Goal: Task Accomplishment & Management: Manage account settings

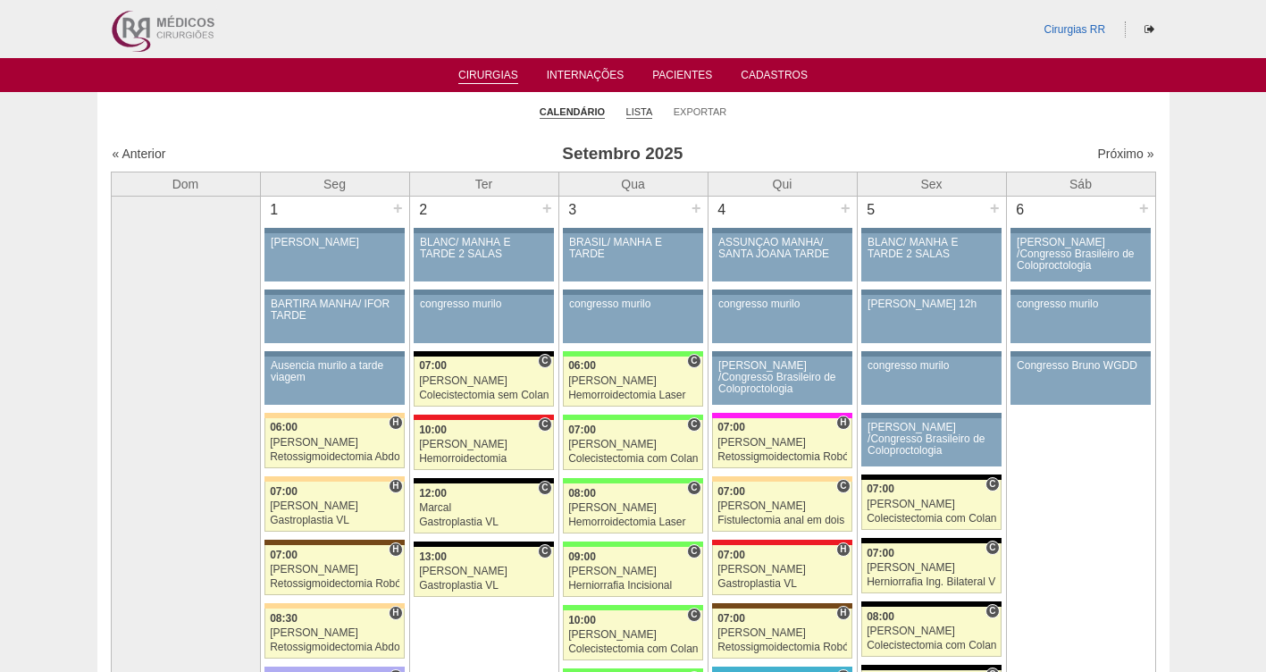
click at [630, 116] on link "Lista" at bounding box center [639, 111] width 27 height 13
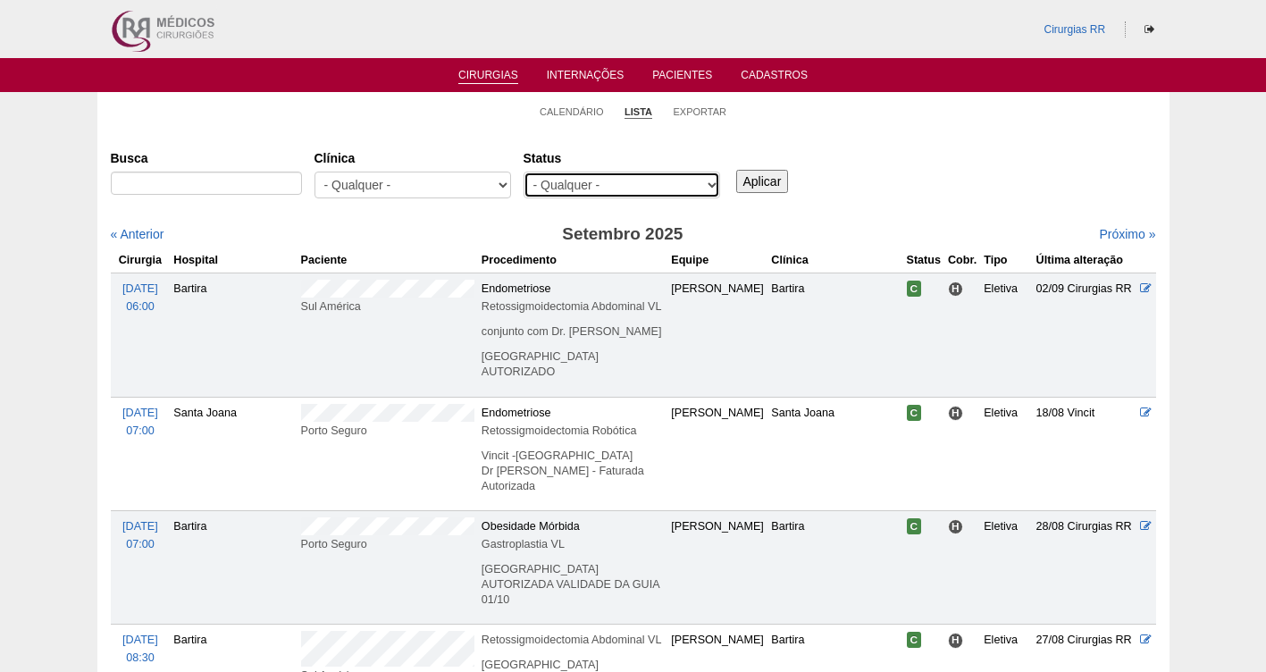
click at [602, 184] on select "- Qualquer - Reservada Confirmada Suspensa Cancelada" at bounding box center [621, 185] width 197 height 27
select select "resr"
click at [523, 172] on select "- Qualquer - Reservada Confirmada Suspensa Cancelada" at bounding box center [621, 185] width 197 height 27
click at [765, 174] on input "Aplicar" at bounding box center [762, 181] width 53 height 23
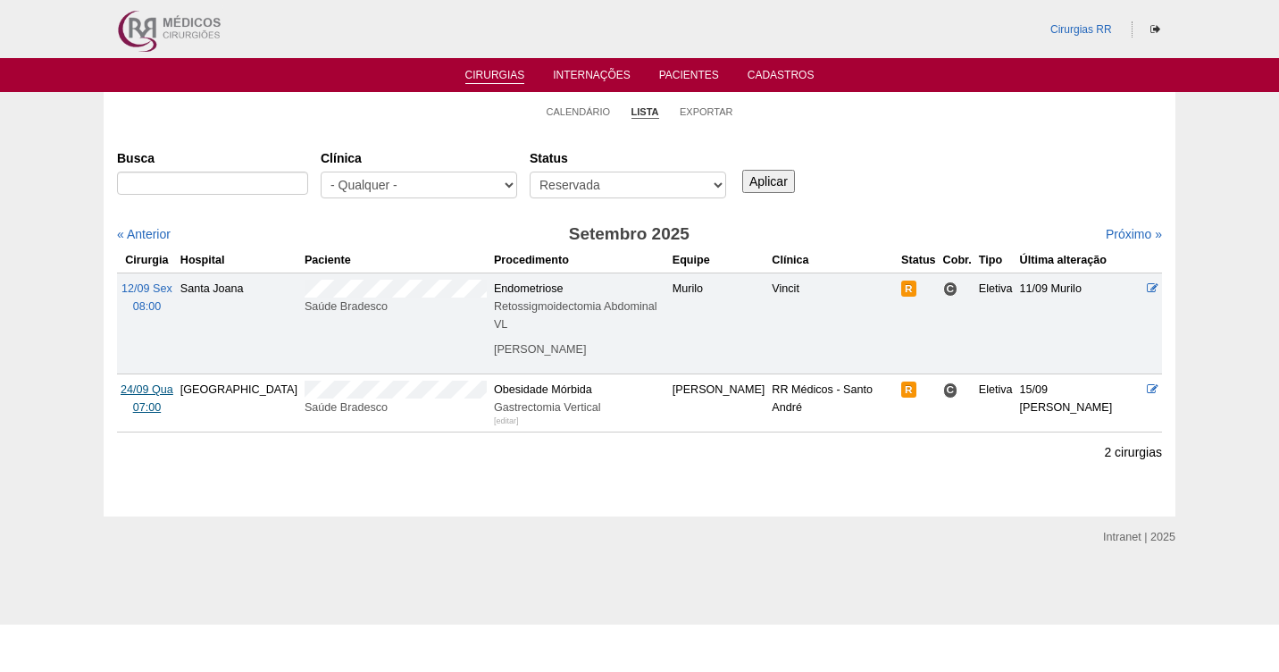
click at [146, 383] on span "24/09 Qua" at bounding box center [147, 389] width 53 height 13
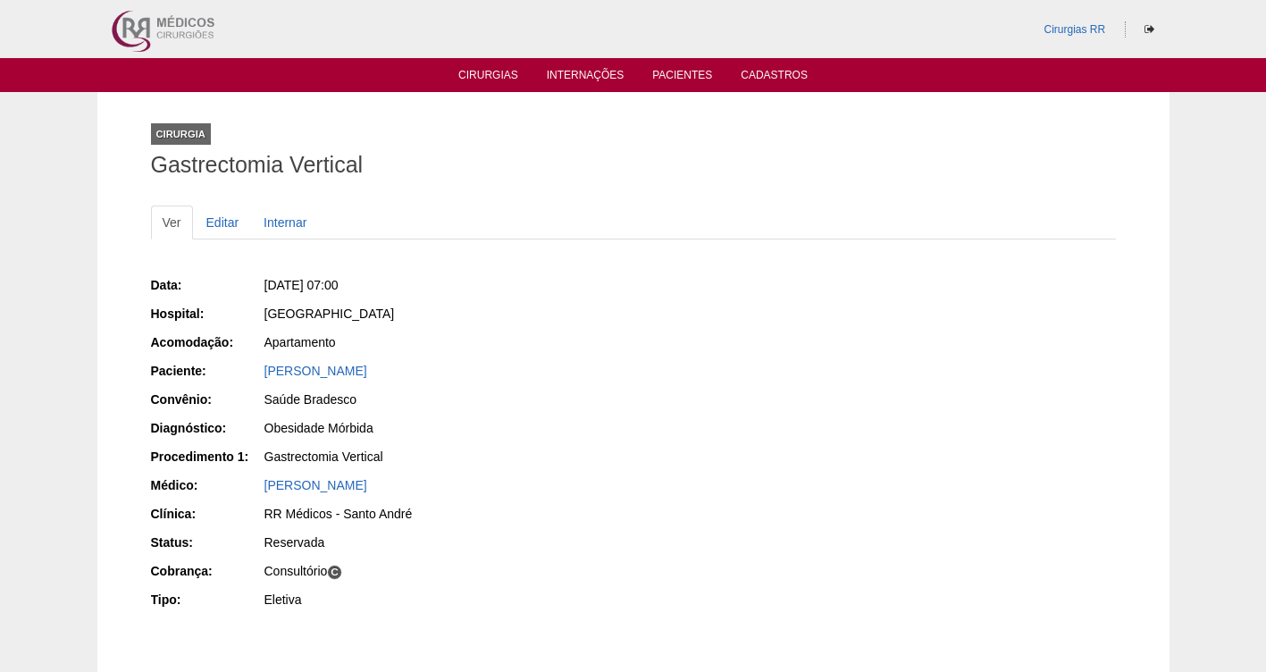
drag, startPoint x: 469, startPoint y: 372, endPoint x: 221, endPoint y: 368, distance: 248.3
click at [221, 368] on div "Paciente: ENOQUE CAMARA PEREIRA" at bounding box center [386, 373] width 470 height 22
drag, startPoint x: 517, startPoint y: 393, endPoint x: 517, endPoint y: 374, distance: 18.8
click at [520, 393] on div "Saúde Bradesco" at bounding box center [442, 399] width 356 height 18
drag, startPoint x: 473, startPoint y: 364, endPoint x: 256, endPoint y: 376, distance: 216.5
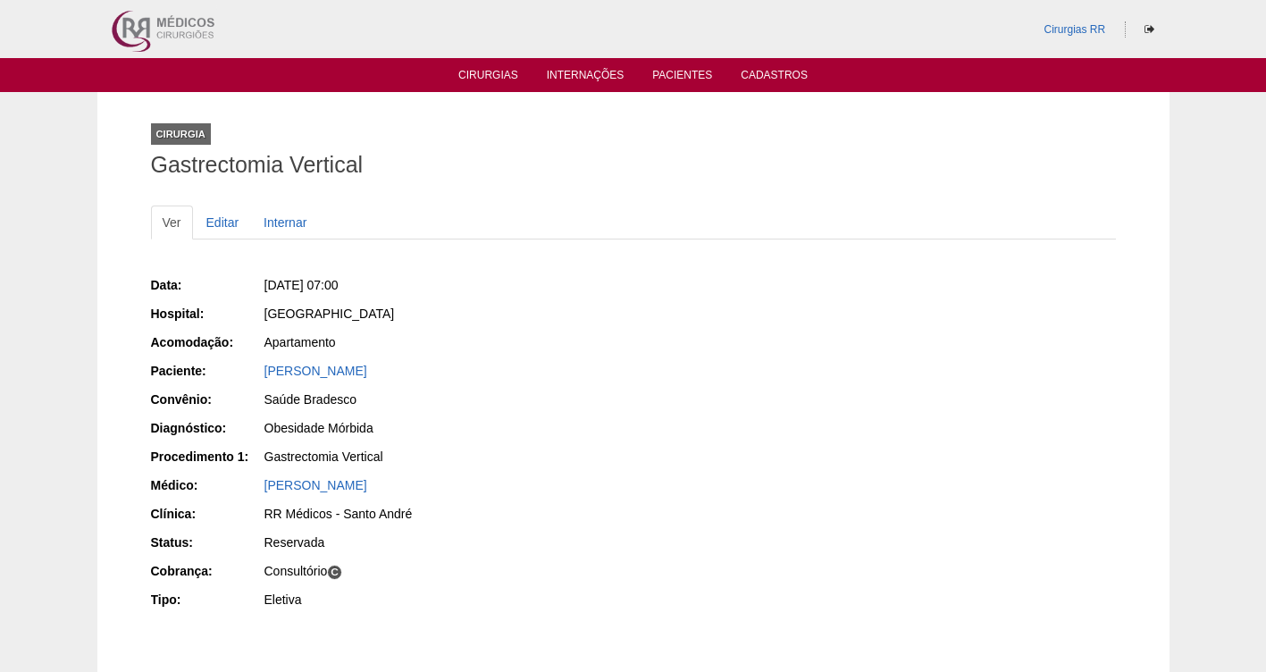
click at [256, 376] on div "Paciente: ENOQUE CAMARA PEREIRA" at bounding box center [386, 373] width 470 height 22
copy div "Paciente: ENOQUE CAMARA PEREIRA"
drag, startPoint x: 441, startPoint y: 277, endPoint x: 296, endPoint y: 275, distance: 145.6
click at [296, 276] on div "Qua, 24/09/2025 - 07:00" at bounding box center [442, 285] width 356 height 18
copy span "24/09/2025 - 07:00"
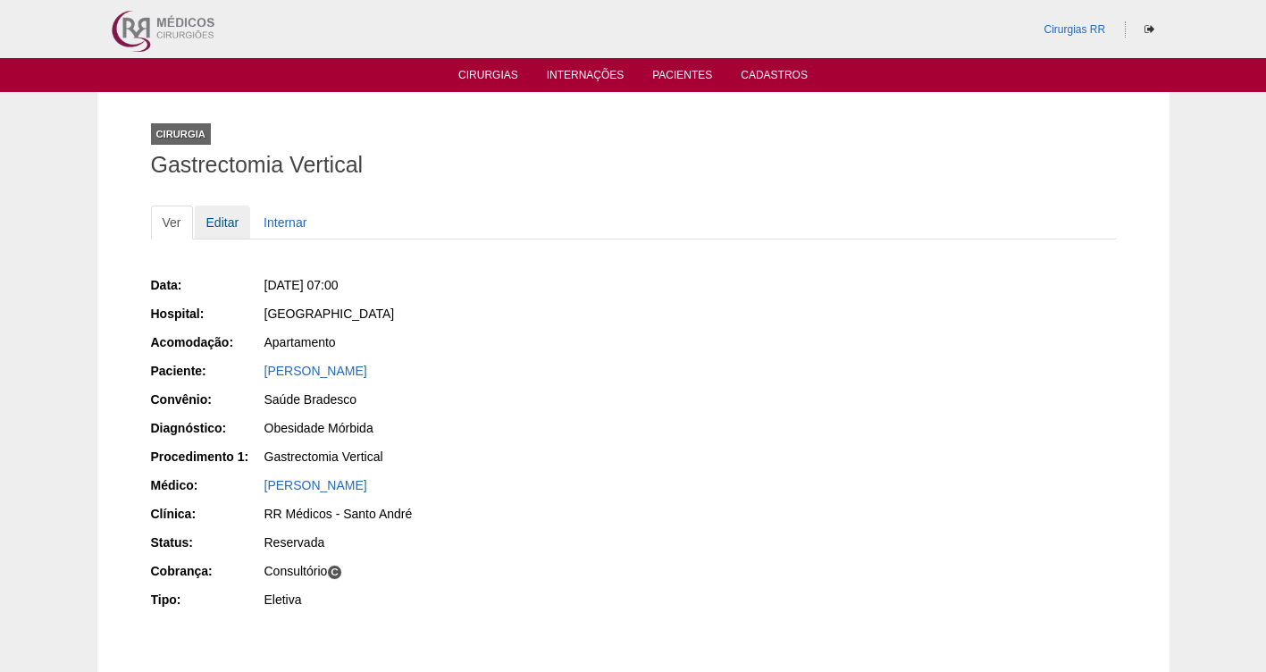
click at [215, 226] on link "Editar" at bounding box center [223, 222] width 56 height 34
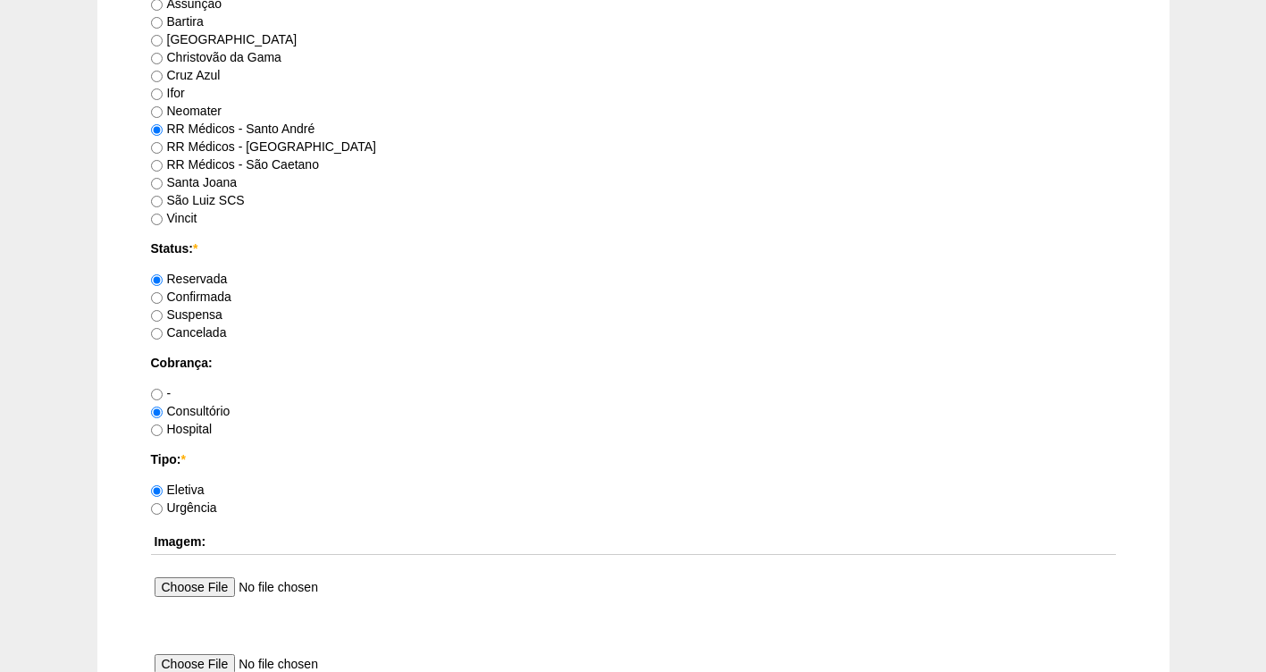
scroll to position [1239, 0]
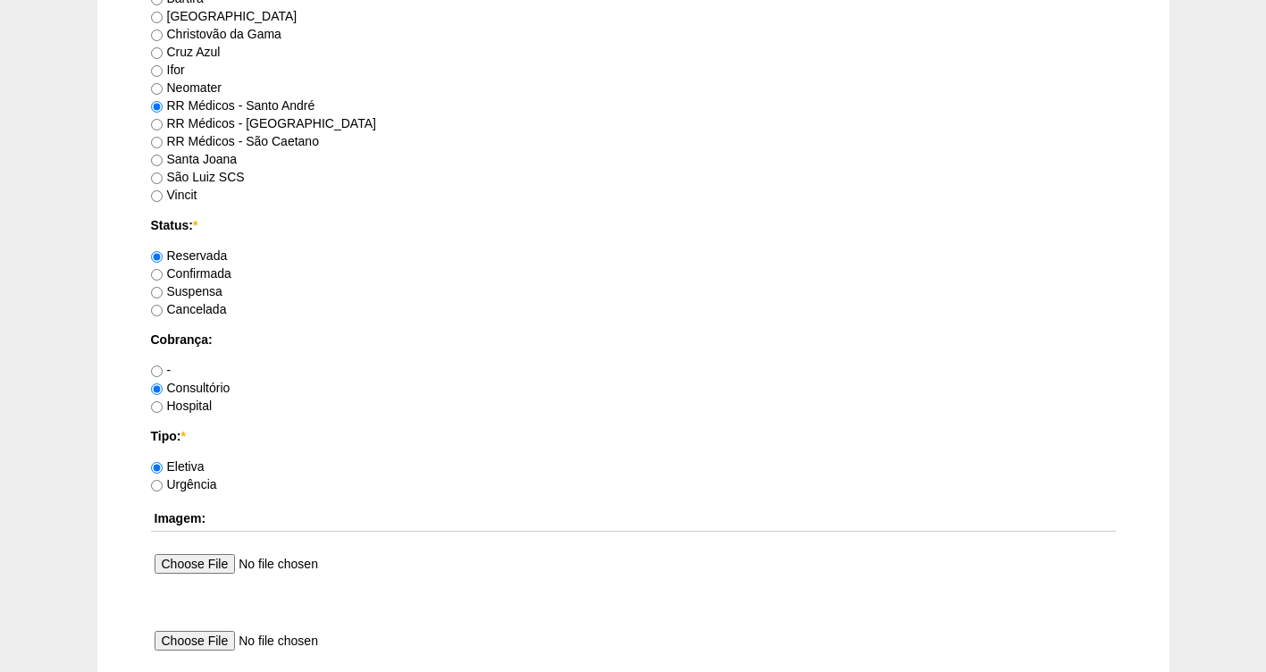
click at [206, 273] on label "Confirmada" at bounding box center [191, 273] width 80 height 14
click at [163, 273] on input "Confirmada" at bounding box center [157, 275] width 12 height 12
radio input "true"
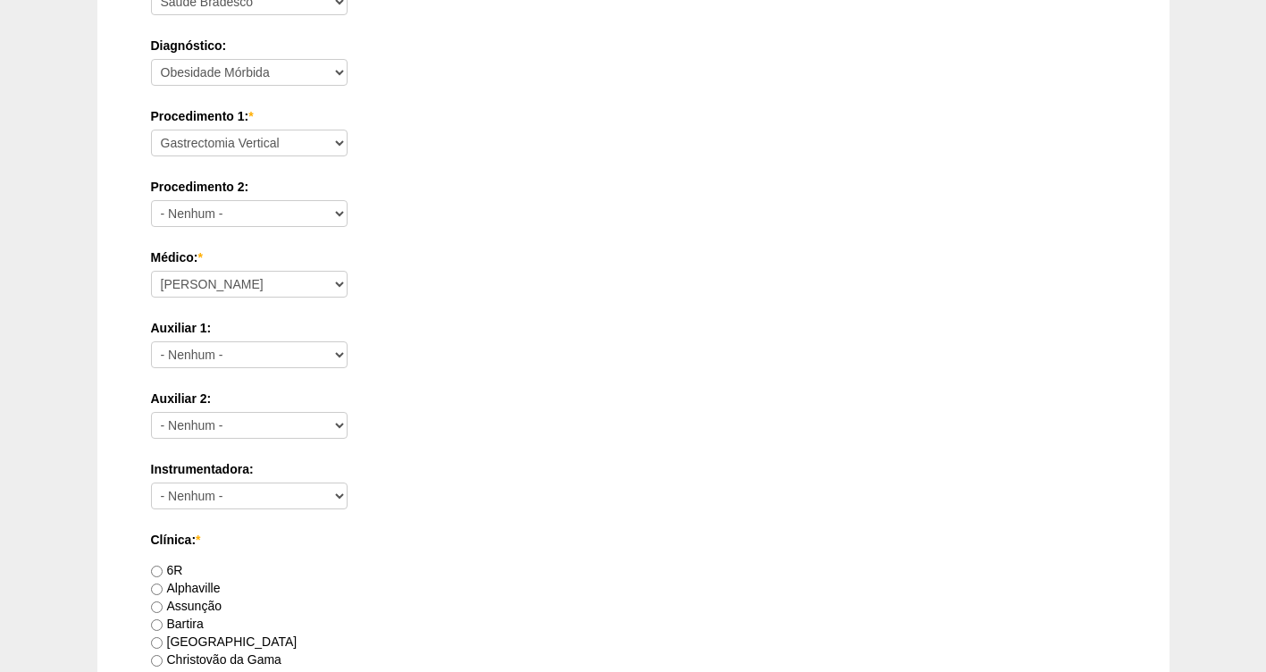
scroll to position [1630, 0]
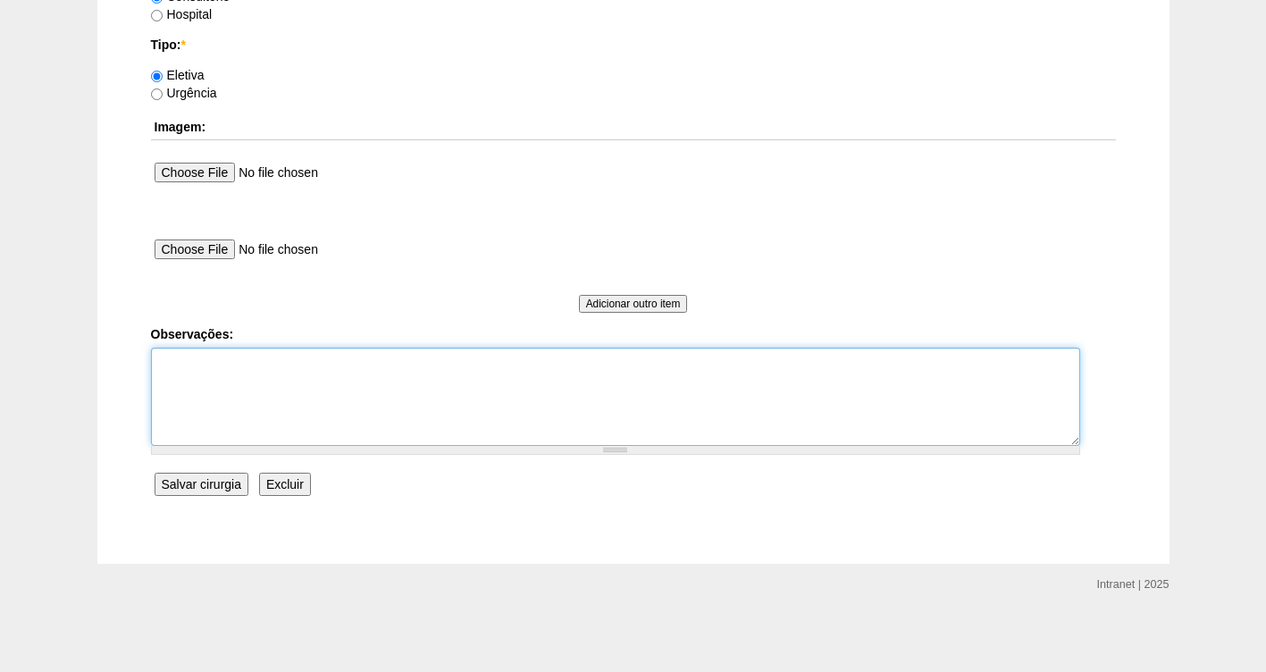
click at [234, 371] on textarea "Observações:" at bounding box center [615, 396] width 929 height 98
type textarea "FATURADA CONSULTORIO AUTORIZADA"
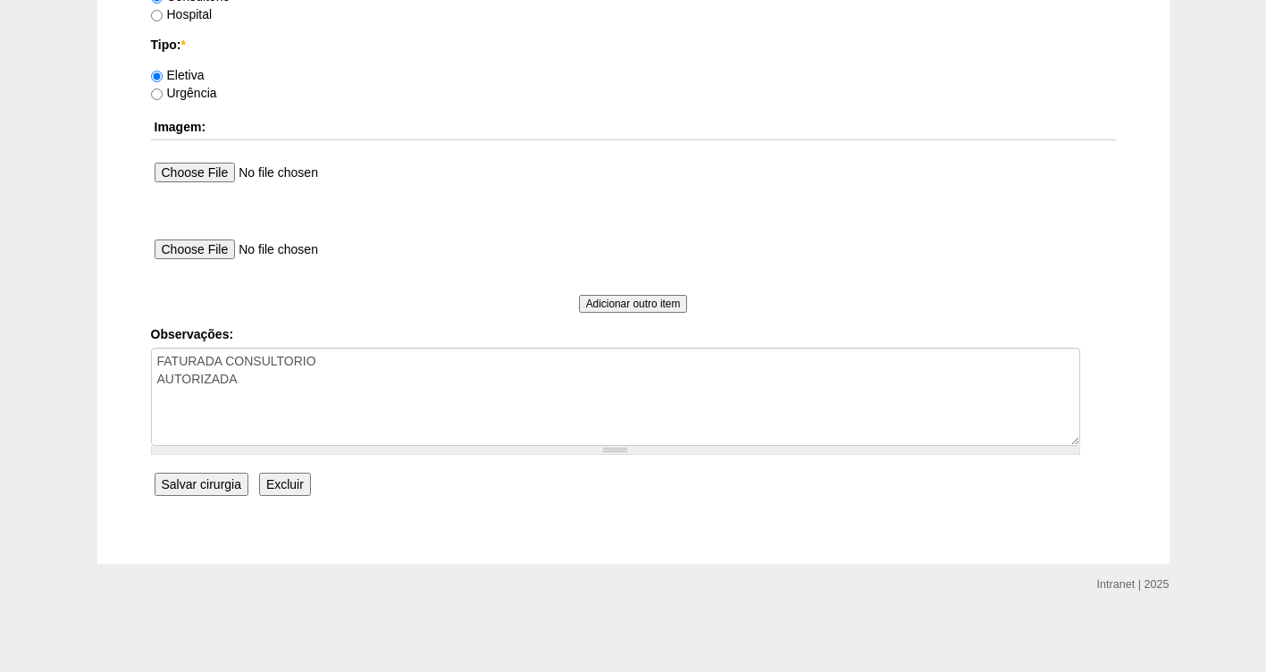
click at [201, 489] on input "Salvar cirurgia" at bounding box center [202, 484] width 94 height 23
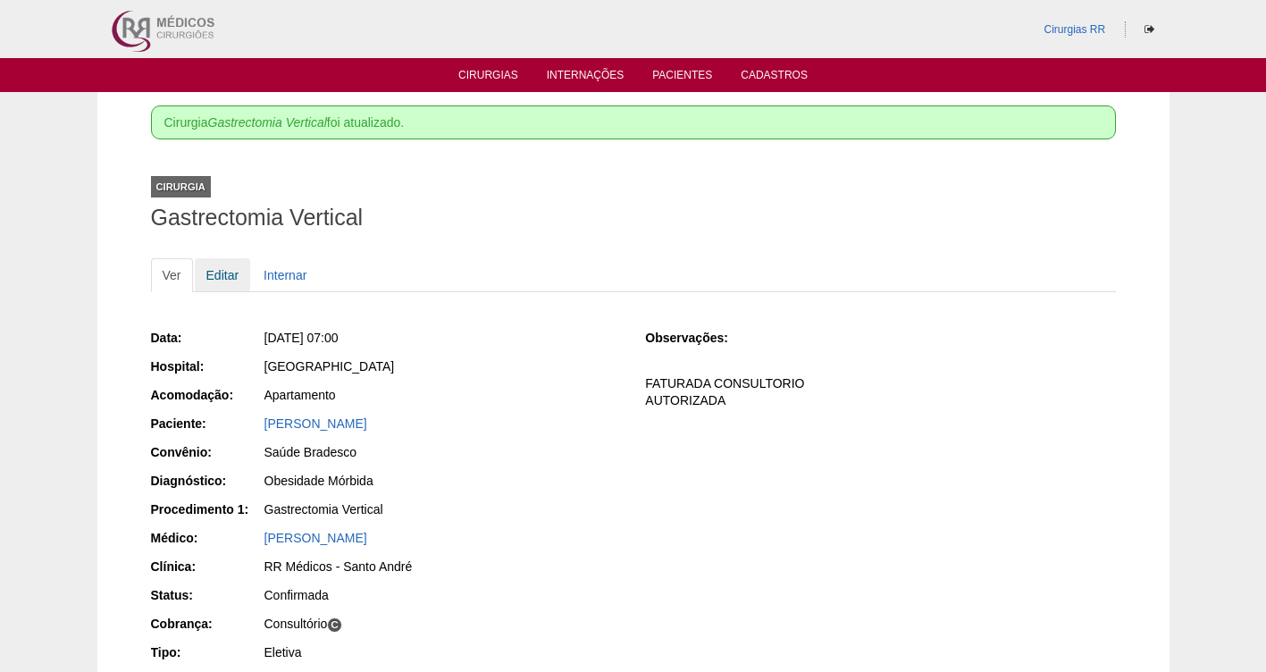
click at [226, 271] on link "Editar" at bounding box center [223, 275] width 56 height 34
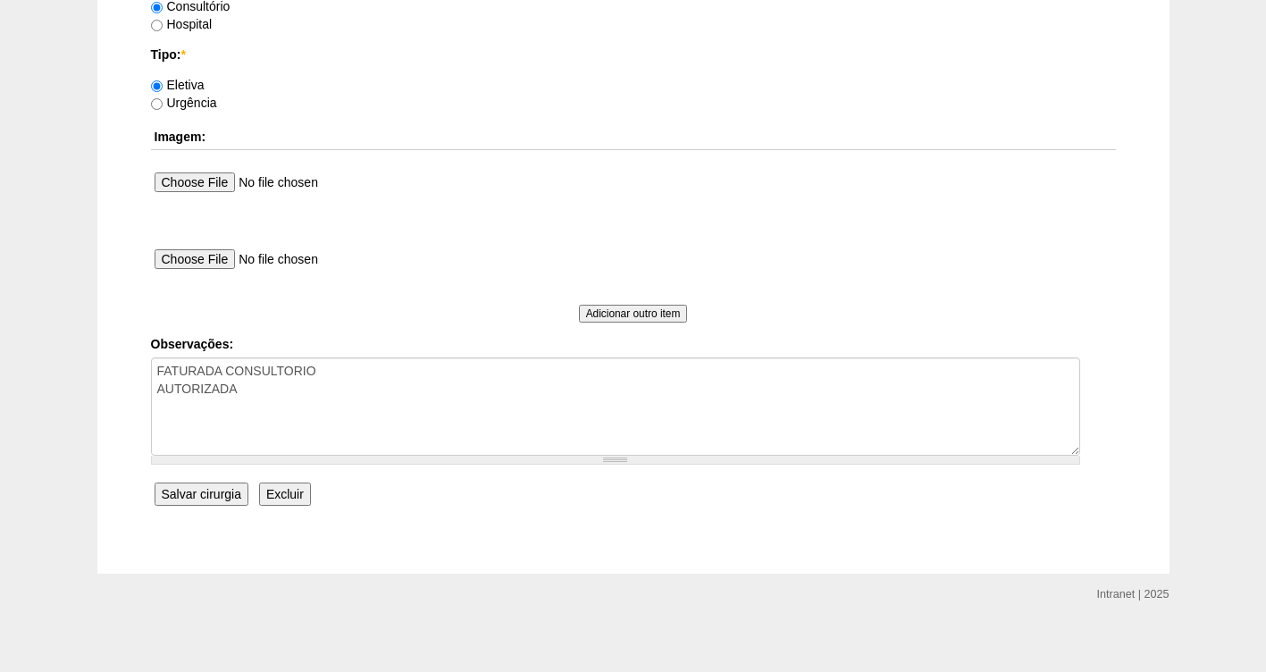
scroll to position [1630, 0]
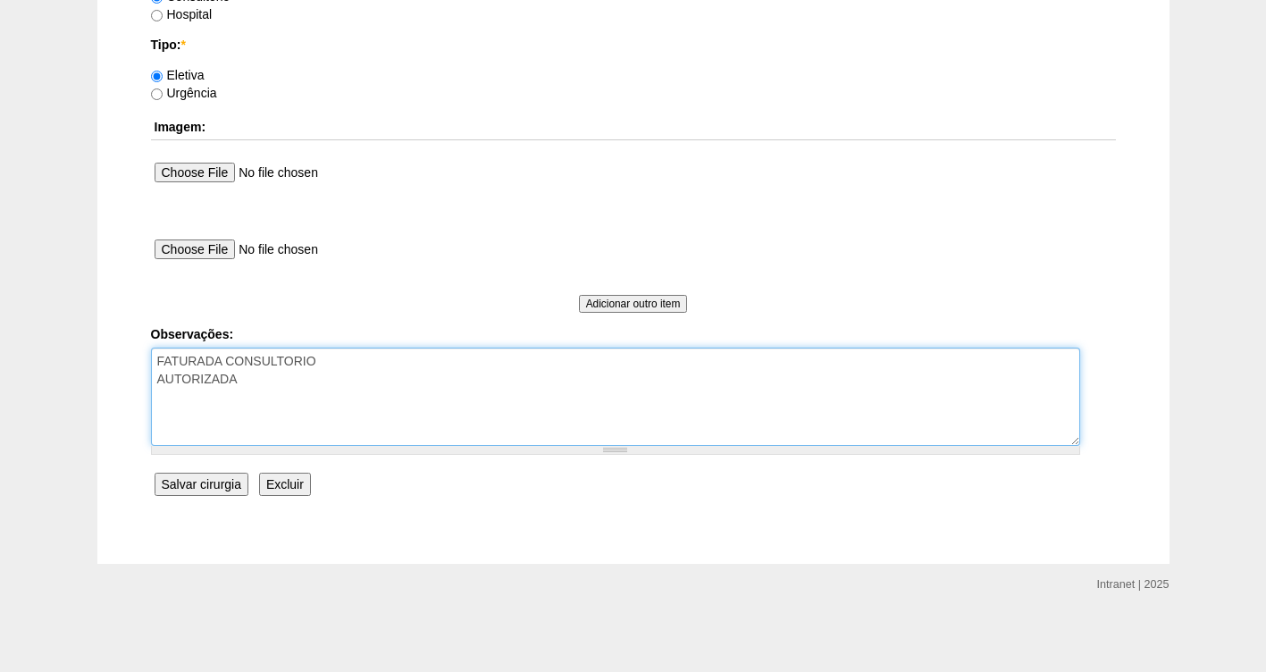
click at [265, 374] on textarea "FATURADA CONSULTORIO AUTORIZADA" at bounding box center [615, 396] width 929 height 98
paste textarea "BRC15811678"
type textarea "FATURADA CONSULTORIO AUTORIZADA BRC15811678"
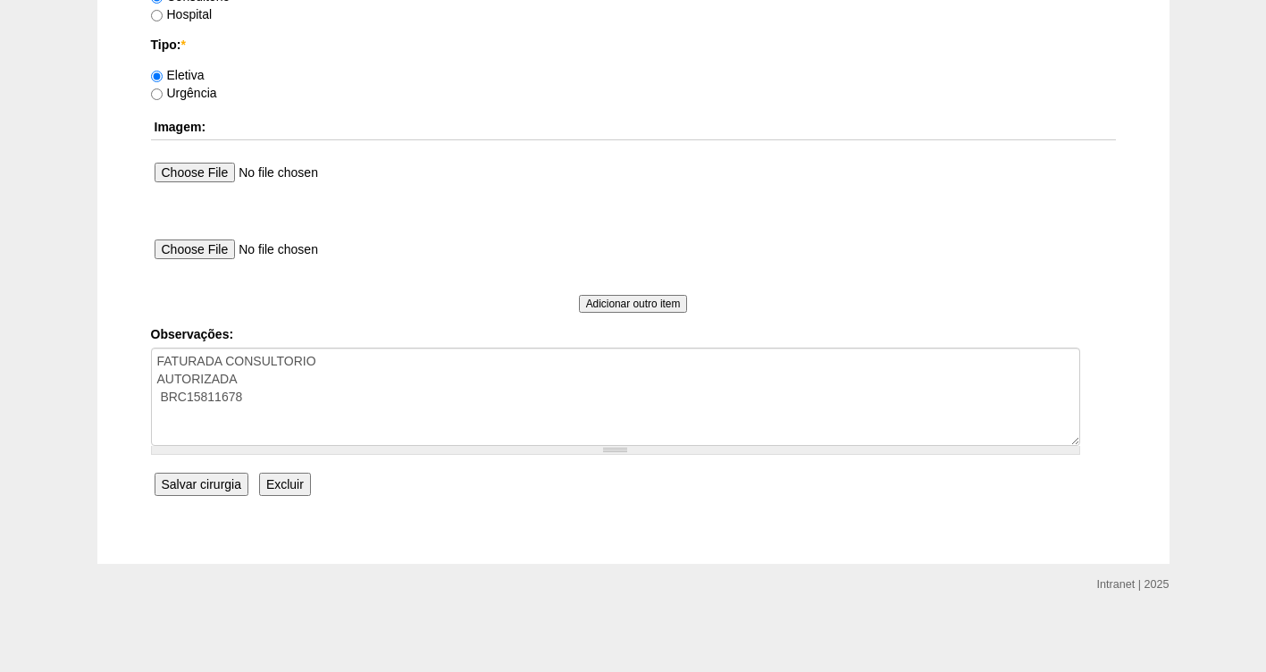
click at [190, 489] on input "Salvar cirurgia" at bounding box center [202, 484] width 94 height 23
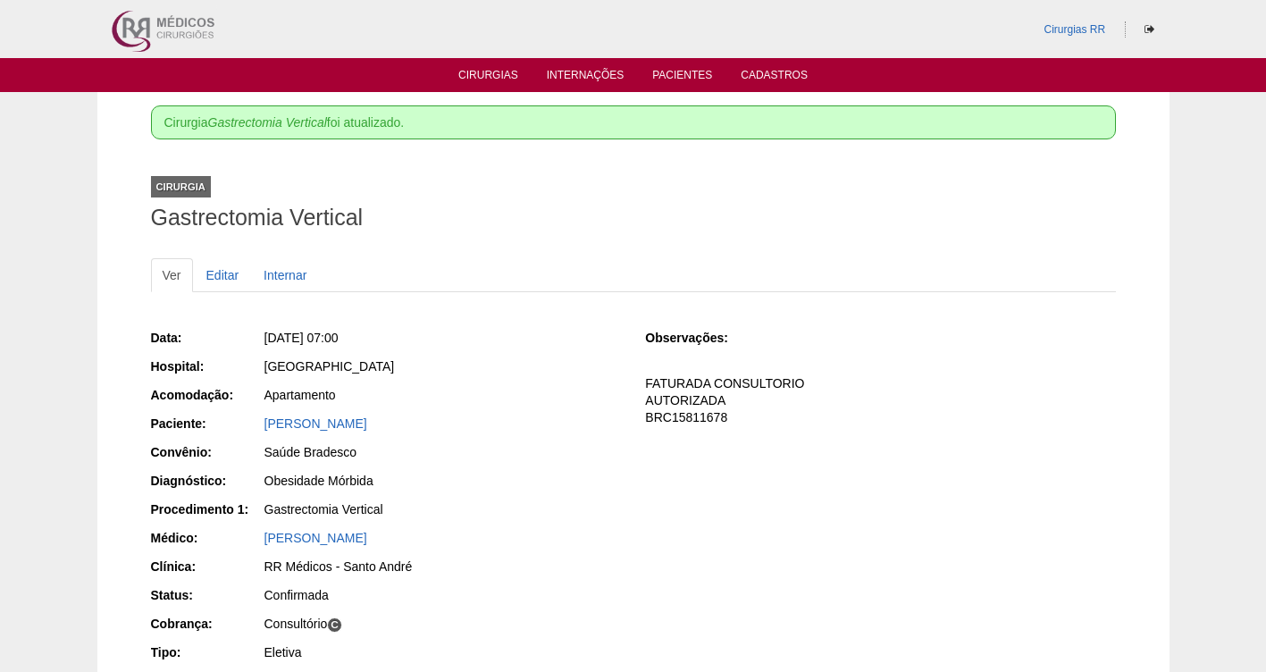
drag, startPoint x: 351, startPoint y: 412, endPoint x: 219, endPoint y: 412, distance: 132.2
click at [219, 412] on div "Data: [DATE] 07:00 Hospital: [GEOGRAPHIC_DATA] Acomodação: Apartamento Paciente…" at bounding box center [386, 496] width 470 height 349
copy link "[PERSON_NAME]"
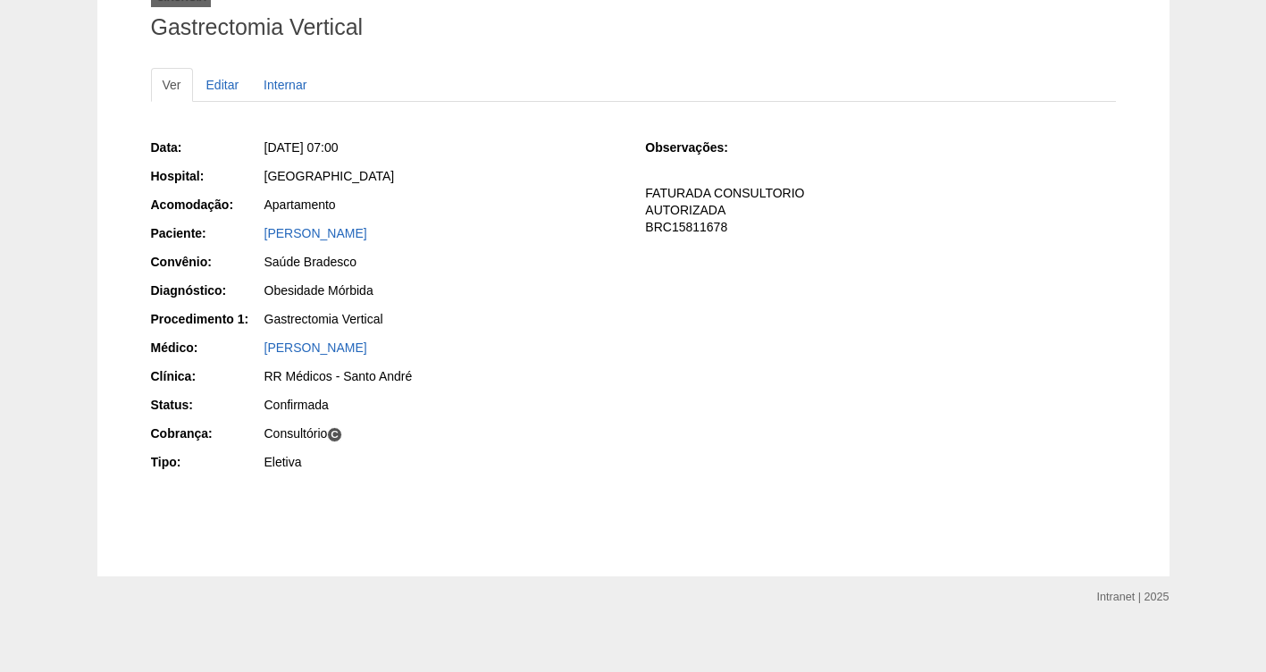
scroll to position [197, 0]
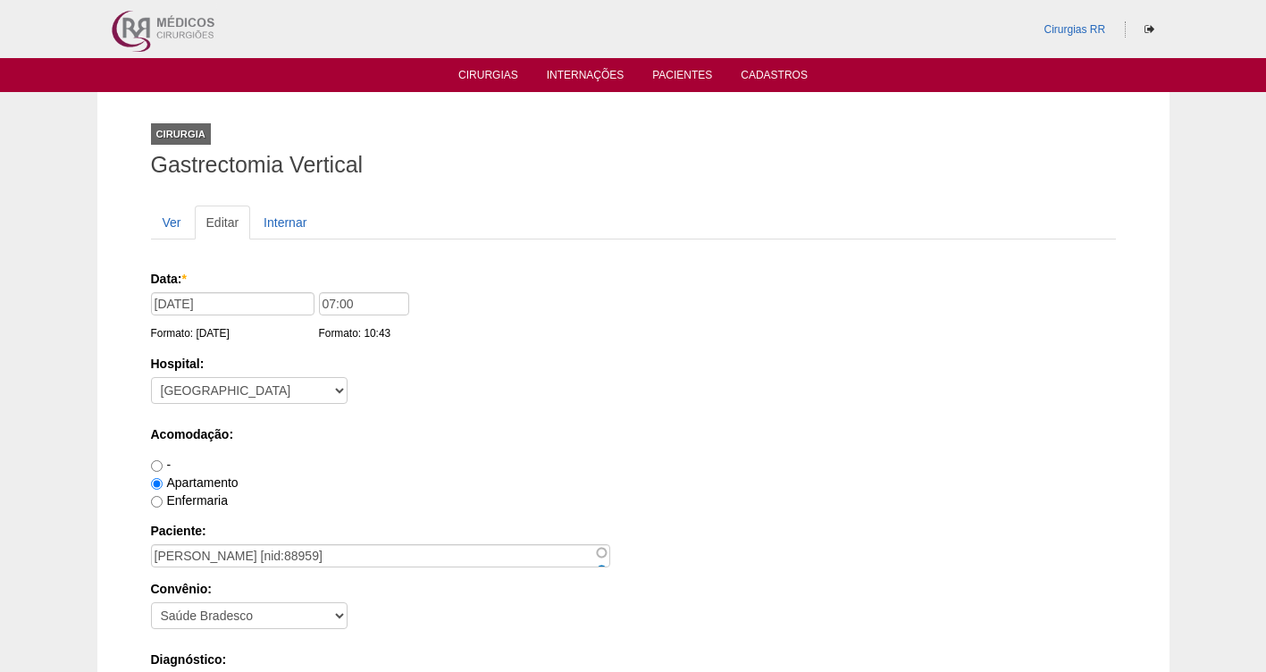
scroll to position [1630, 0]
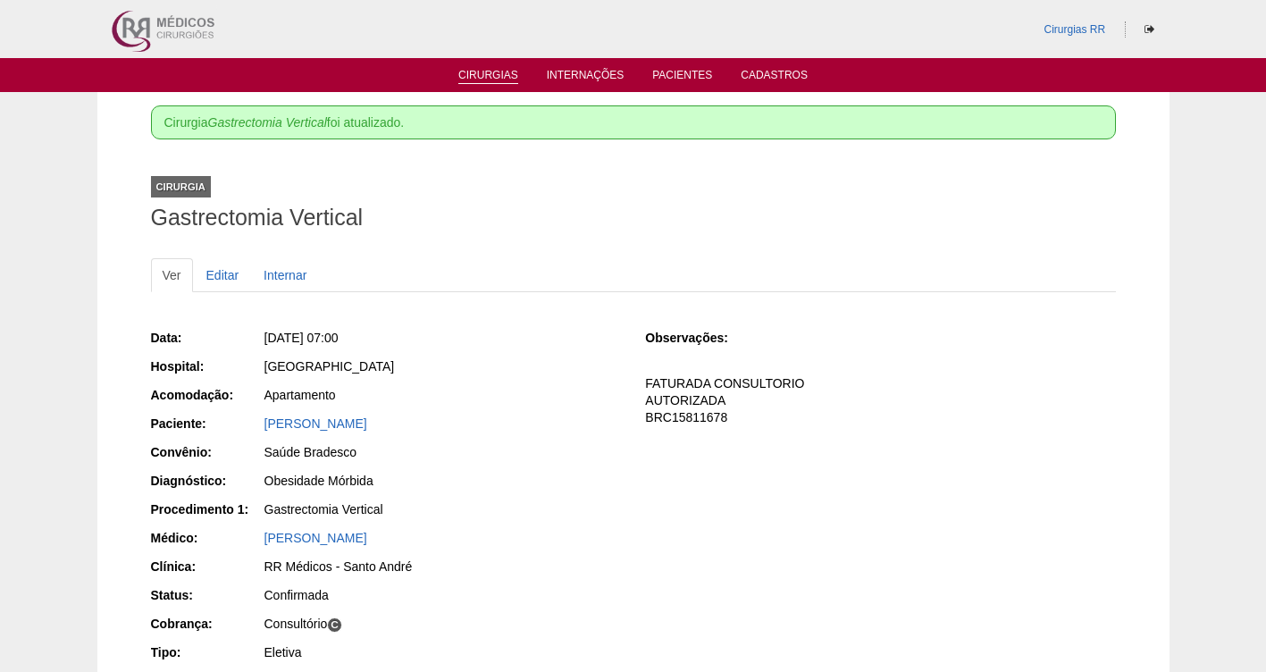
click at [498, 78] on link "Cirurgias" at bounding box center [488, 76] width 60 height 15
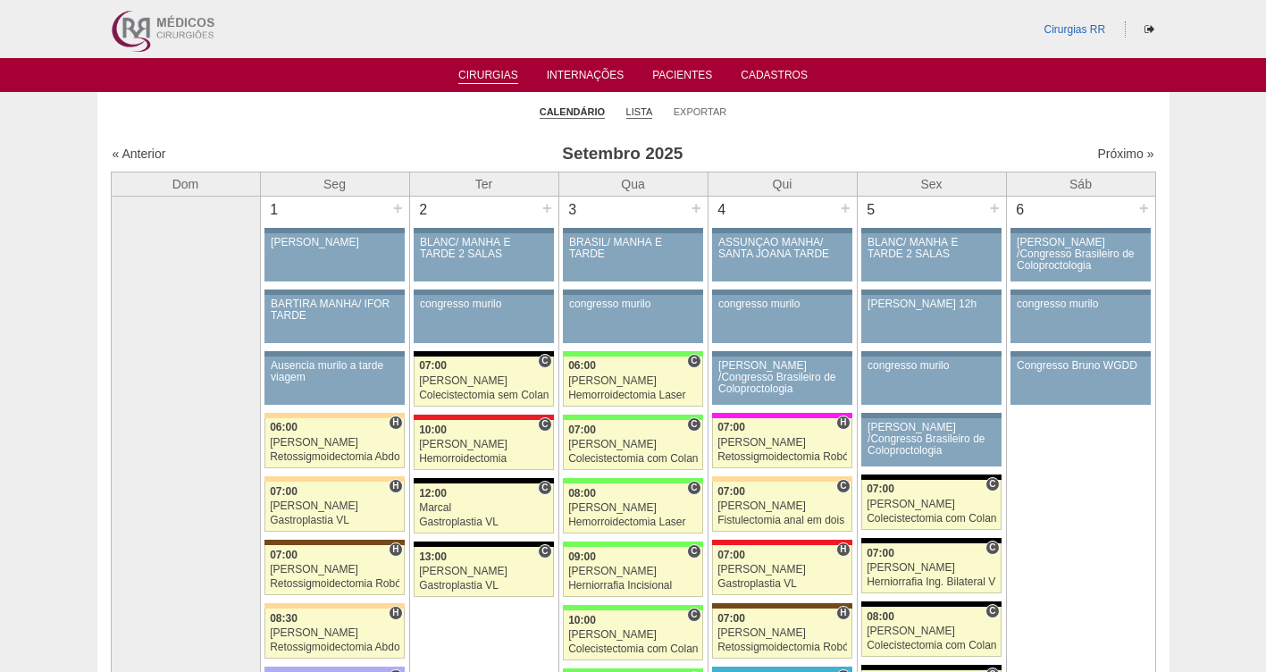
click at [637, 109] on link "Lista" at bounding box center [639, 111] width 27 height 13
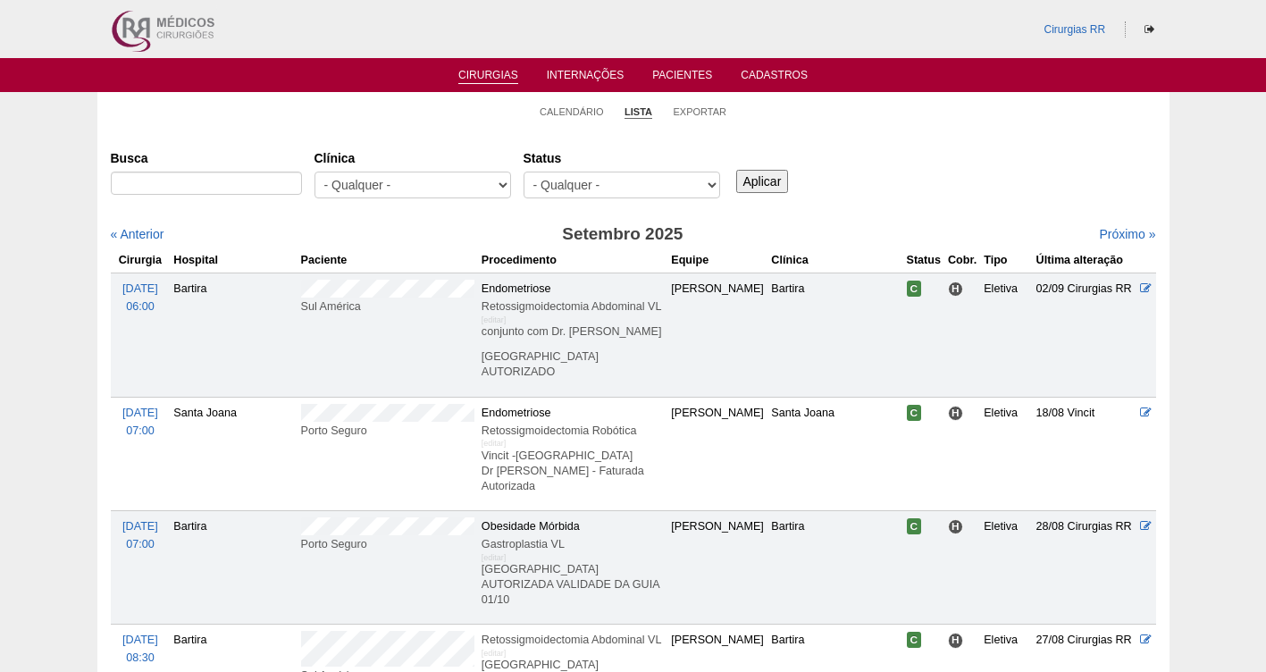
select select "resr"
click at [523, 172] on select "- Qualquer - Reservada Confirmada Suspensa Cancelada" at bounding box center [621, 185] width 197 height 27
click at [766, 179] on input "Aplicar" at bounding box center [762, 181] width 53 height 23
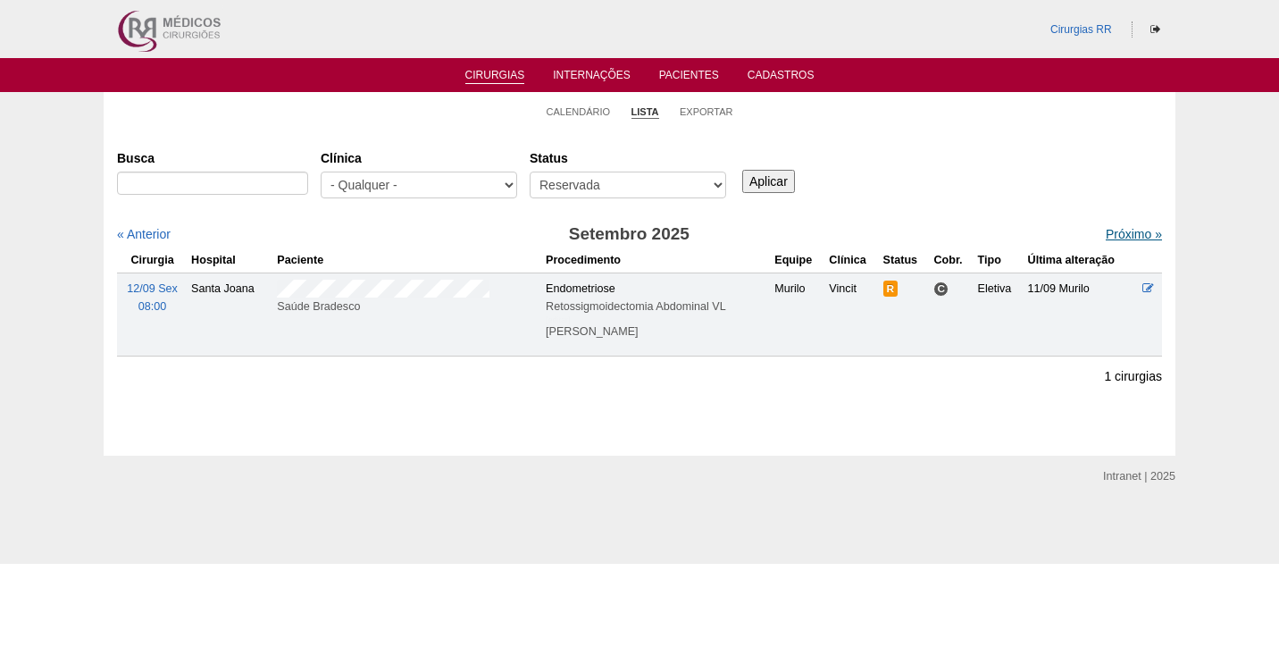
click at [1112, 235] on link "Próximo »" at bounding box center [1134, 234] width 56 height 14
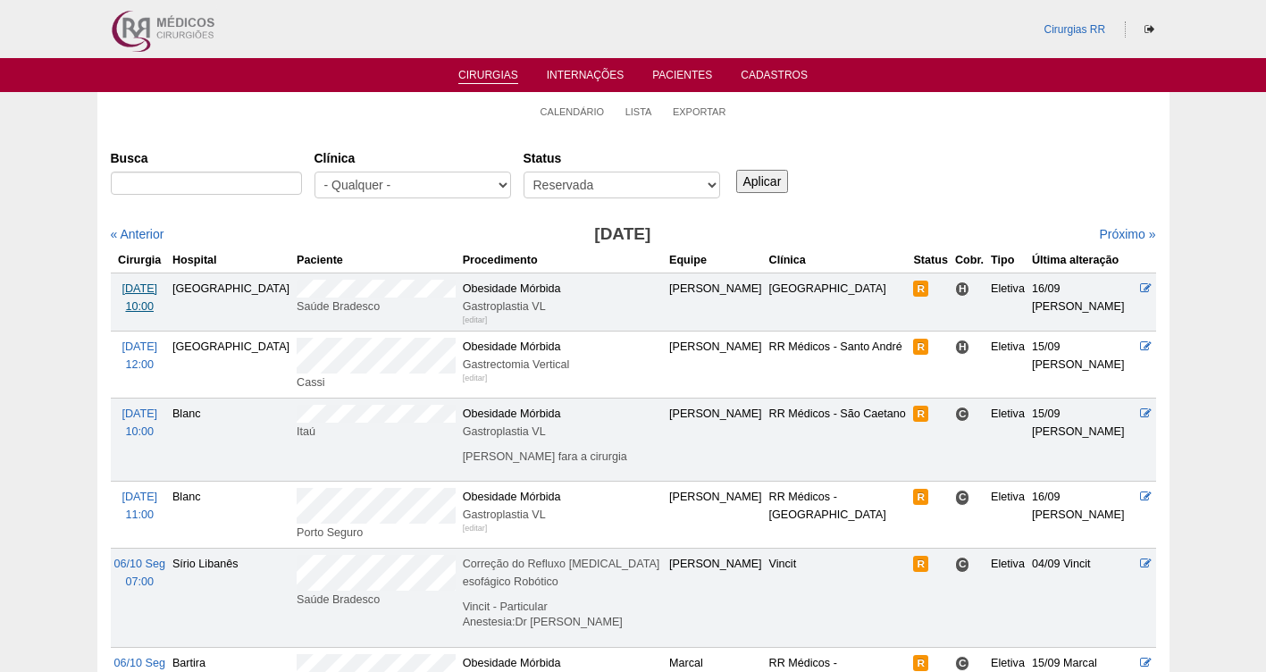
click at [140, 294] on span "[DATE]" at bounding box center [139, 288] width 36 height 13
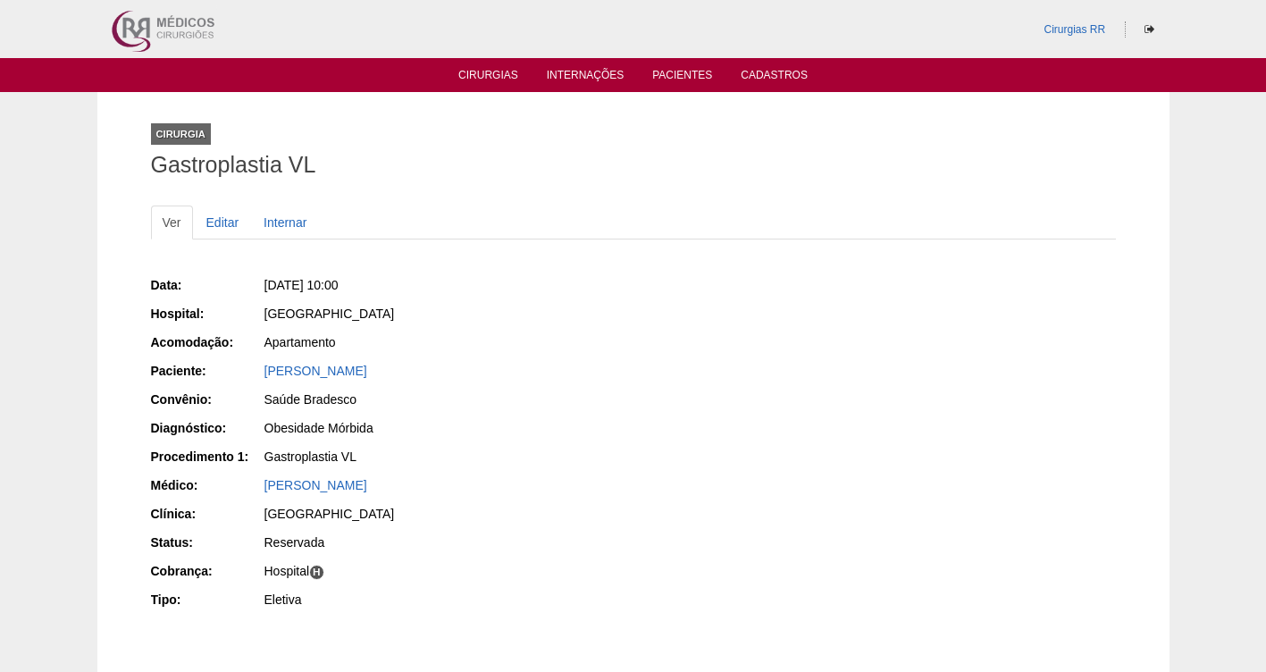
drag, startPoint x: 460, startPoint y: 373, endPoint x: 260, endPoint y: 374, distance: 200.1
click at [260, 374] on div "Paciente: Tacila Karen Santos Oliveira" at bounding box center [386, 373] width 470 height 22
copy div "Paciente: Tacila Karen Santos Oliveira"
click at [511, 298] on div "Data: Qua, 01/10/2025 - 10:00 Hospital: Brasil Acomodação: Apartamento Paciente…" at bounding box center [386, 444] width 470 height 349
drag, startPoint x: 453, startPoint y: 289, endPoint x: 297, endPoint y: 276, distance: 155.9
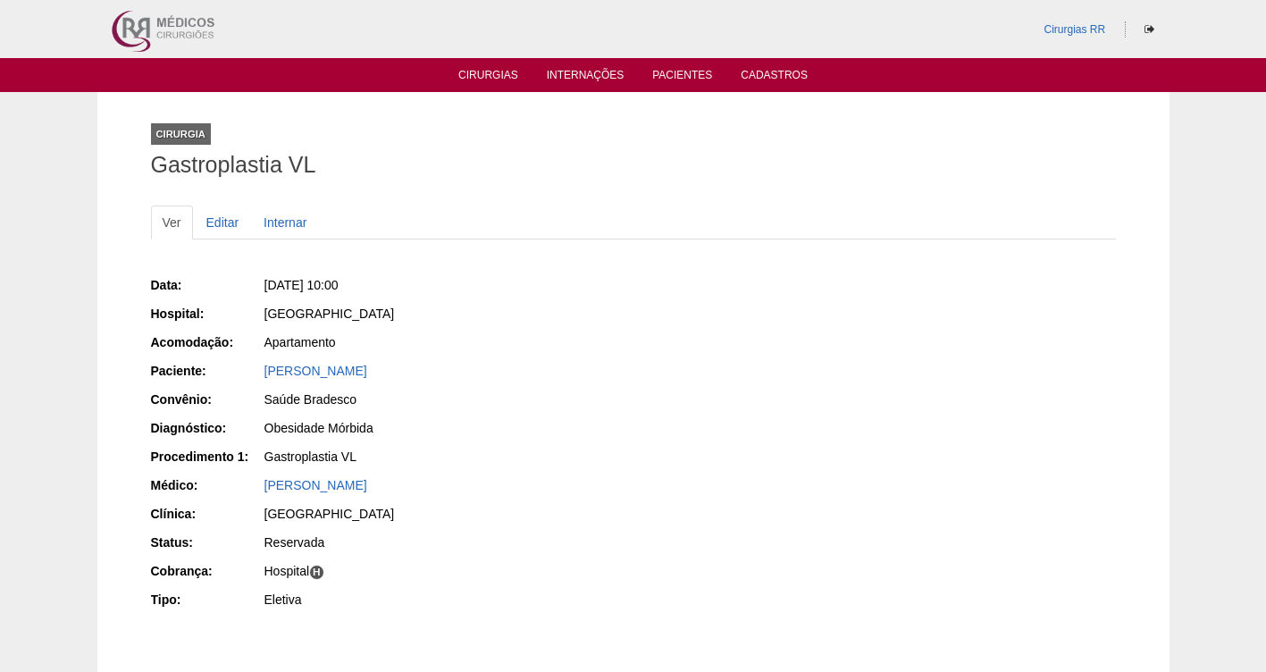
click at [297, 276] on div "Qua, 01/10/2025 - 10:00" at bounding box center [442, 285] width 356 height 18
copy span "01/10/2025 - 10:00"
click at [221, 217] on link "Editar" at bounding box center [223, 222] width 56 height 34
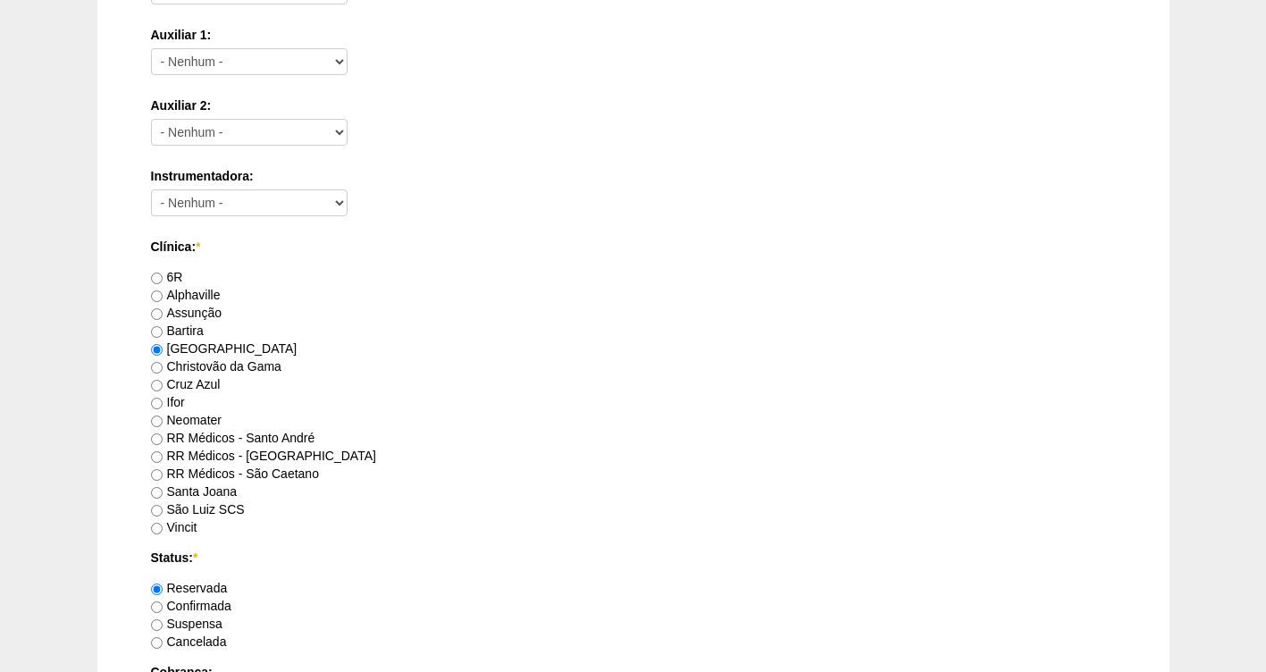
scroll to position [1630, 0]
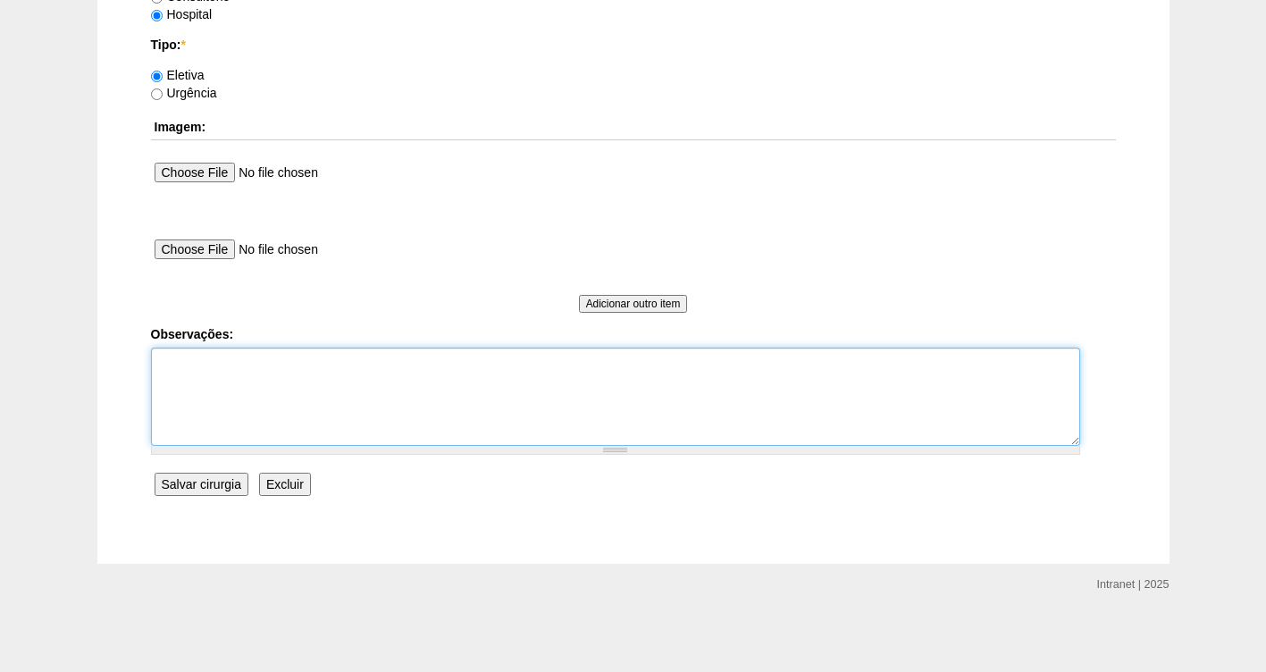
click at [287, 380] on textarea "Observações:" at bounding box center [615, 396] width 929 height 98
type textarea "f"
type textarea "FATURADA HOSPITAL AUTORIZADA"
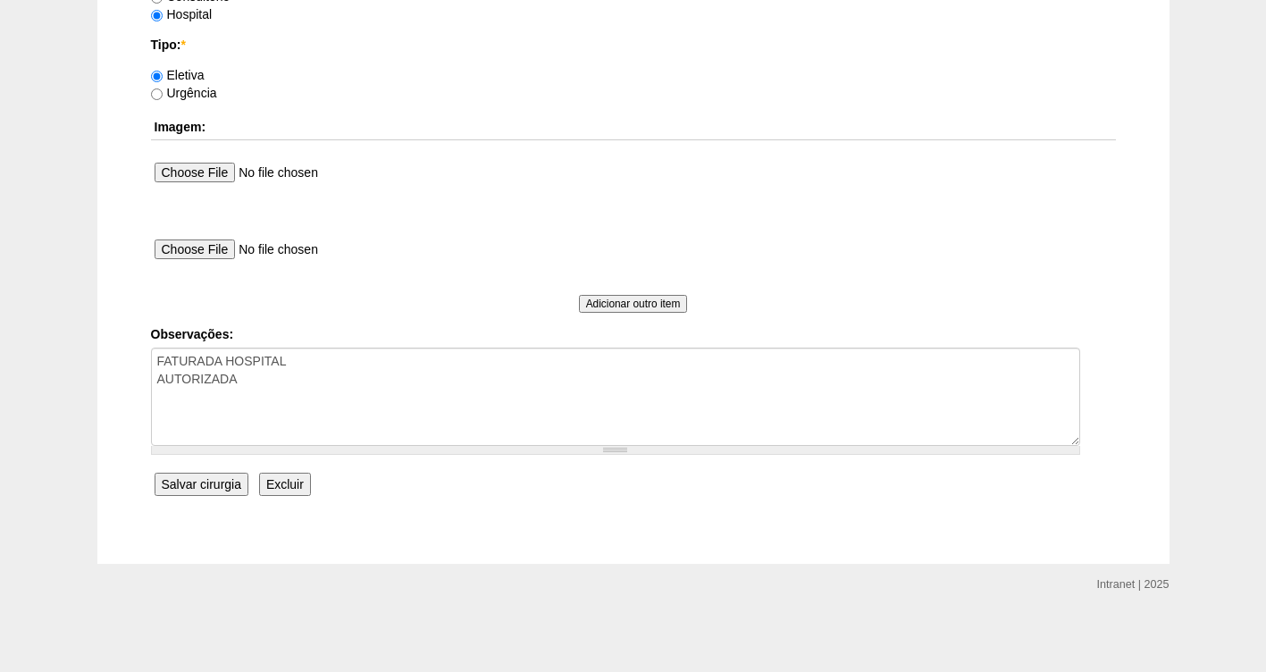
click at [222, 489] on input "Salvar cirurgia" at bounding box center [202, 484] width 94 height 23
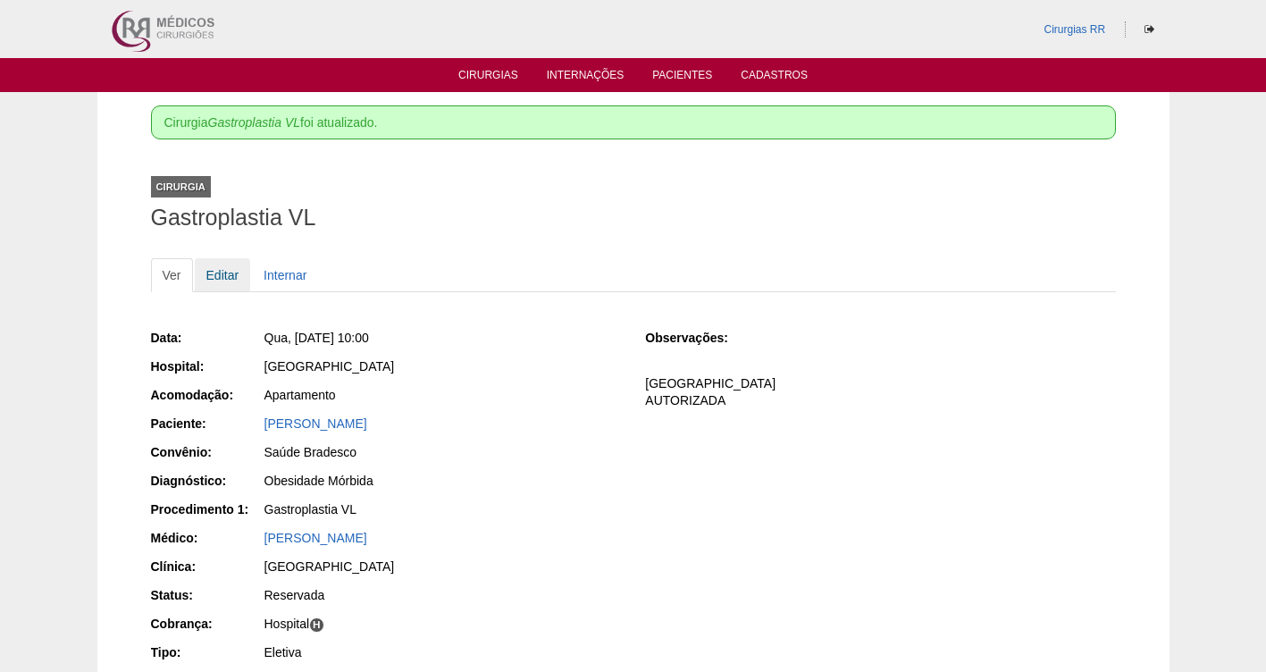
click at [219, 280] on link "Editar" at bounding box center [223, 275] width 56 height 34
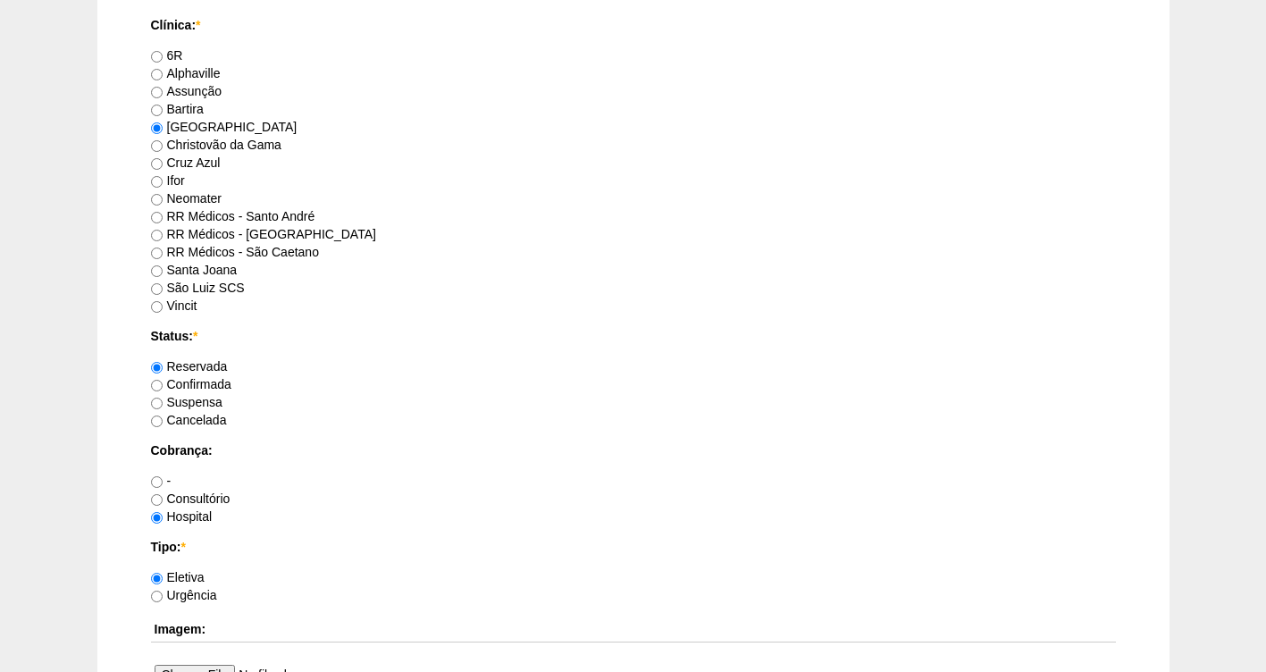
scroll to position [1167, 0]
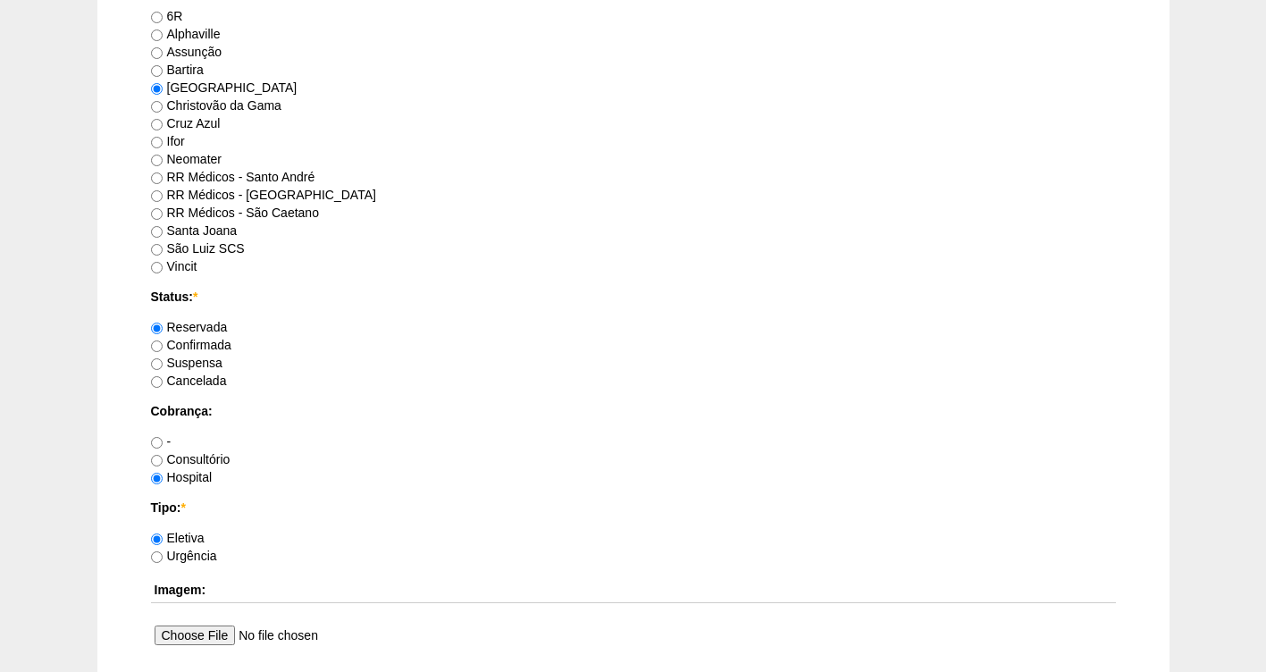
click at [201, 350] on label "Confirmada" at bounding box center [191, 345] width 80 height 14
click at [163, 350] on input "Confirmada" at bounding box center [157, 346] width 12 height 12
radio input "true"
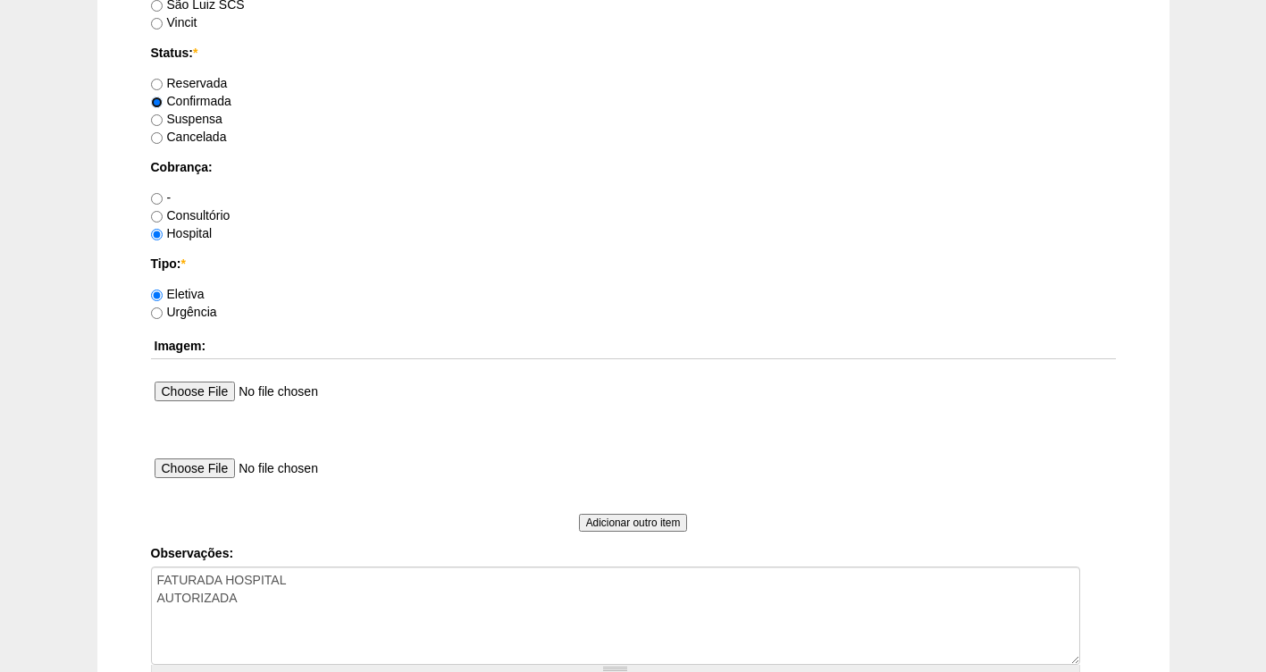
scroll to position [1630, 0]
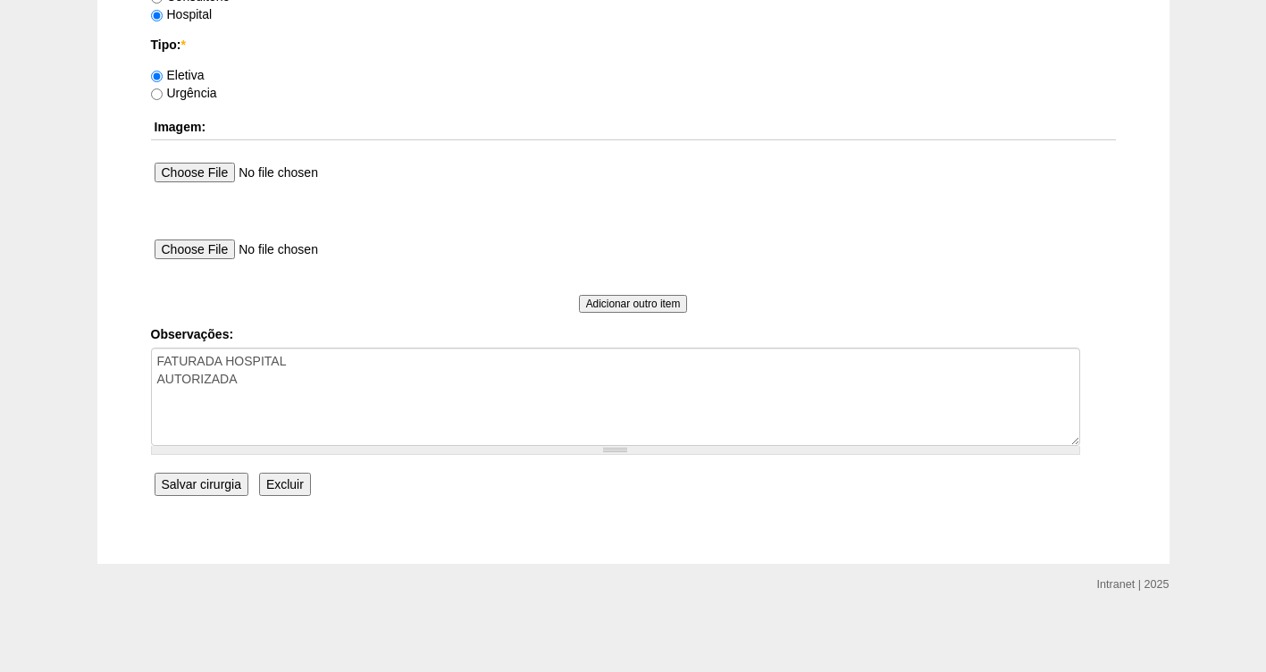
click at [212, 483] on input "Salvar cirurgia" at bounding box center [202, 484] width 94 height 23
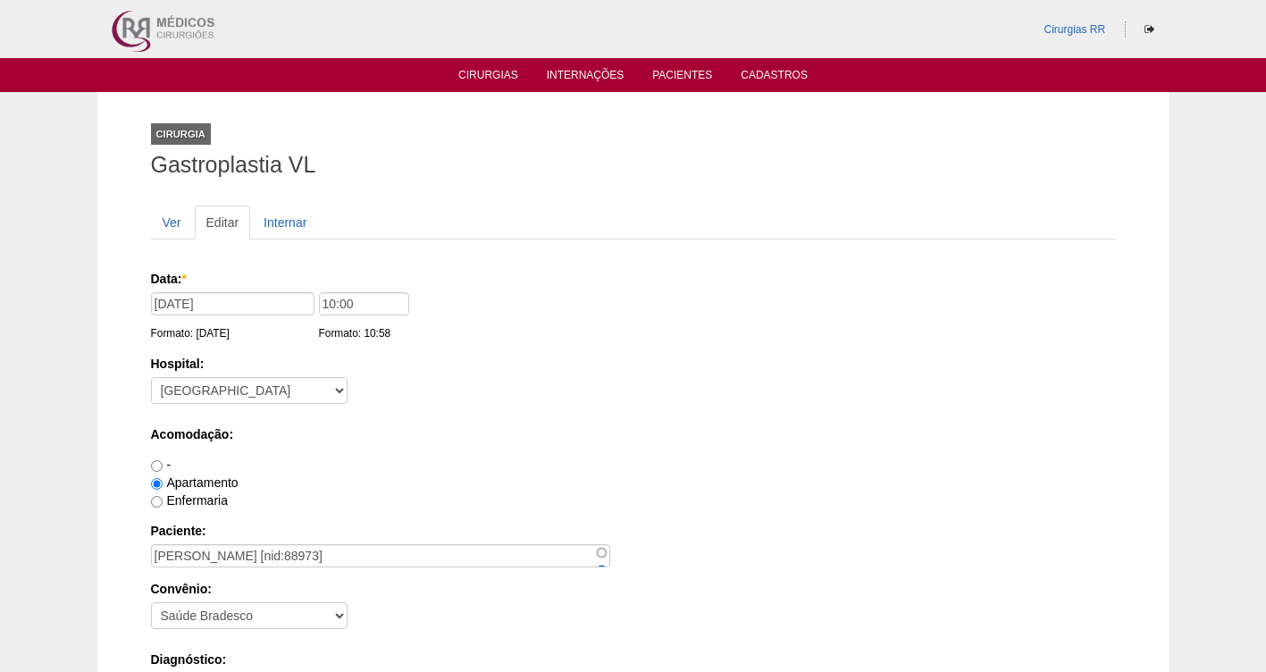
scroll to position [1630, 0]
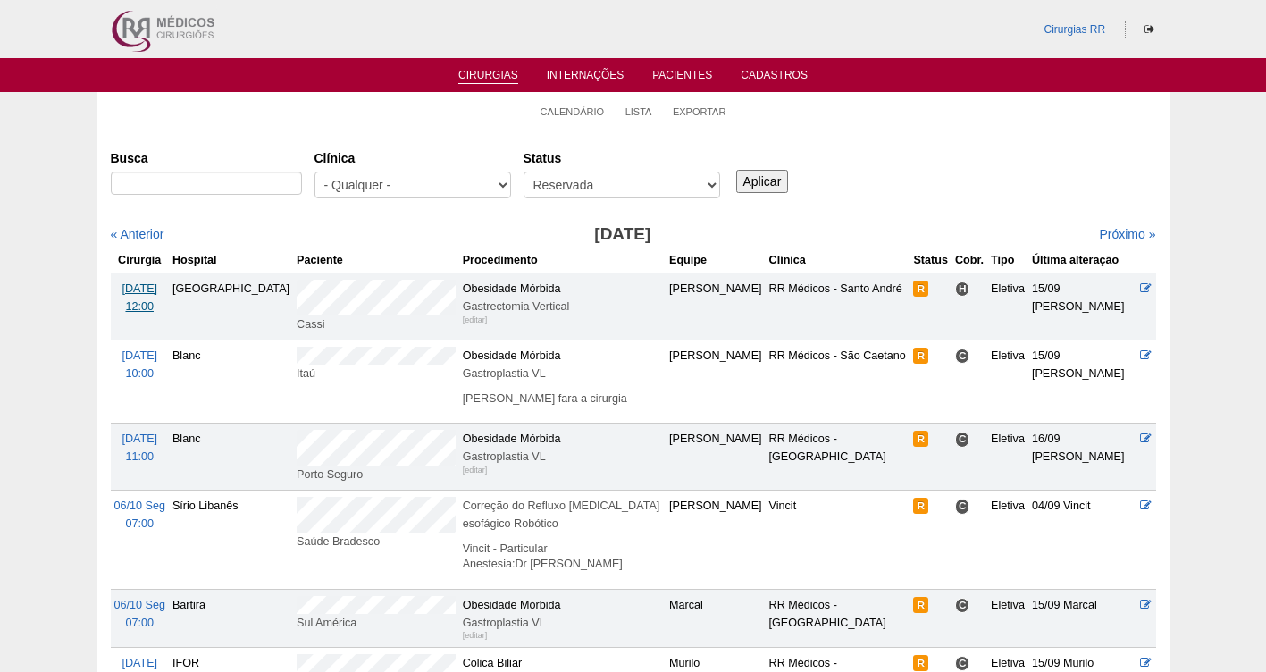
click at [127, 289] on span "01/10 Qua" at bounding box center [139, 288] width 36 height 13
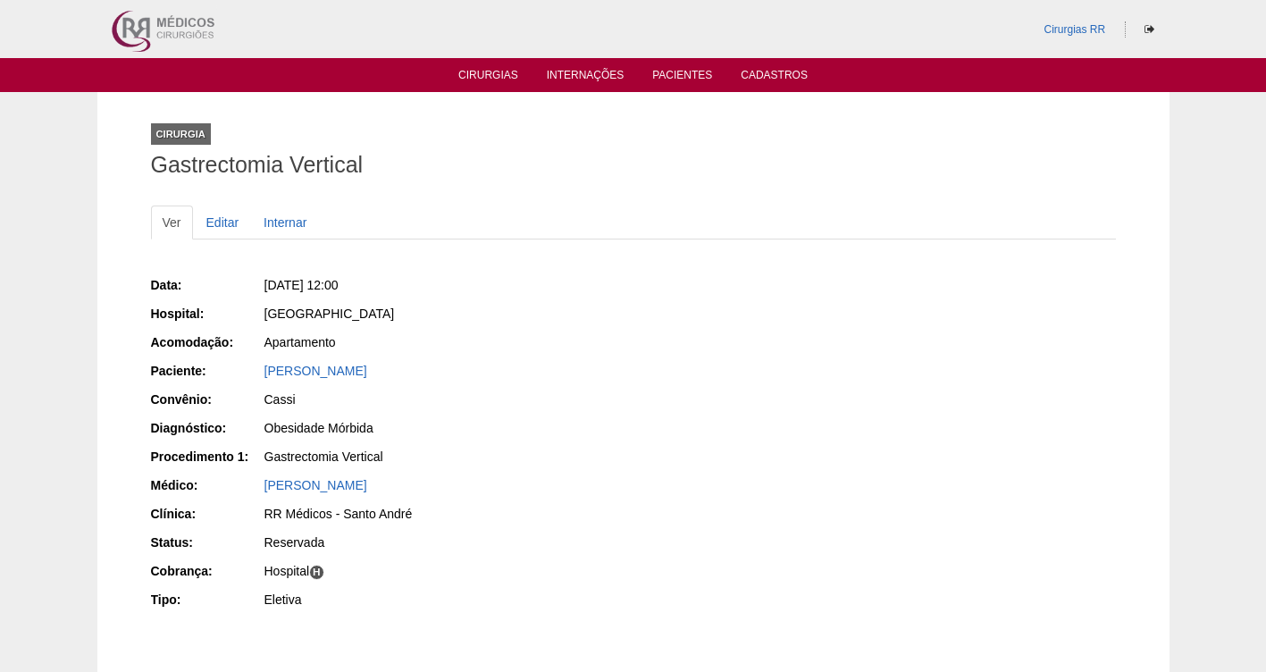
drag, startPoint x: 635, startPoint y: 366, endPoint x: 258, endPoint y: 369, distance: 377.0
click at [258, 369] on div "Data: [DATE] 12:00 Hospital: [GEOGRAPHIC_DATA] Acomodação: Apartamento Paciente…" at bounding box center [633, 444] width 965 height 349
copy div "Paciente: SABRINA EVANGELISTA DE SOUZA RIBEIRO"
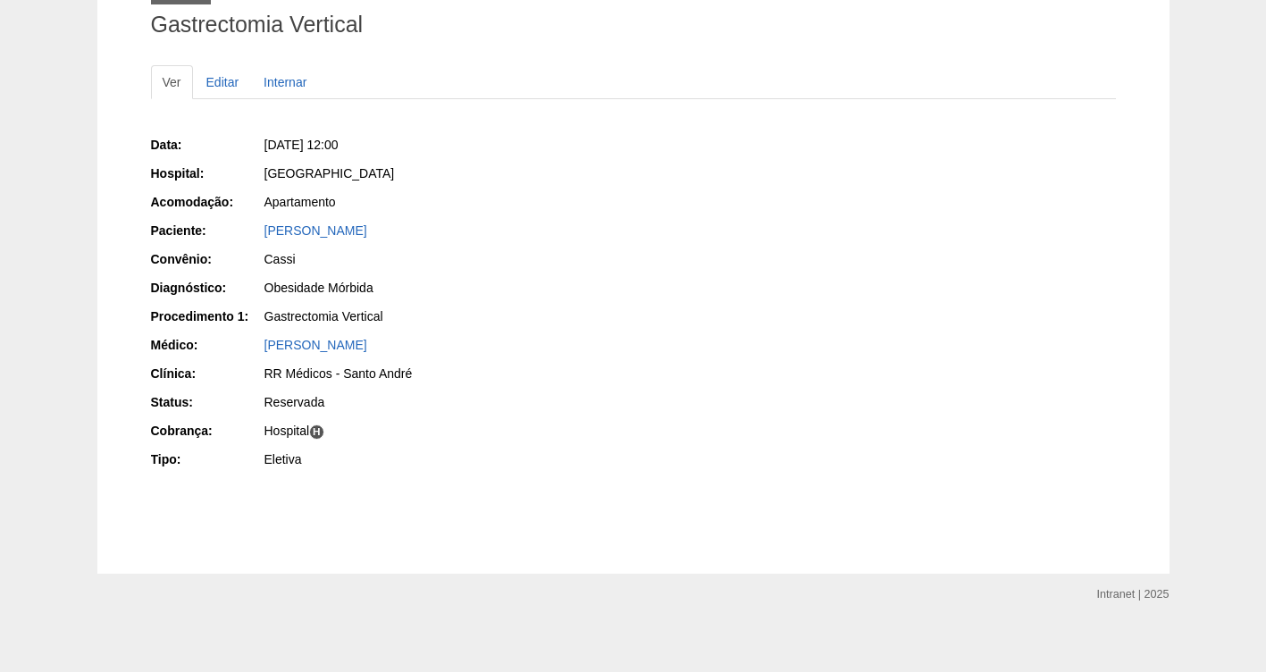
scroll to position [150, 0]
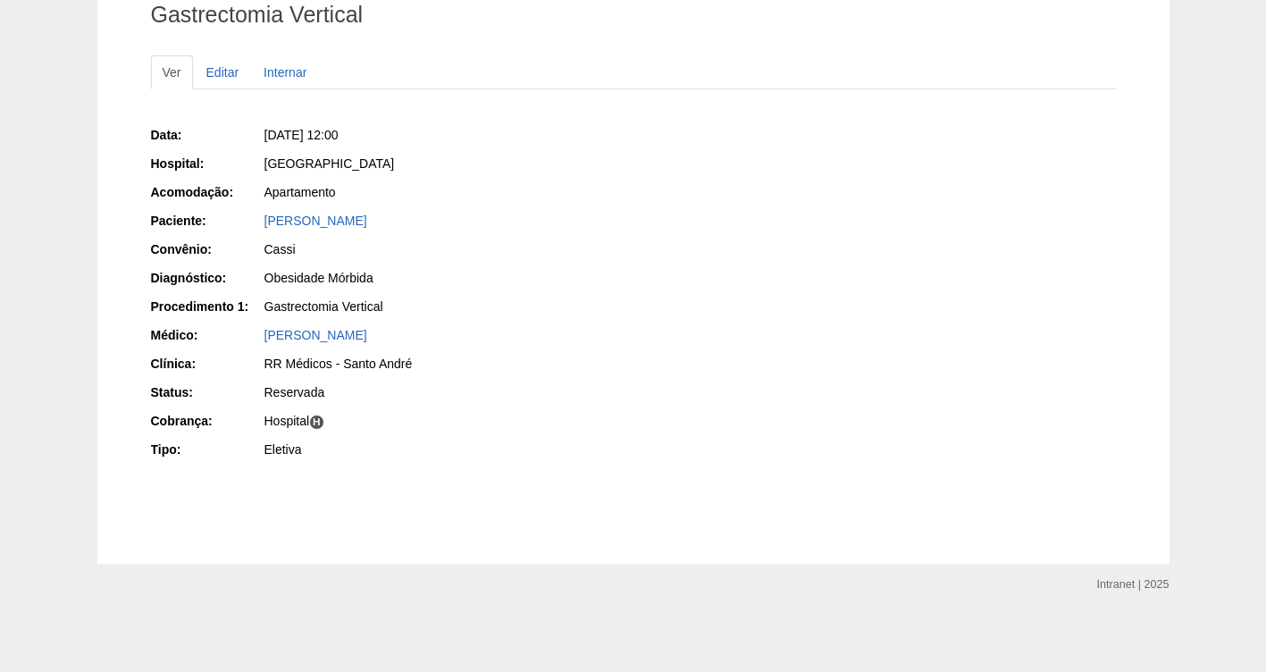
drag, startPoint x: 419, startPoint y: 136, endPoint x: 295, endPoint y: 136, distance: 124.2
click at [295, 136] on div "Qua, 01/10/2025 - 12:00" at bounding box center [442, 135] width 356 height 18
copy span "01/10/2025 - 12:00"
drag, startPoint x: 564, startPoint y: 213, endPoint x: 247, endPoint y: 221, distance: 317.2
click at [247, 221] on div "Paciente: SABRINA EVANGELISTA DE SOUZA RIBEIRO" at bounding box center [386, 223] width 470 height 22
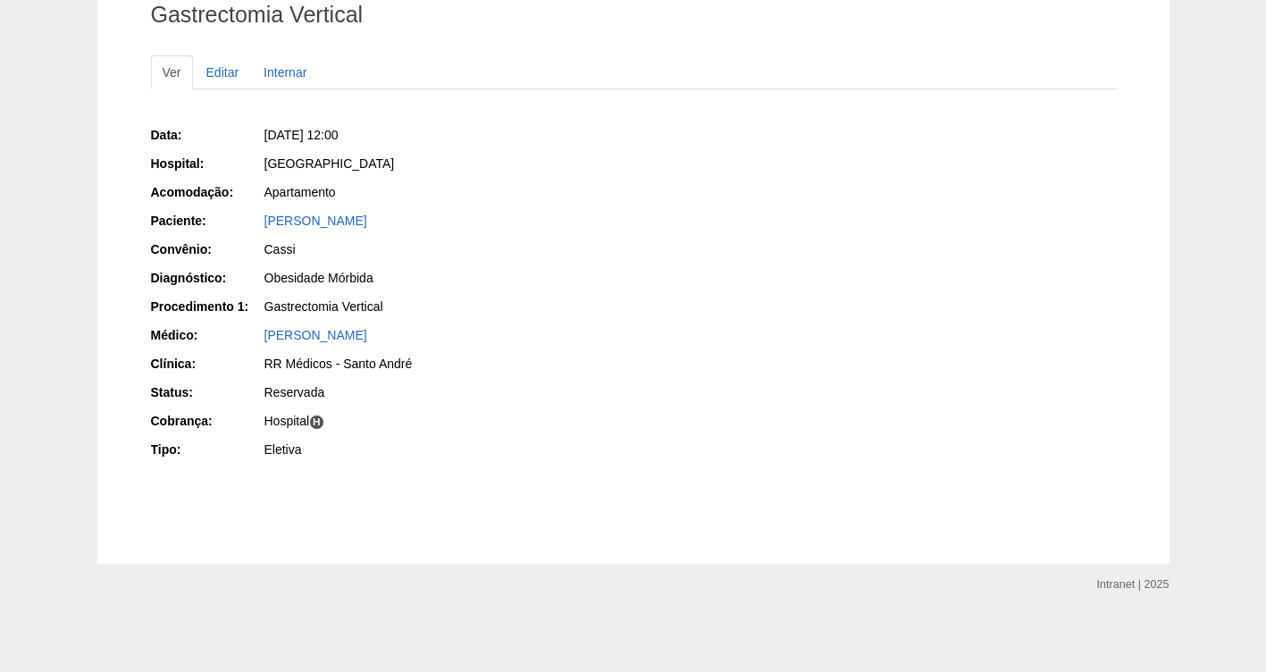
copy div "Paciente: SABRINA EVANGELISTA DE SOUZA RIBEIRO"
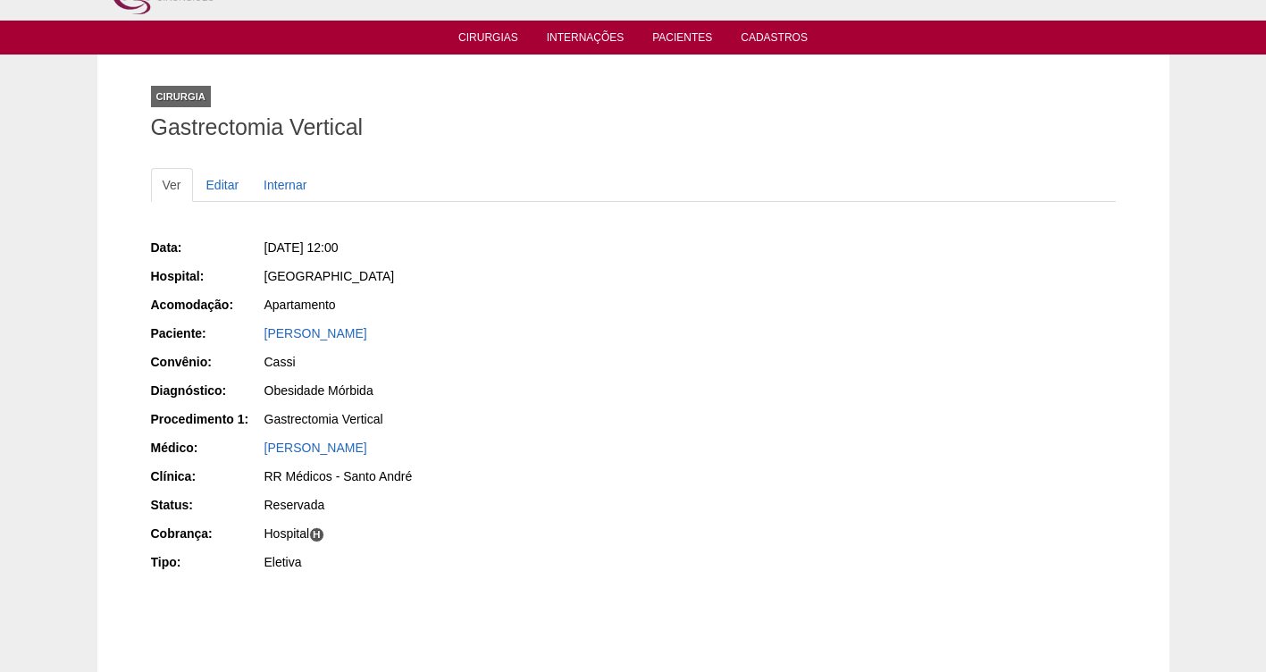
scroll to position [0, 0]
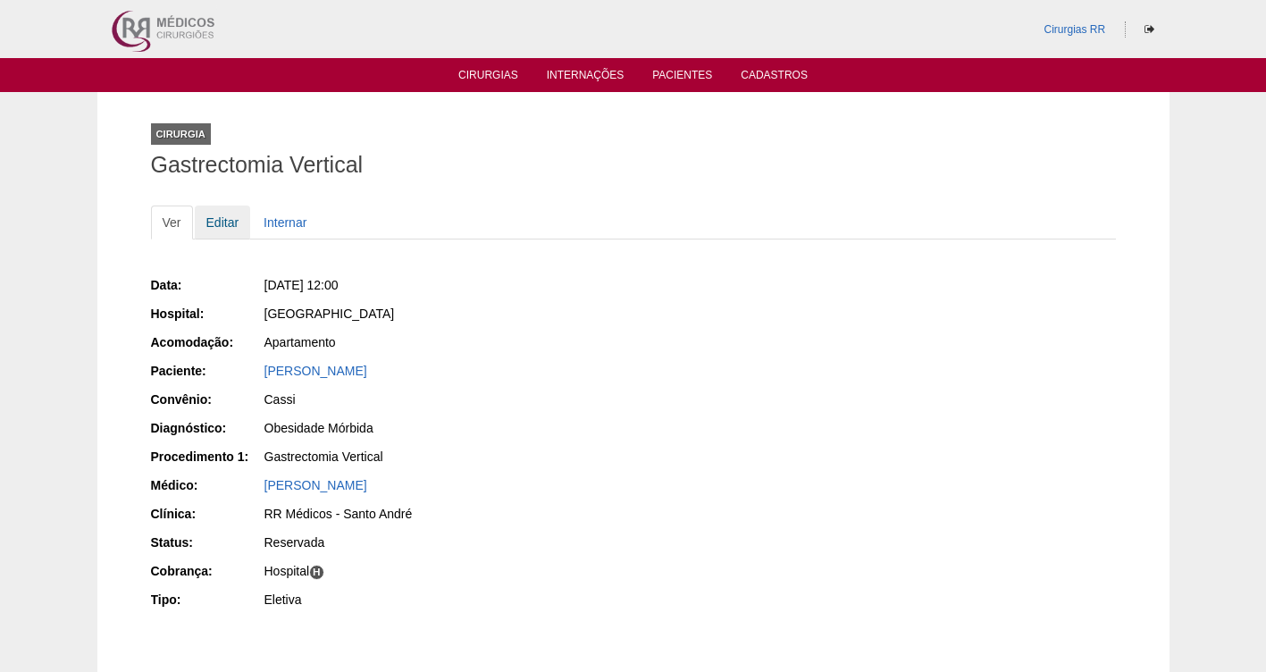
click at [222, 219] on link "Editar" at bounding box center [223, 222] width 56 height 34
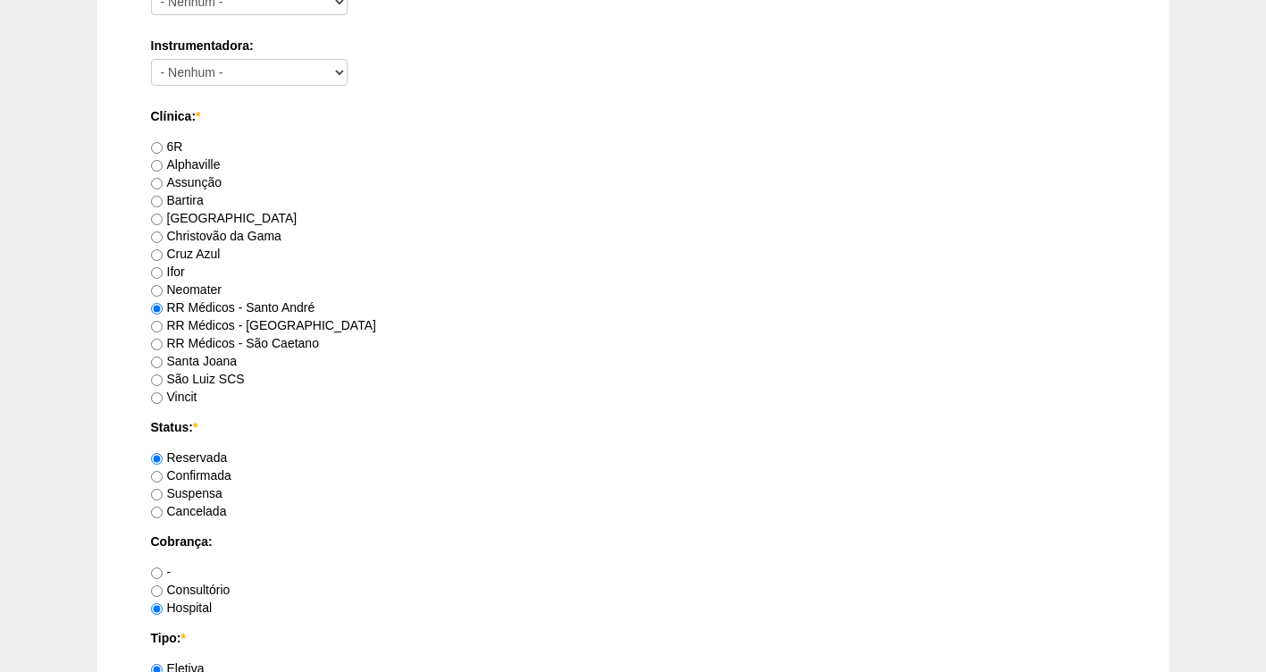
scroll to position [1067, 0]
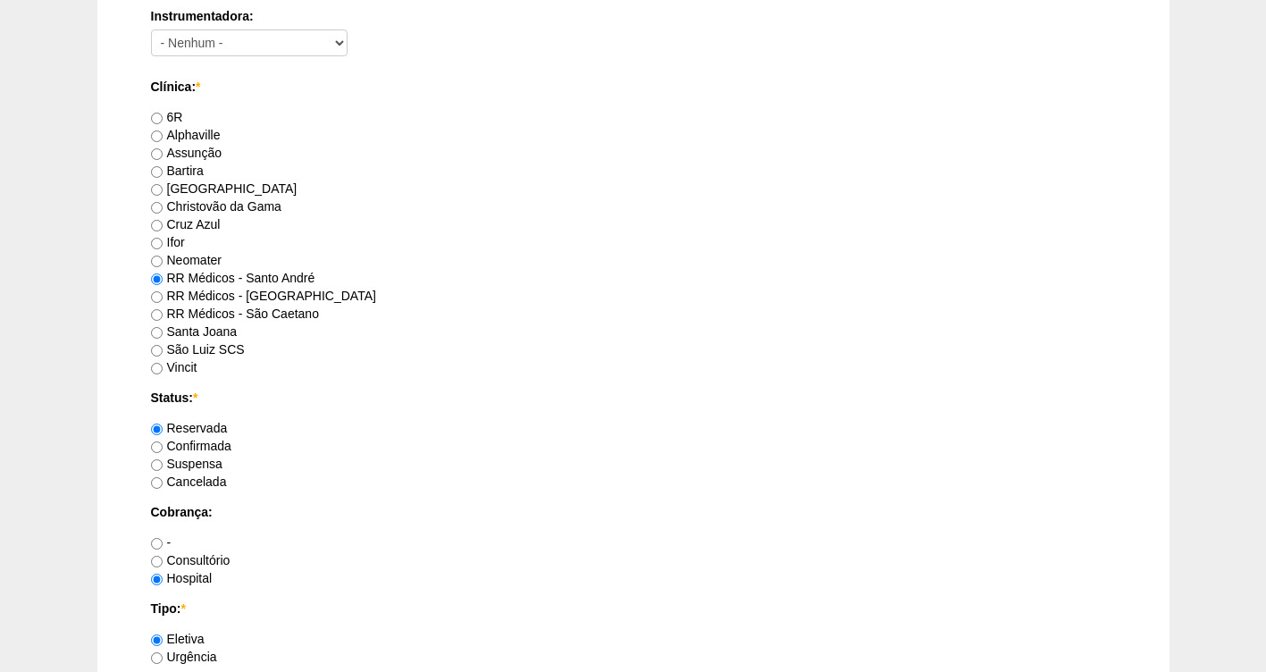
click at [207, 446] on label "Confirmada" at bounding box center [191, 446] width 80 height 14
click at [163, 446] on input "Confirmada" at bounding box center [157, 447] width 12 height 12
radio input "true"
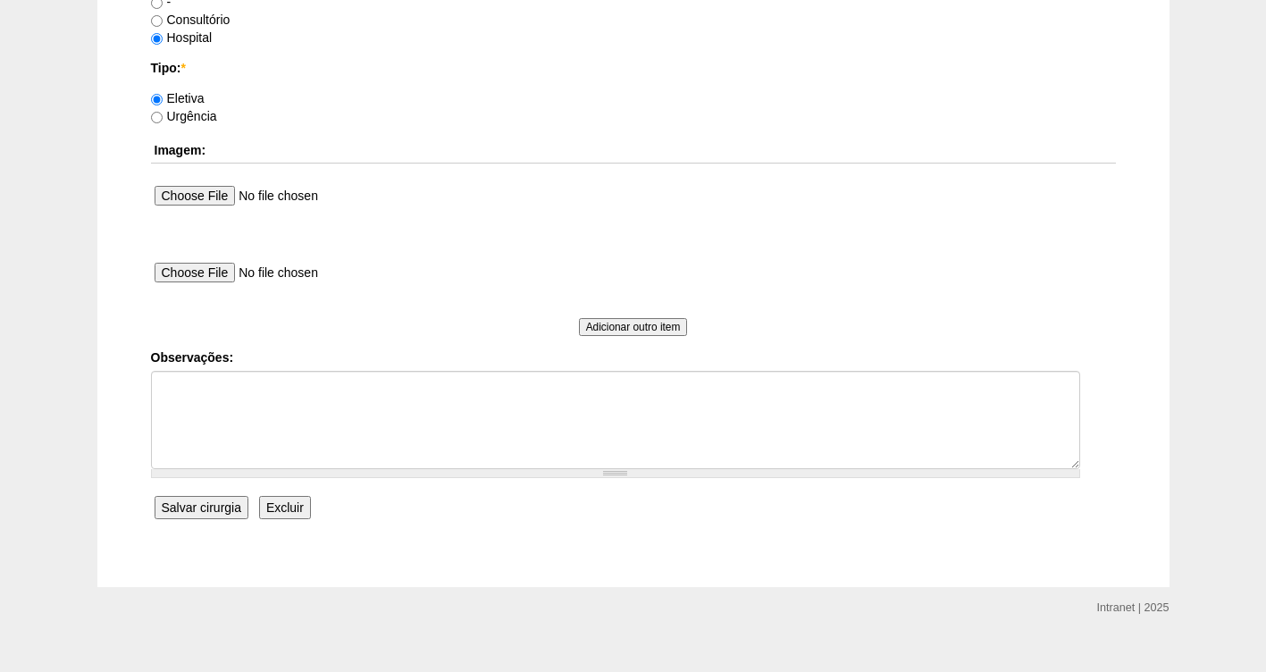
scroll to position [1630, 0]
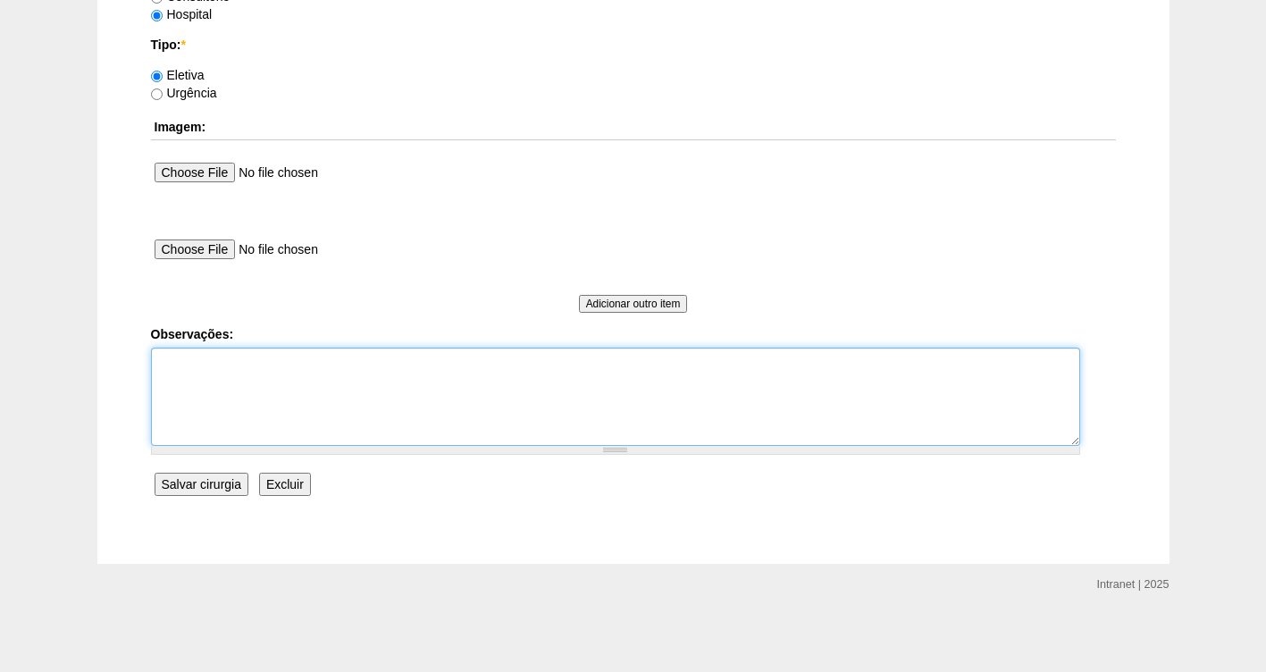
click at [210, 372] on textarea "Observações:" at bounding box center [615, 396] width 929 height 98
type textarea "[GEOGRAPHIC_DATA]"
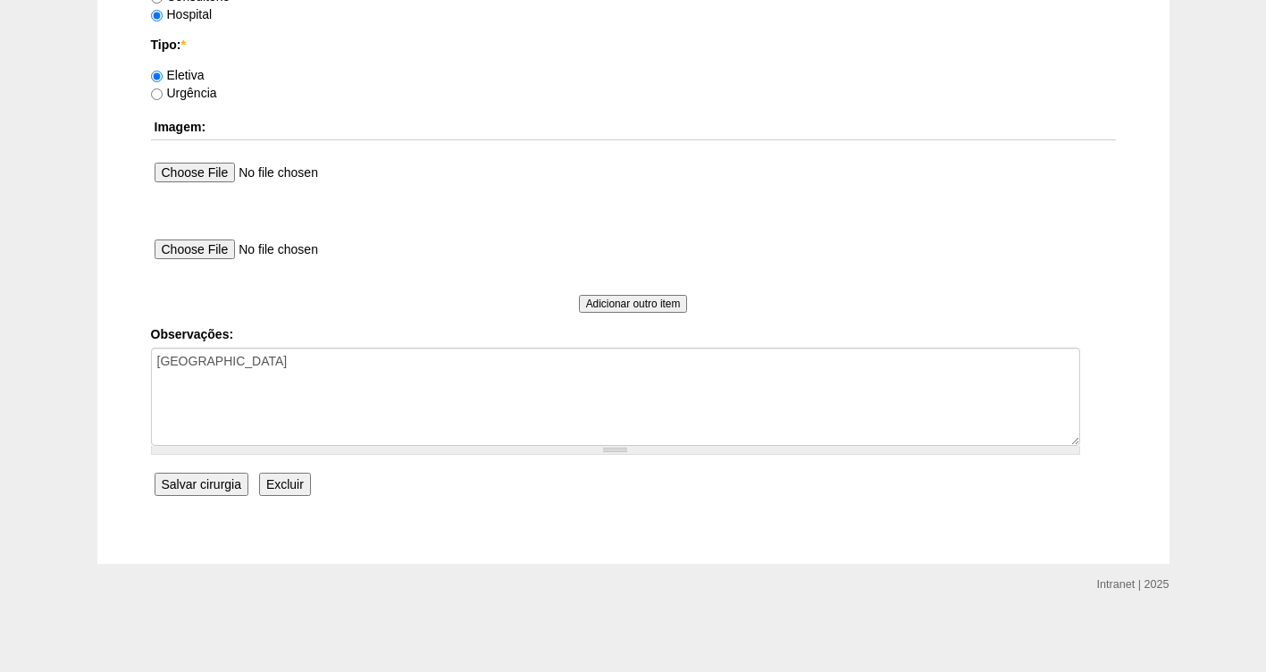
click at [204, 483] on input "Salvar cirurgia" at bounding box center [202, 484] width 94 height 23
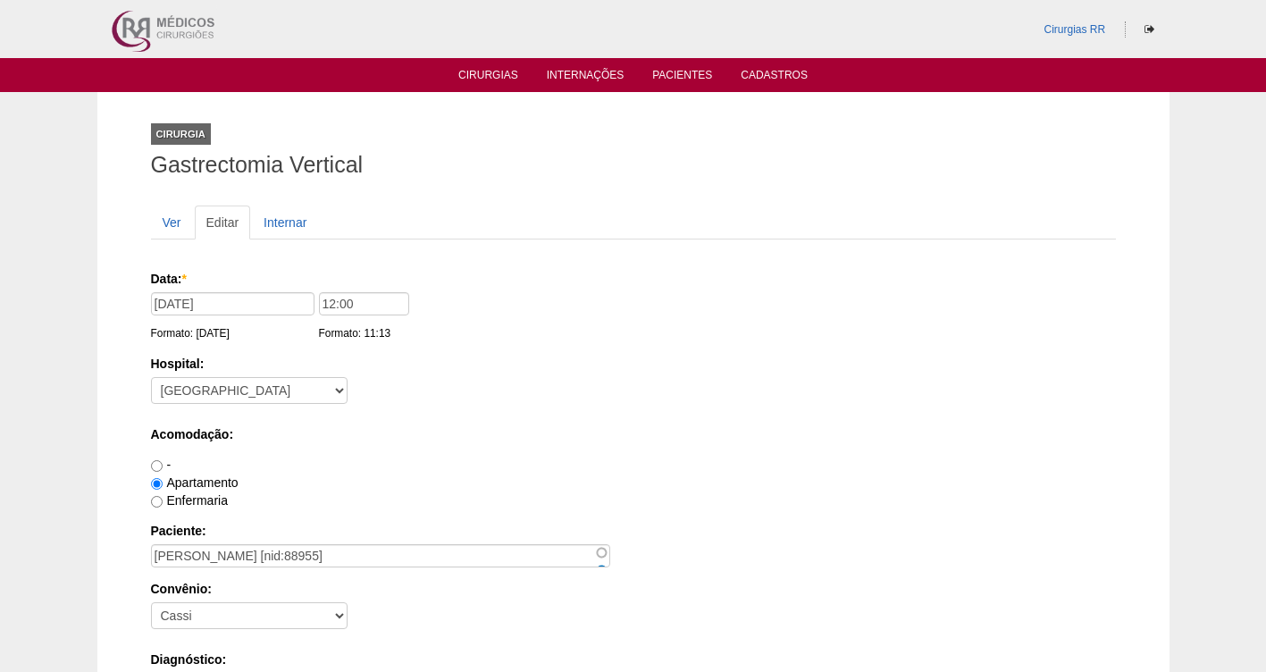
scroll to position [1630, 0]
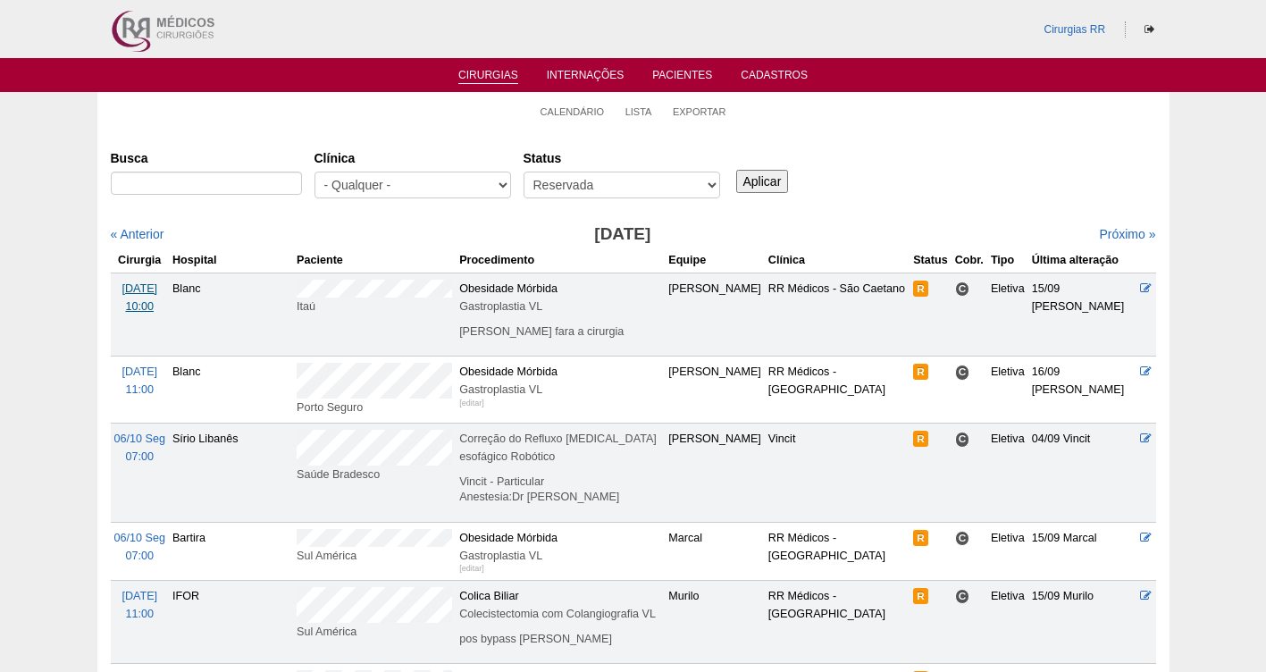
click at [149, 288] on span "[DATE]" at bounding box center [139, 288] width 36 height 13
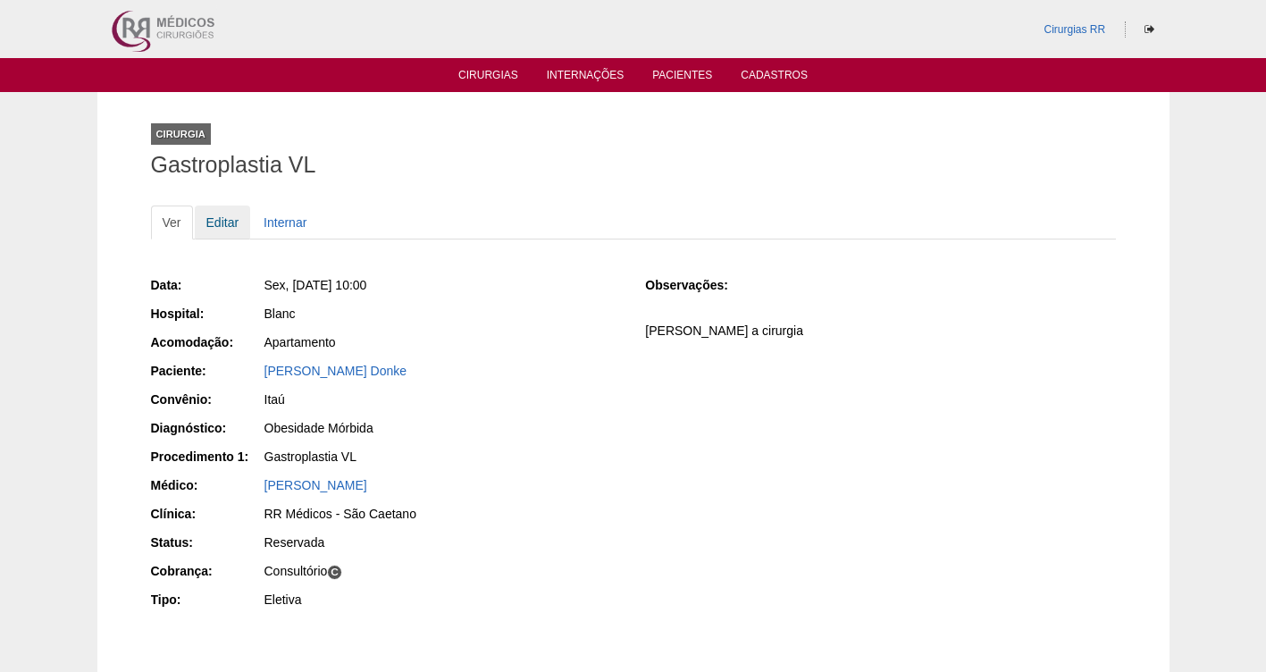
click at [230, 218] on link "Editar" at bounding box center [223, 222] width 56 height 34
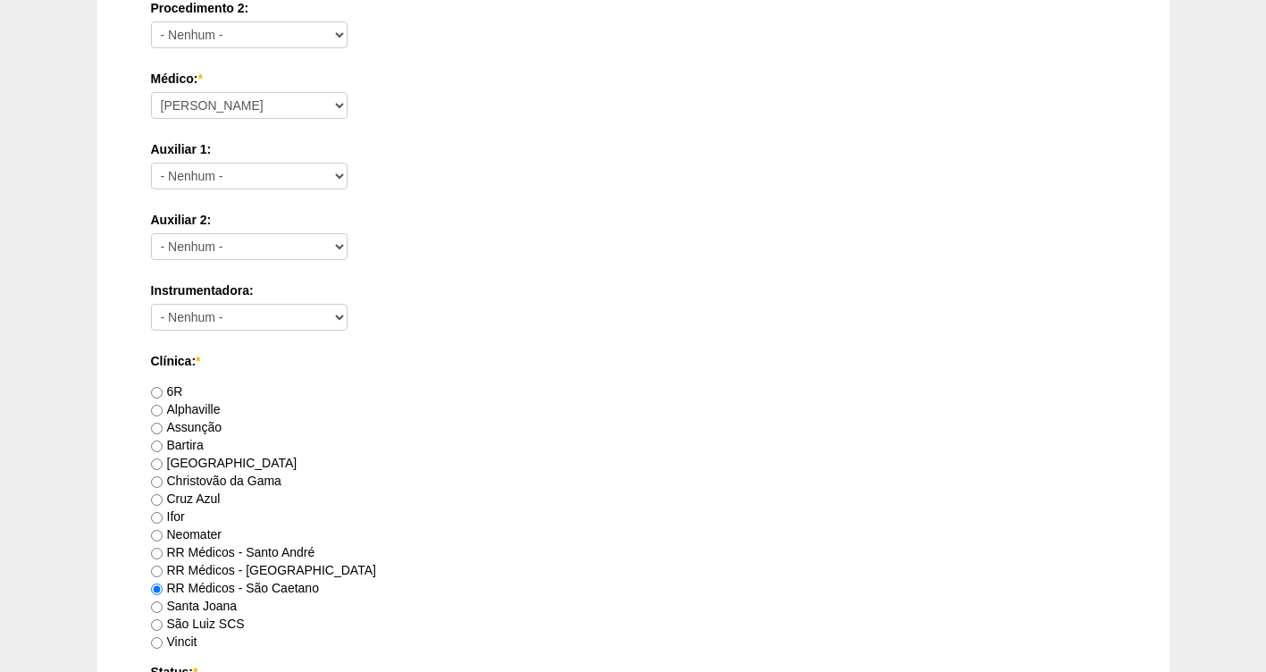
scroll to position [1535, 0]
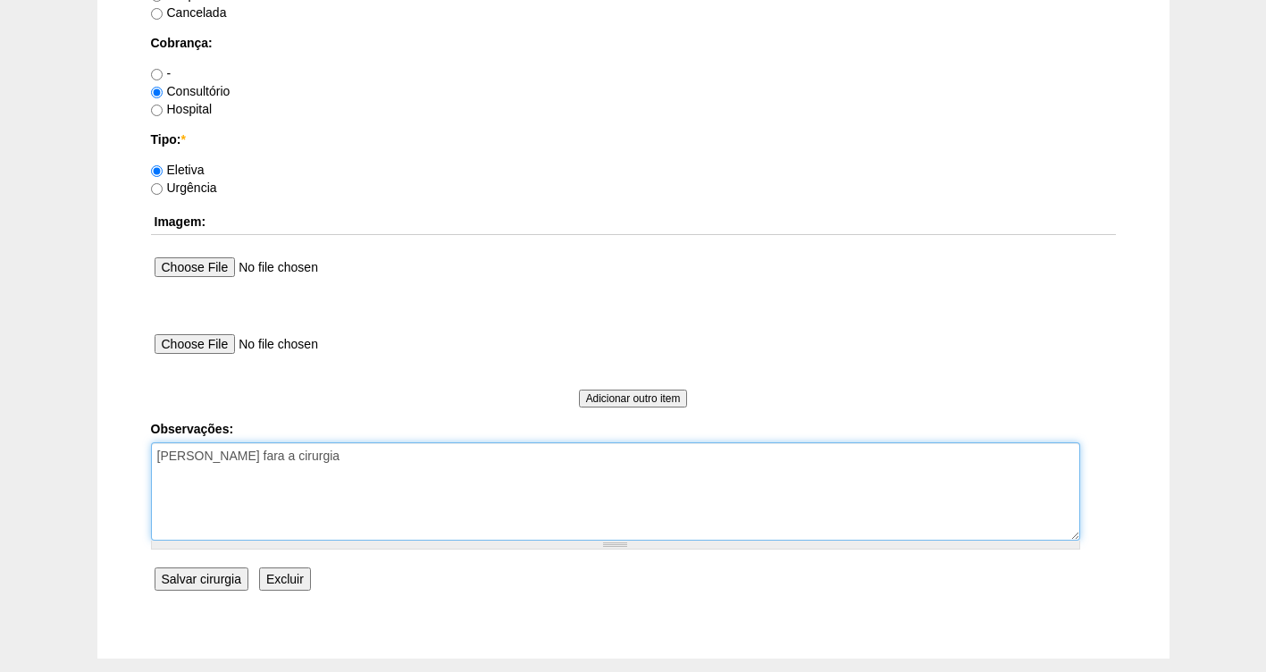
click at [329, 461] on textarea "[PERSON_NAME] fara a cirurgia" at bounding box center [615, 491] width 929 height 98
type textarea "[PERSON_NAME] fara a cirurgia FATURADA CONSULTORIO AUTORIZADA -VALIDADE DA GUIA…"
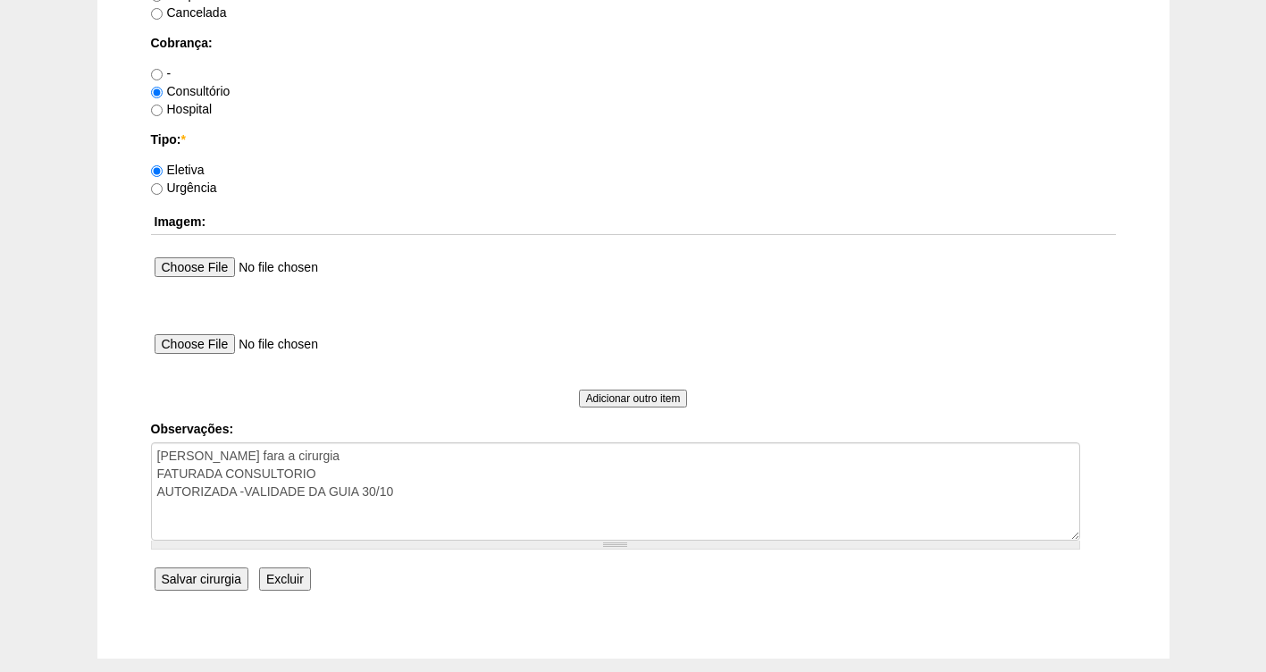
click at [214, 577] on input "Salvar cirurgia" at bounding box center [202, 578] width 94 height 23
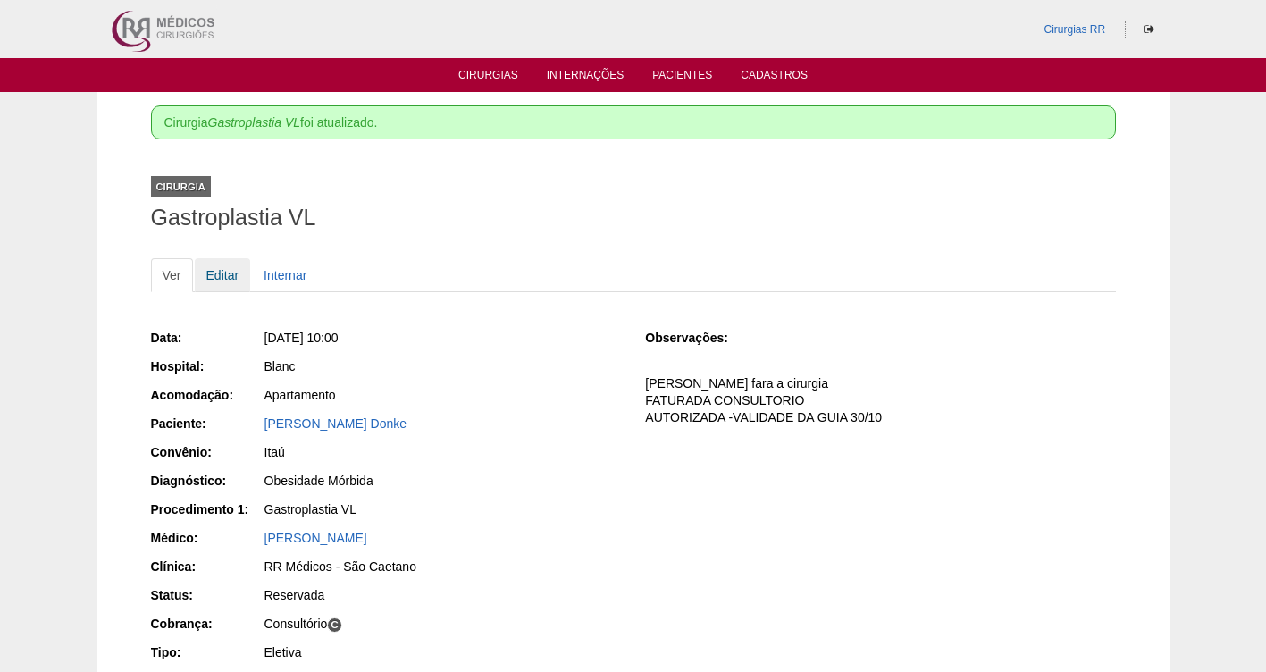
click at [223, 273] on link "Editar" at bounding box center [223, 275] width 56 height 34
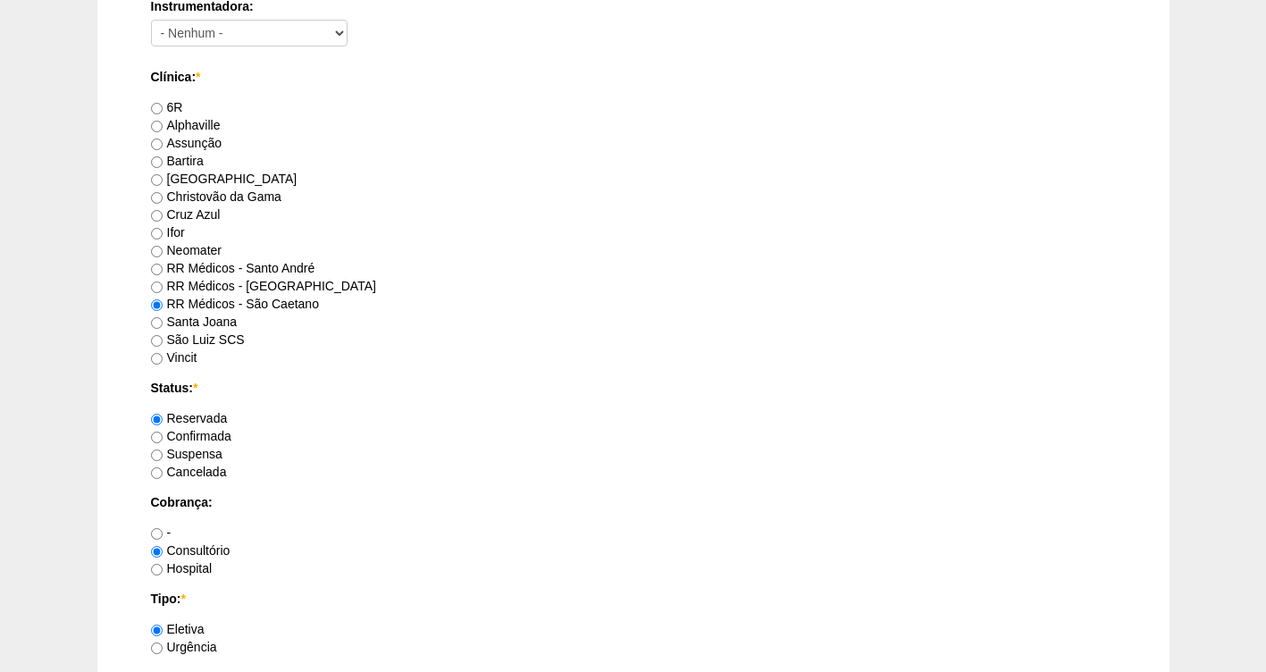
scroll to position [1142, 0]
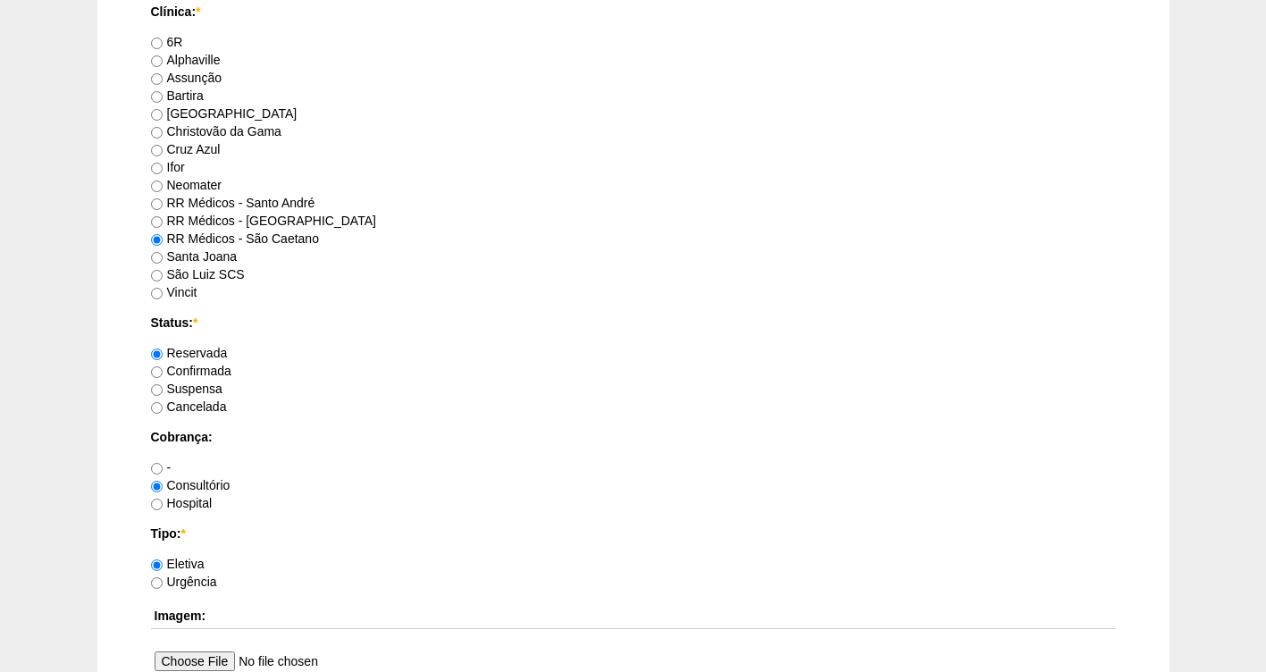
click at [218, 372] on label "Confirmada" at bounding box center [191, 371] width 80 height 14
click at [163, 372] on input "Confirmada" at bounding box center [157, 372] width 12 height 12
radio input "true"
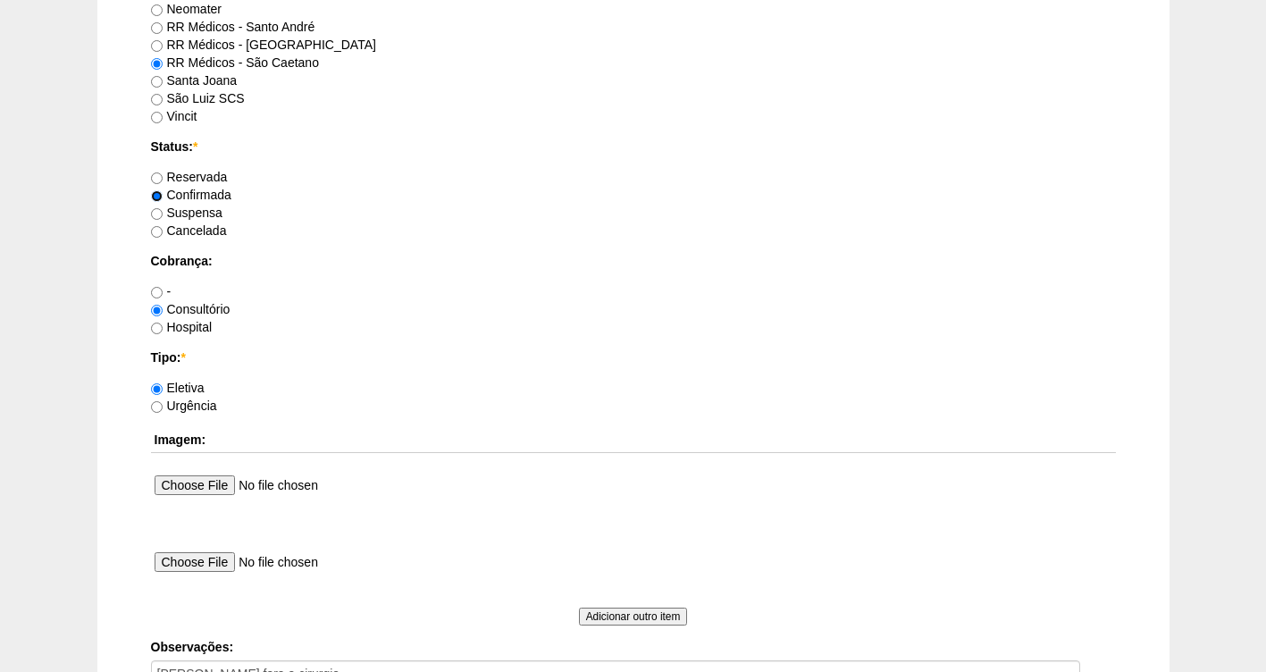
scroll to position [1630, 0]
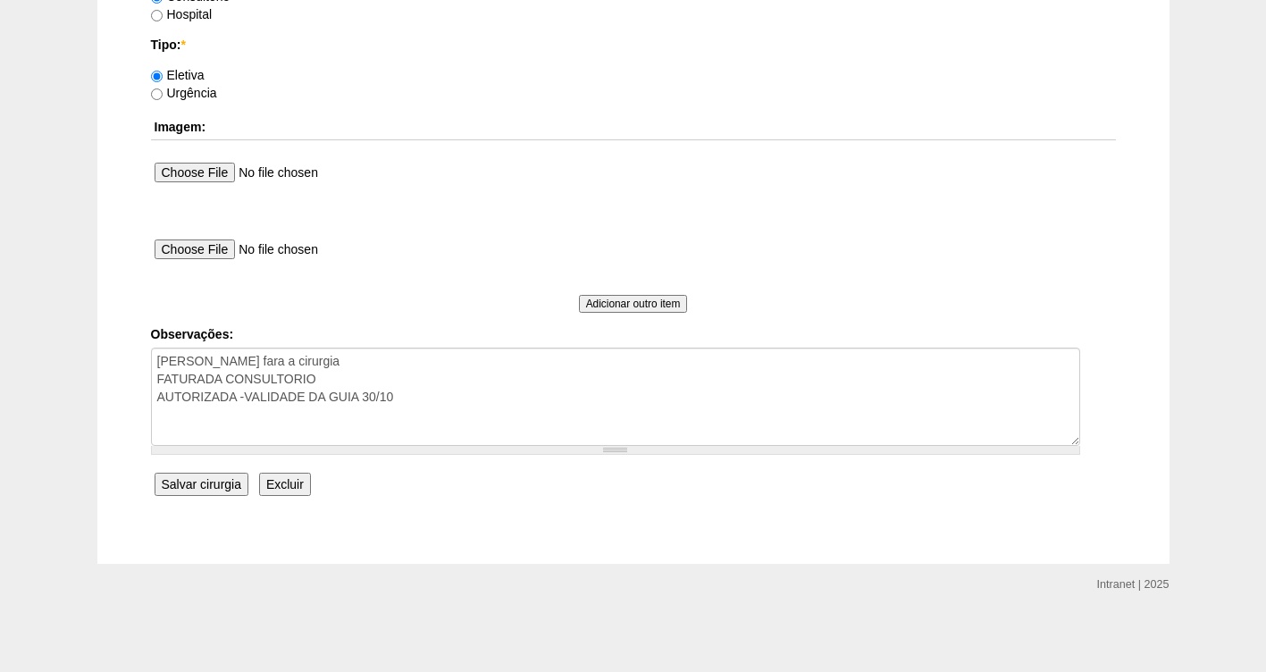
click at [207, 493] on input "Salvar cirurgia" at bounding box center [202, 484] width 94 height 23
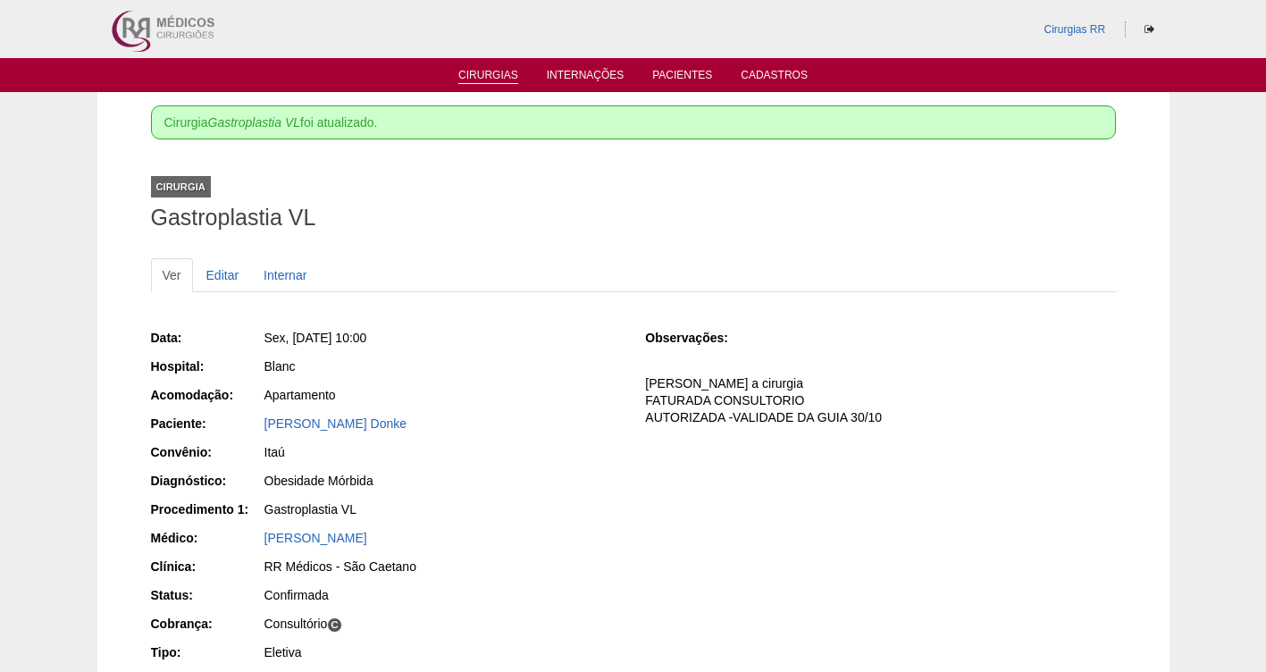
click at [487, 72] on link "Cirurgias" at bounding box center [488, 76] width 60 height 15
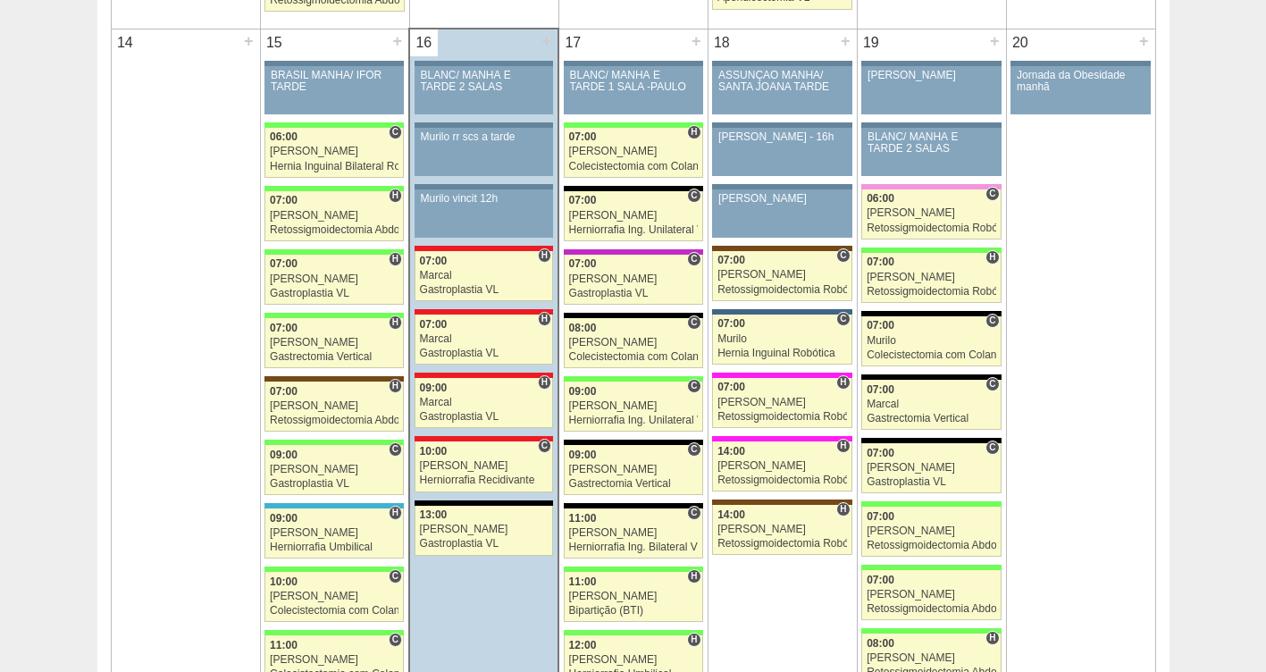
scroll to position [1891, 0]
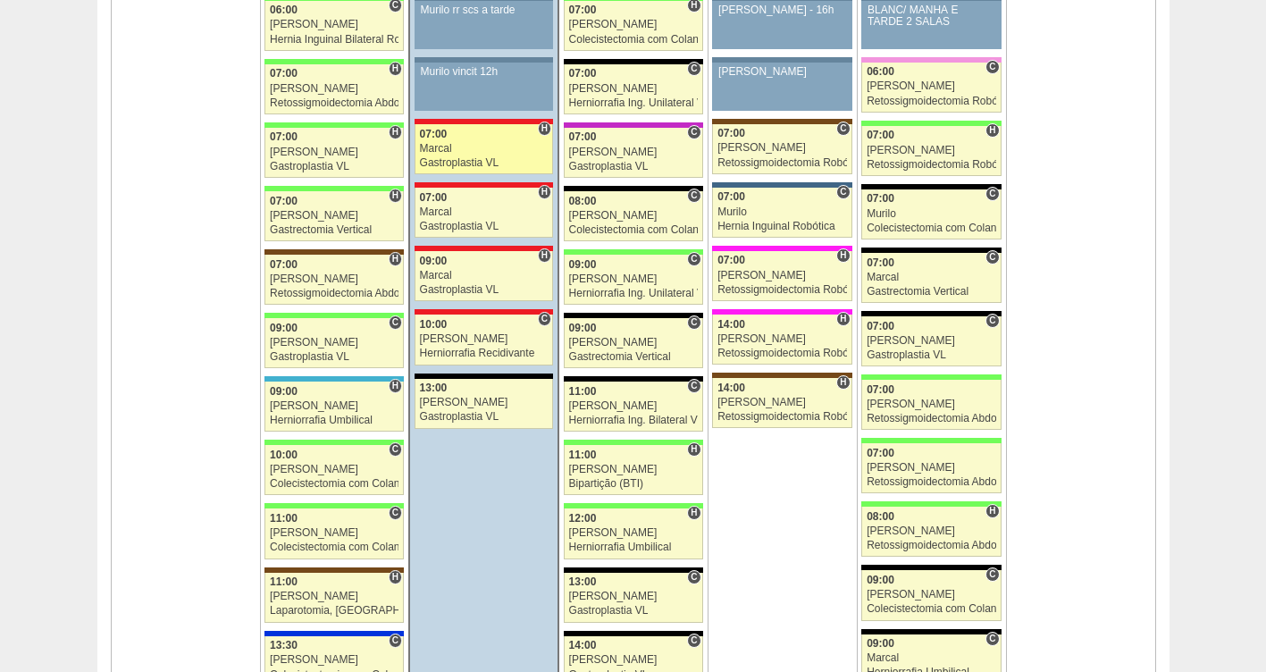
click at [448, 147] on div "Marcal" at bounding box center [484, 149] width 129 height 12
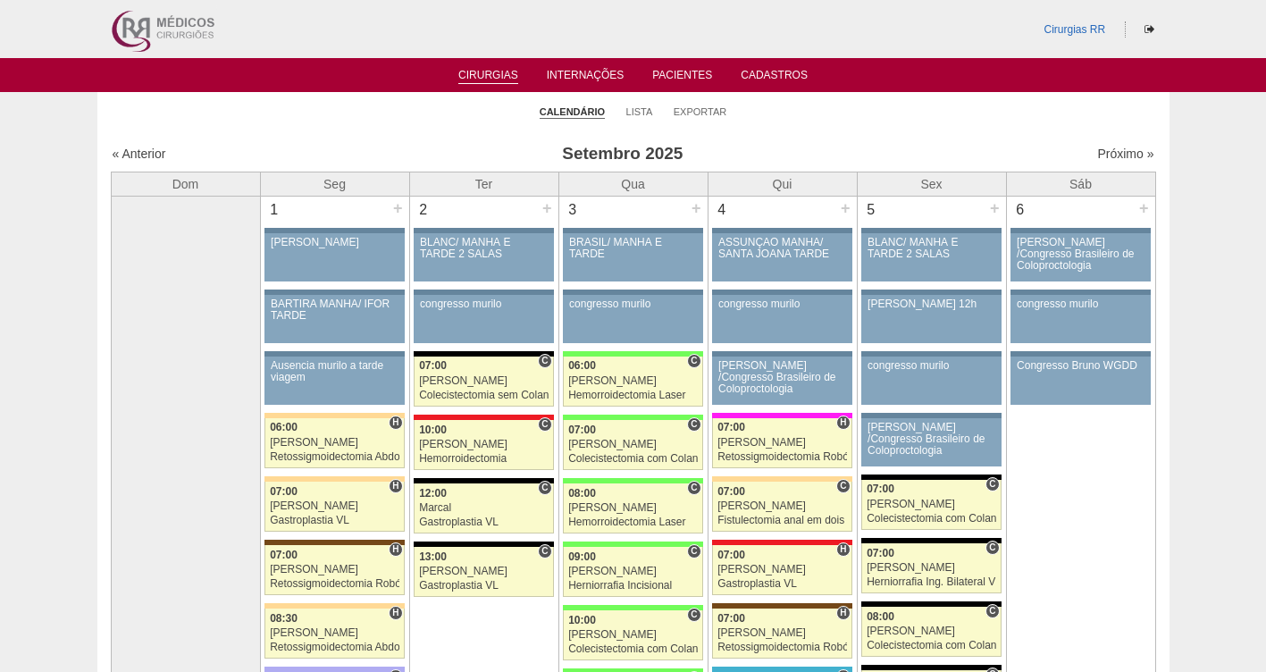
scroll to position [1891, 0]
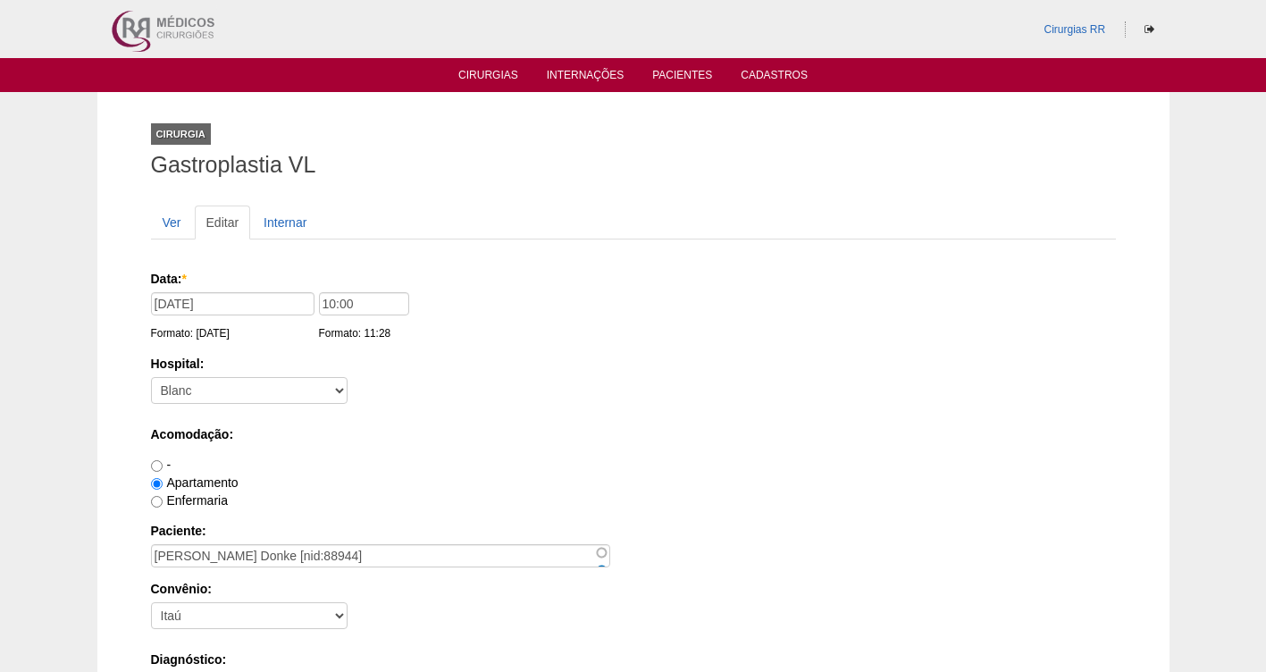
scroll to position [1535, 0]
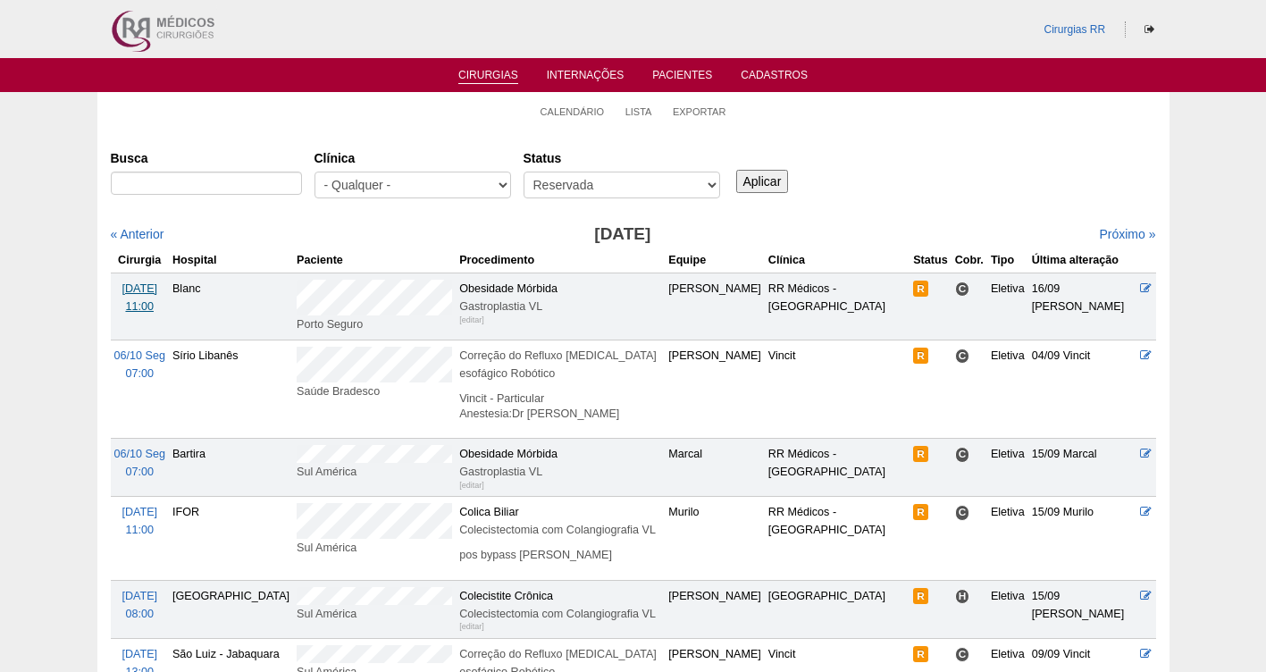
click at [126, 290] on span "03/10 Sex" at bounding box center [139, 288] width 36 height 13
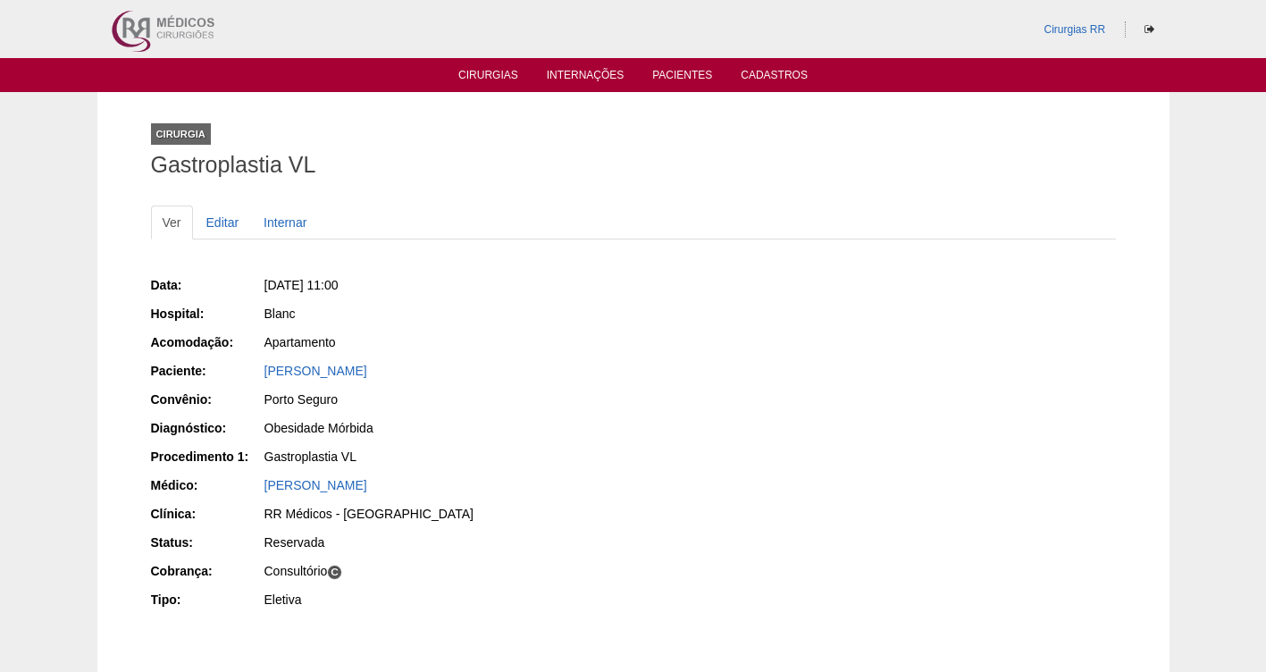
drag, startPoint x: 523, startPoint y: 372, endPoint x: 254, endPoint y: 380, distance: 269.0
click at [254, 380] on div "Paciente: [PERSON_NAME]" at bounding box center [386, 373] width 470 height 22
click at [215, 224] on link "Editar" at bounding box center [223, 222] width 56 height 34
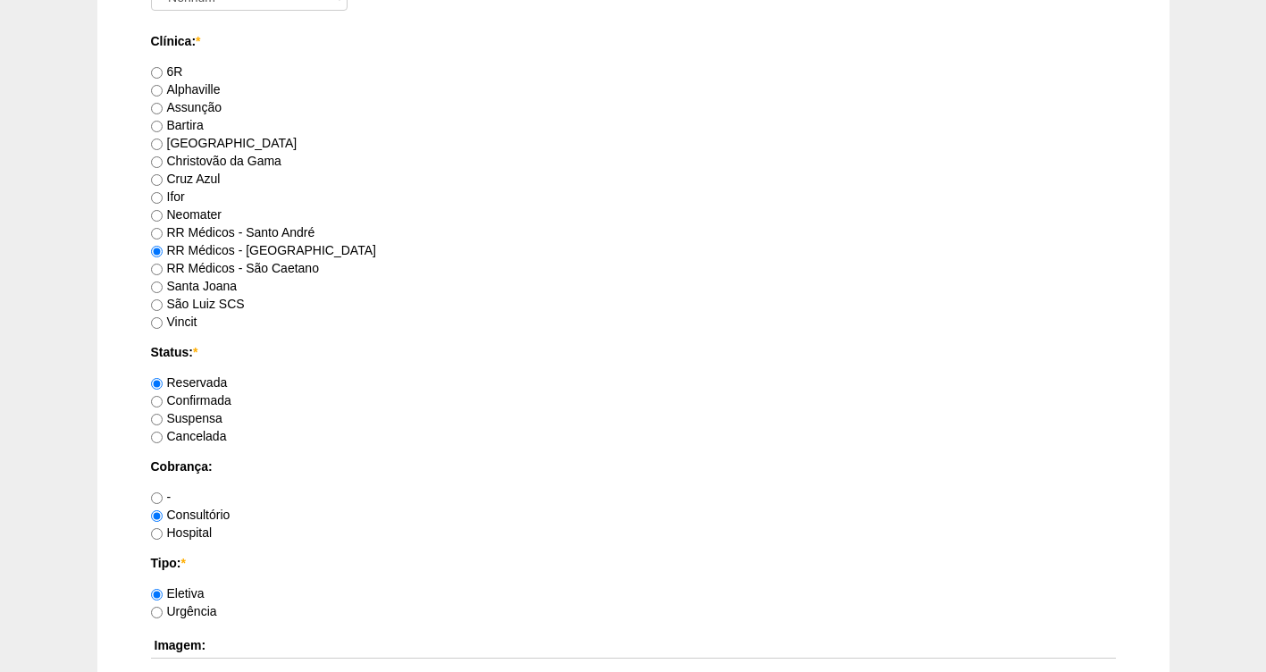
scroll to position [1200, 0]
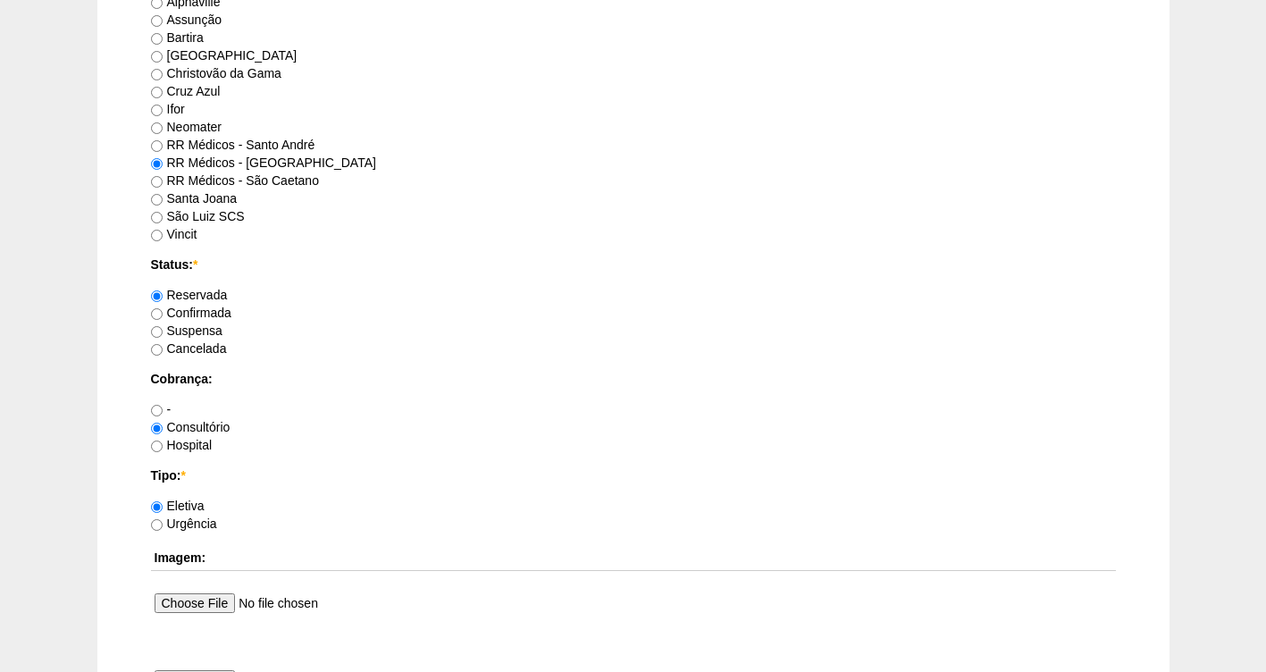
drag, startPoint x: 194, startPoint y: 314, endPoint x: 198, endPoint y: 325, distance: 12.4
click at [197, 321] on div "Reservada Confirmada Suspensa [GEOGRAPHIC_DATA]" at bounding box center [633, 321] width 965 height 71
click at [155, 314] on input "Confirmada" at bounding box center [157, 314] width 12 height 12
radio input "true"
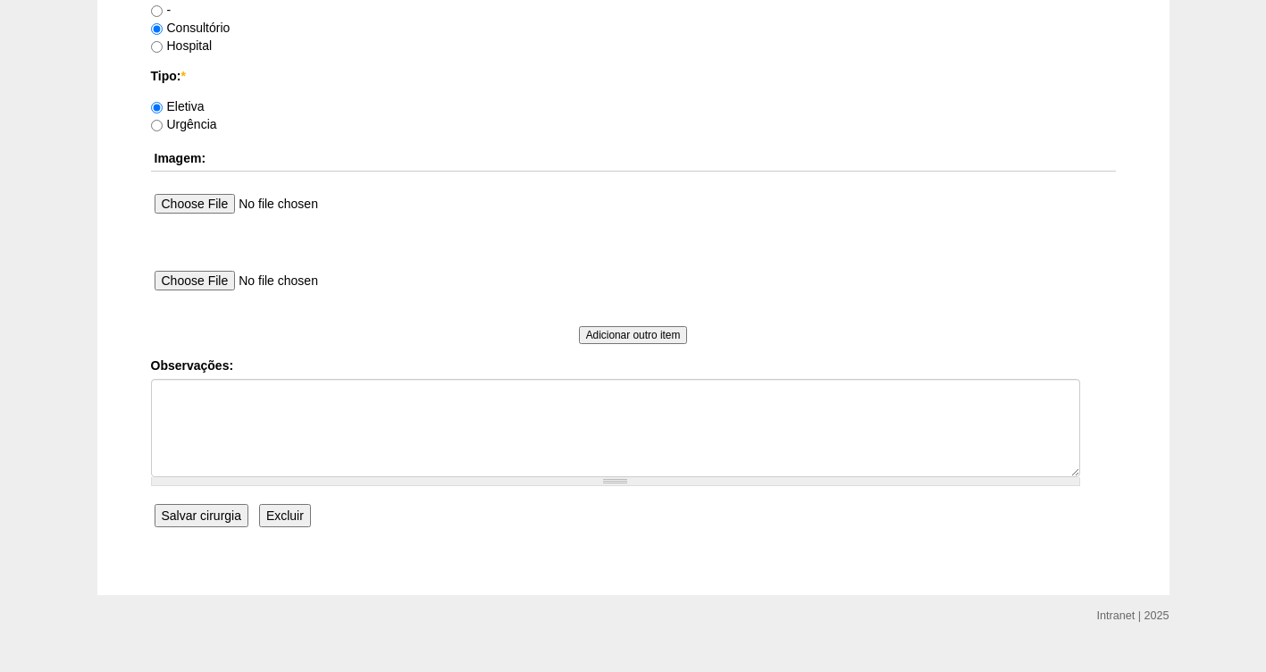
scroll to position [1630, 0]
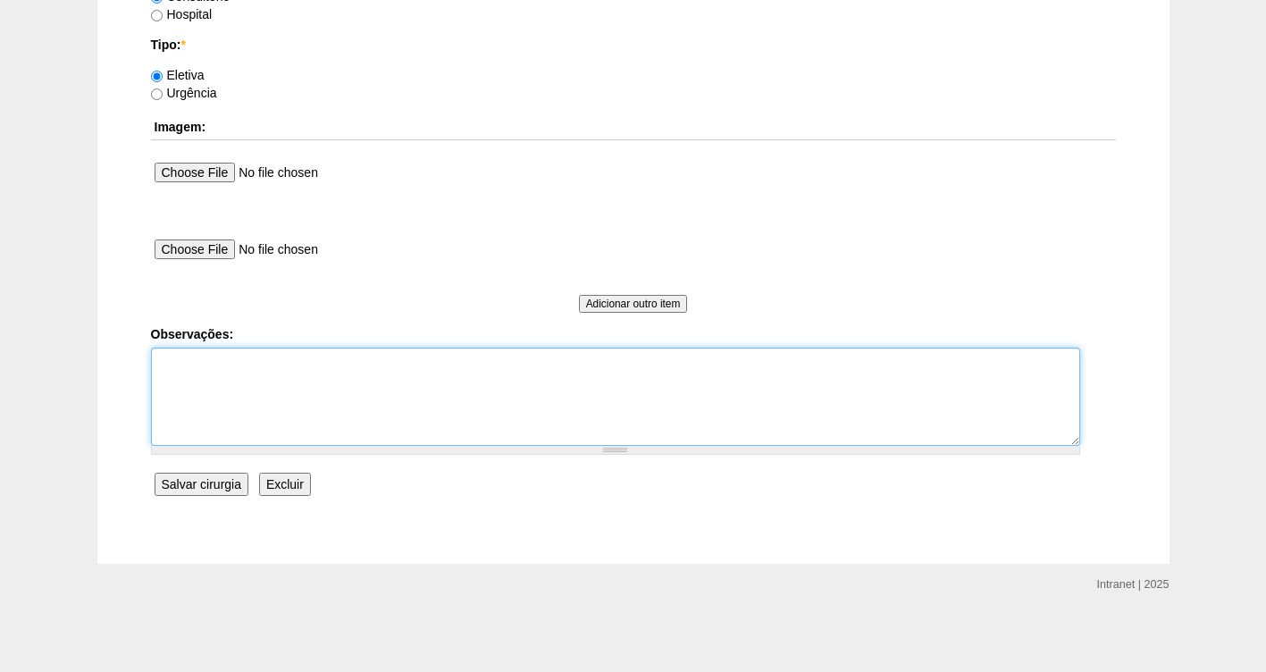
click at [183, 375] on textarea "Observações:" at bounding box center [615, 396] width 929 height 98
type textarea "FATURADA CONSULTORIO AUTORIZADA- VALIDADE DA GUIA"
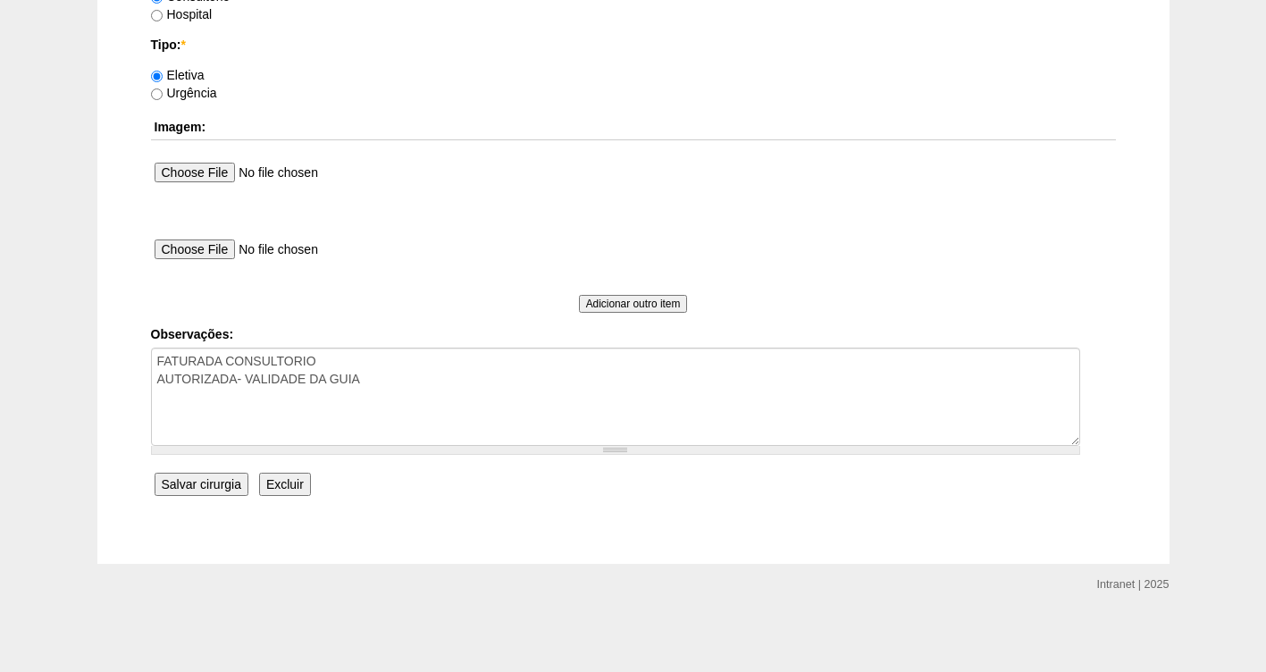
click at [197, 481] on input "Salvar cirurgia" at bounding box center [202, 484] width 94 height 23
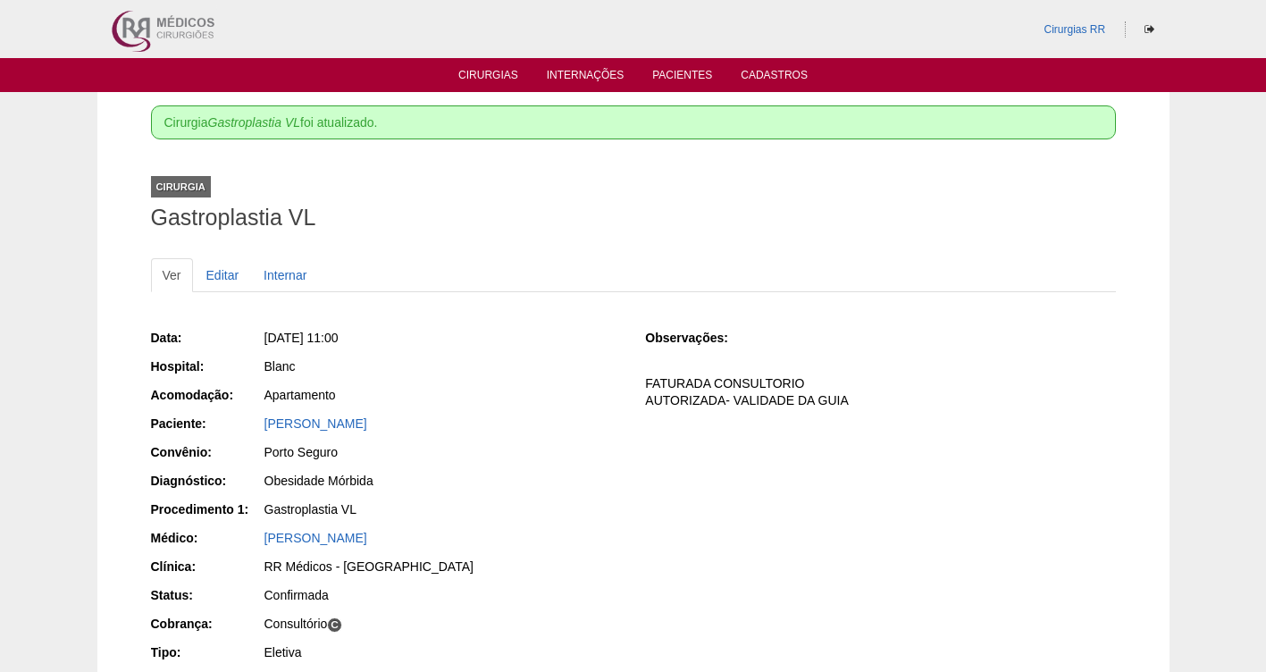
scroll to position [89, 0]
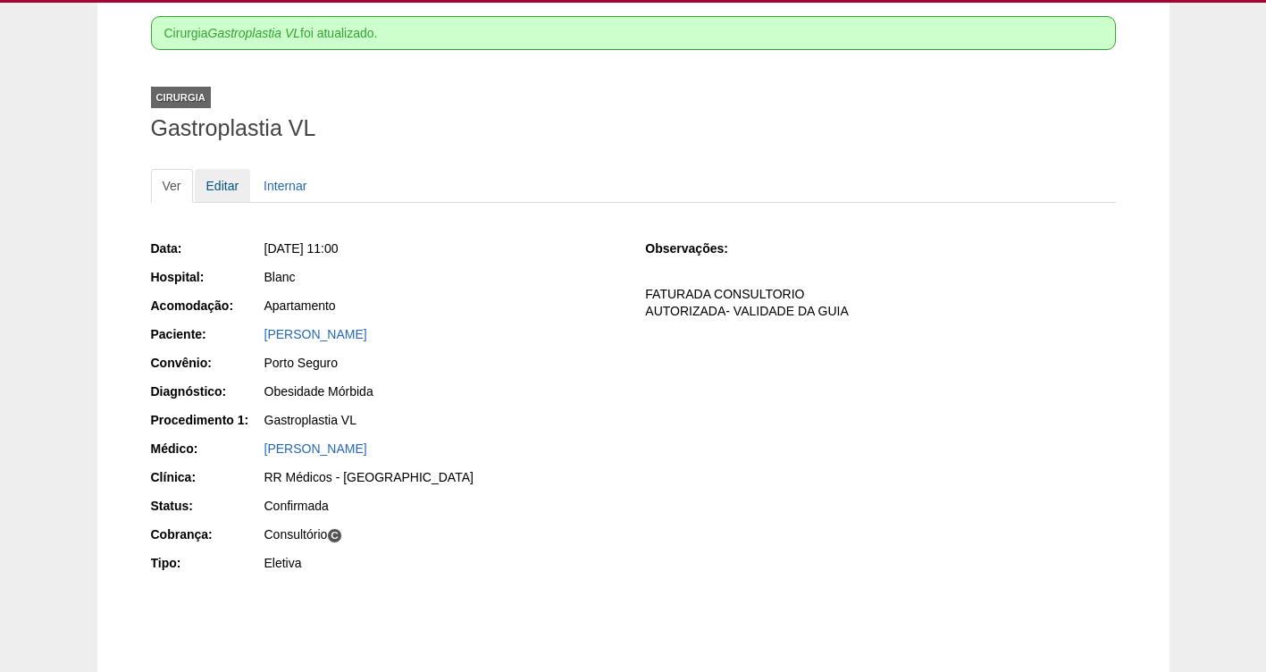
click at [224, 186] on link "Editar" at bounding box center [223, 186] width 56 height 34
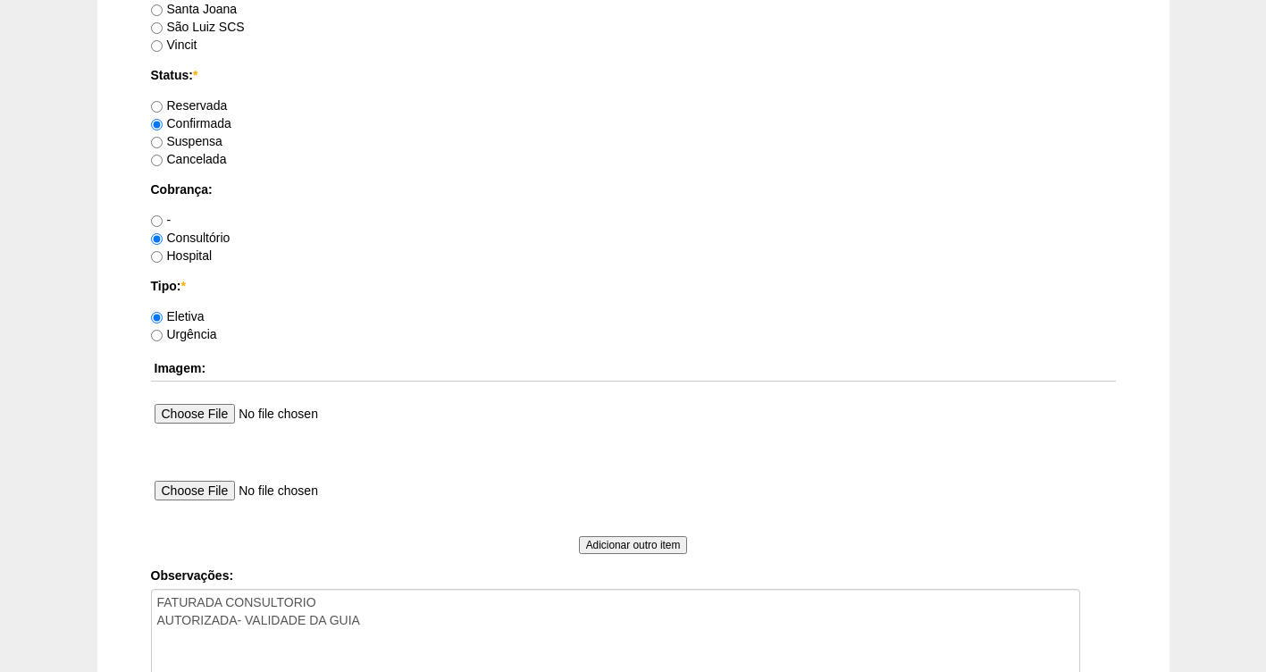
scroll to position [1480, 0]
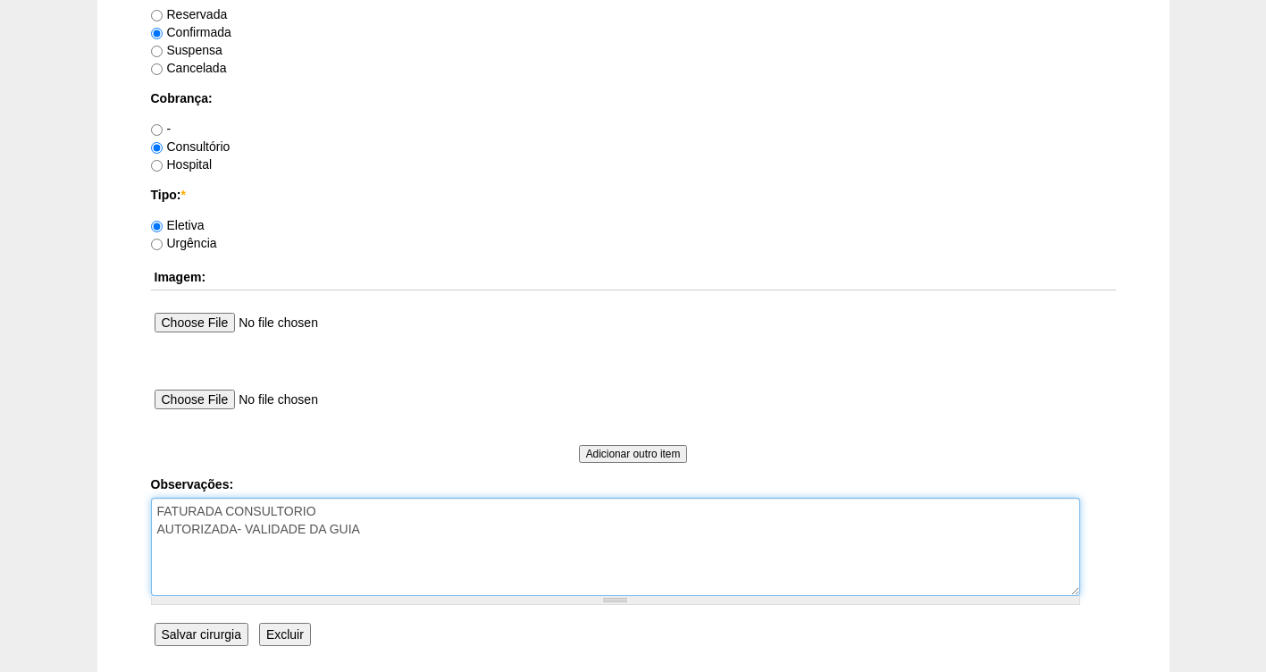
click at [406, 529] on textarea "FATURADA CONSULTORIO AUTORIZADA- VALIDADE DA GUIA" at bounding box center [615, 547] width 929 height 98
type textarea "FATURADA CONSULTORIO AUTORIZADA- VALIDADE DA GUIA 19/10"
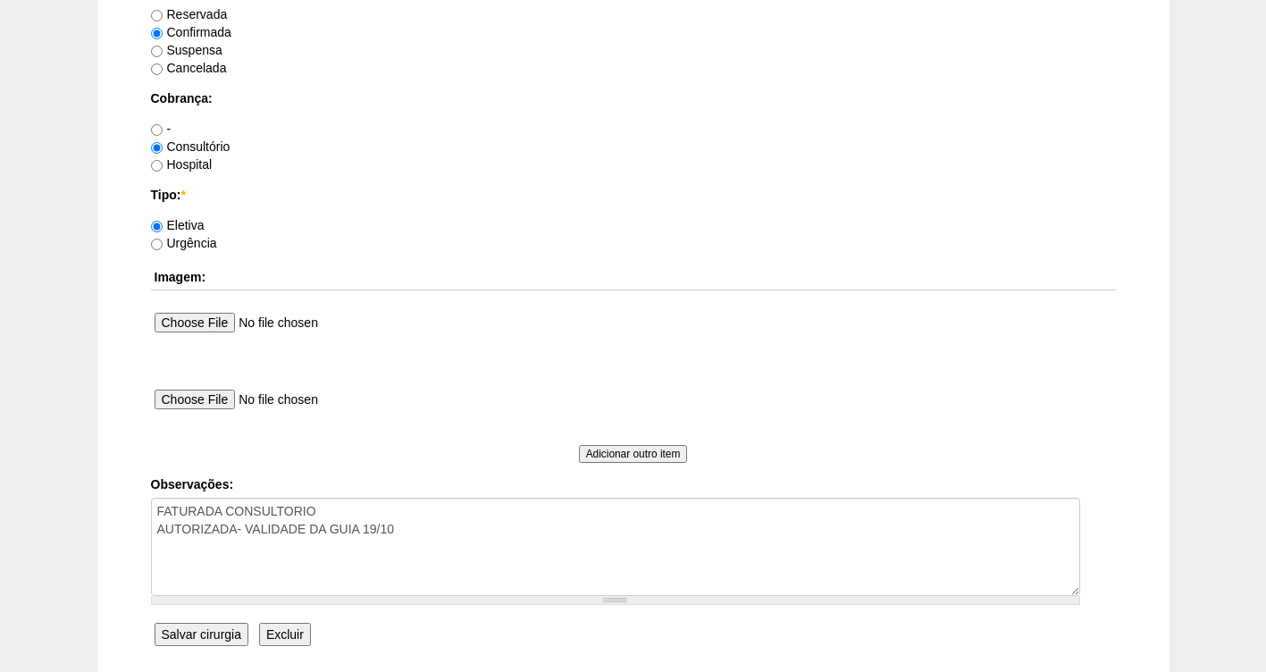
click at [212, 632] on input "Salvar cirurgia" at bounding box center [202, 634] width 94 height 23
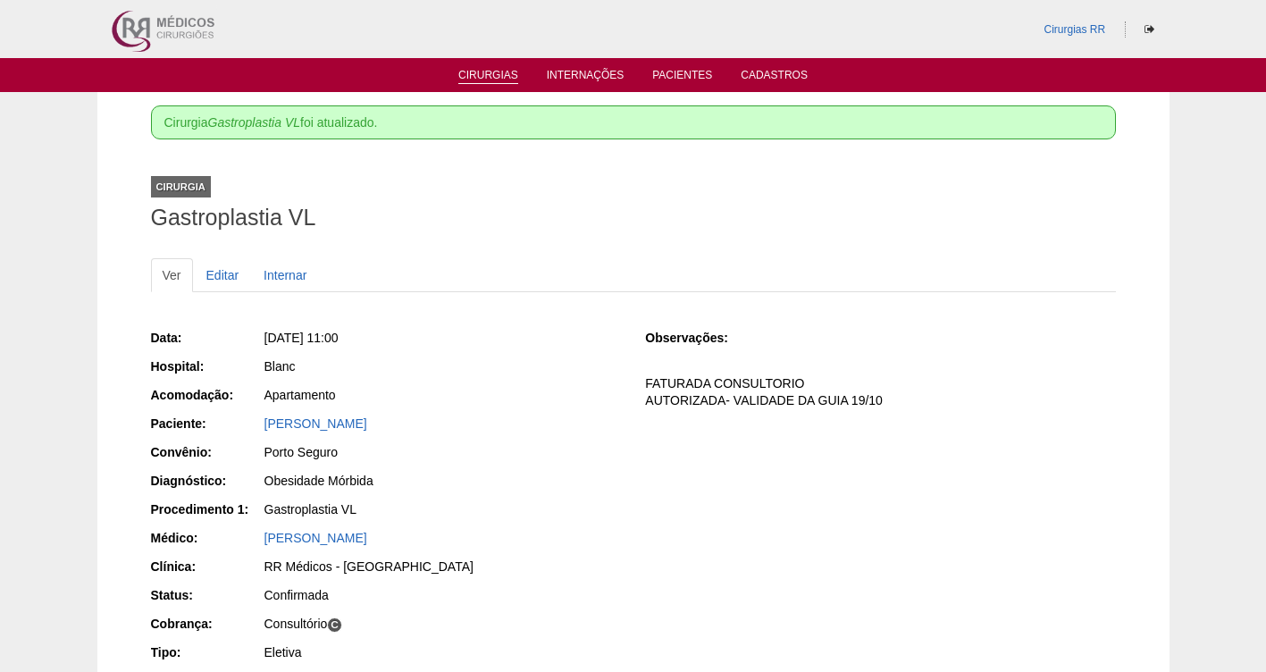
click at [482, 72] on link "Cirurgias" at bounding box center [488, 76] width 60 height 15
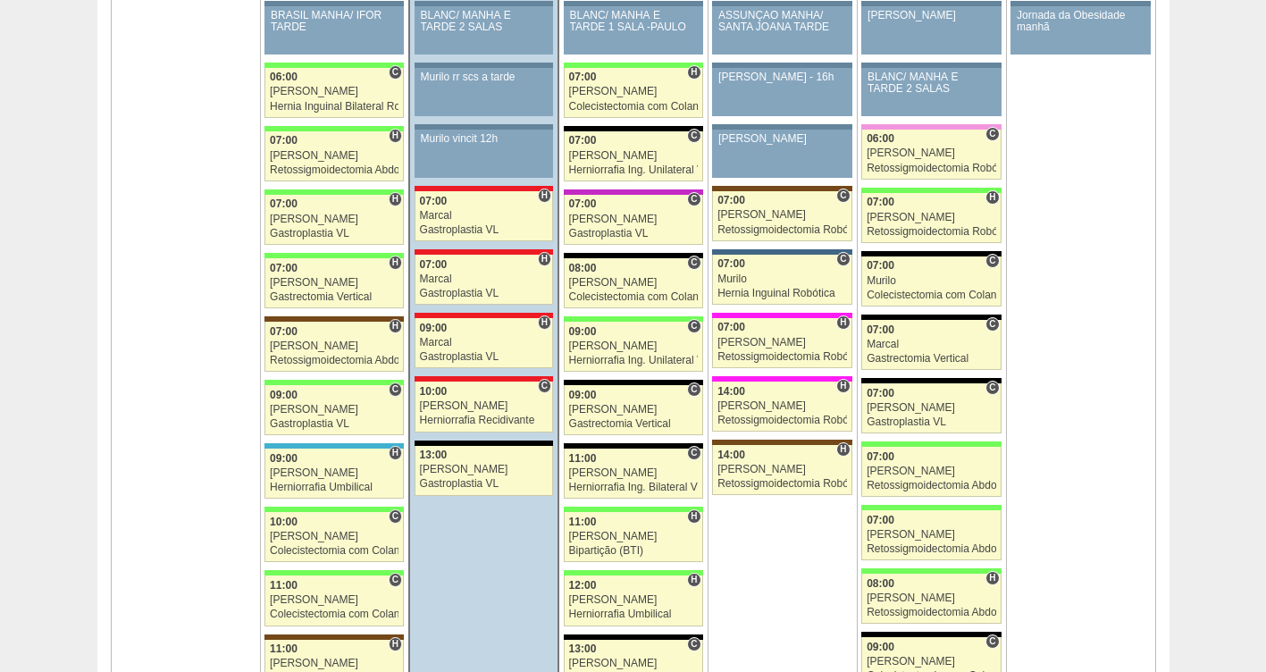
scroll to position [1831, 0]
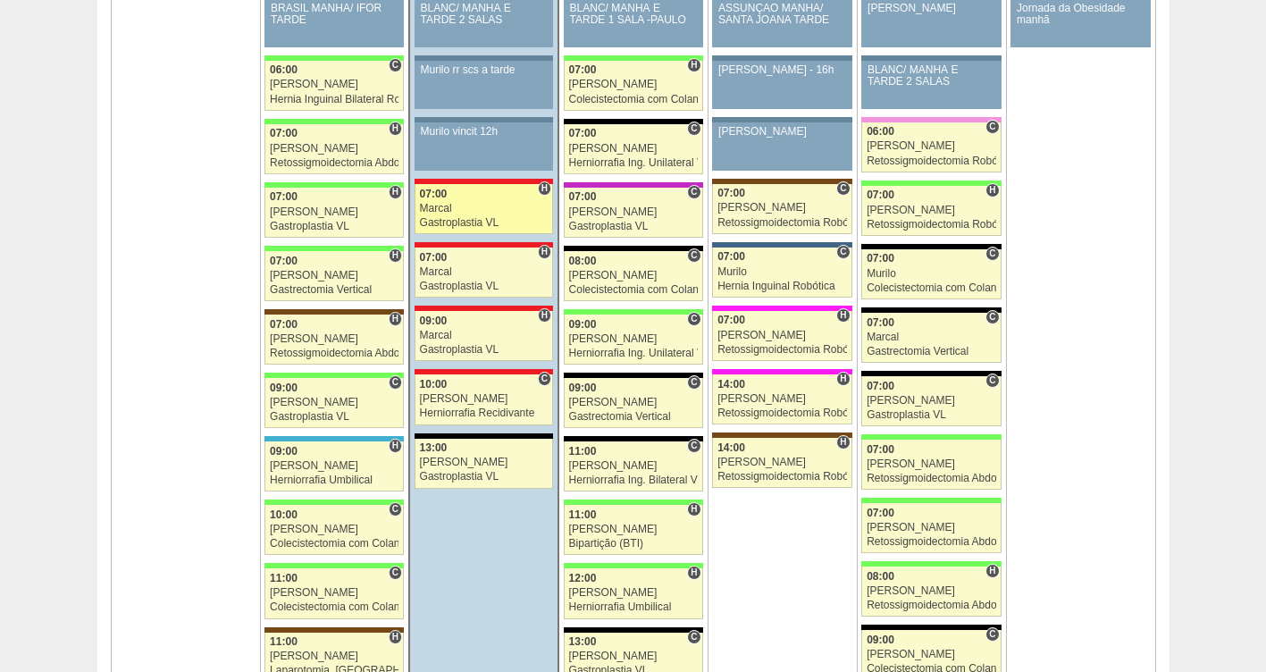
click at [433, 215] on link "88596 Marcal H 07:00 Marcal Gastroplastia VL Hospital Assunção Assunção Thiago …" at bounding box center [483, 209] width 138 height 50
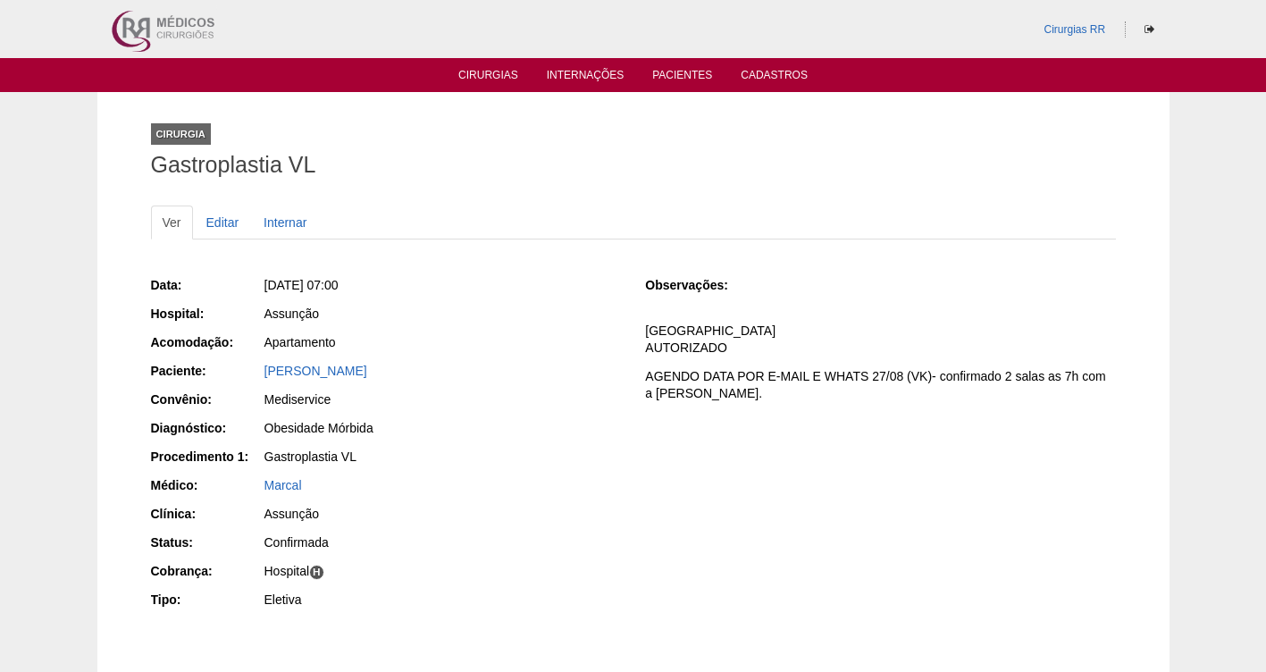
drag, startPoint x: 444, startPoint y: 369, endPoint x: 214, endPoint y: 375, distance: 229.6
click at [214, 375] on div "Paciente: Thiago Leite de Almeida" at bounding box center [386, 373] width 470 height 22
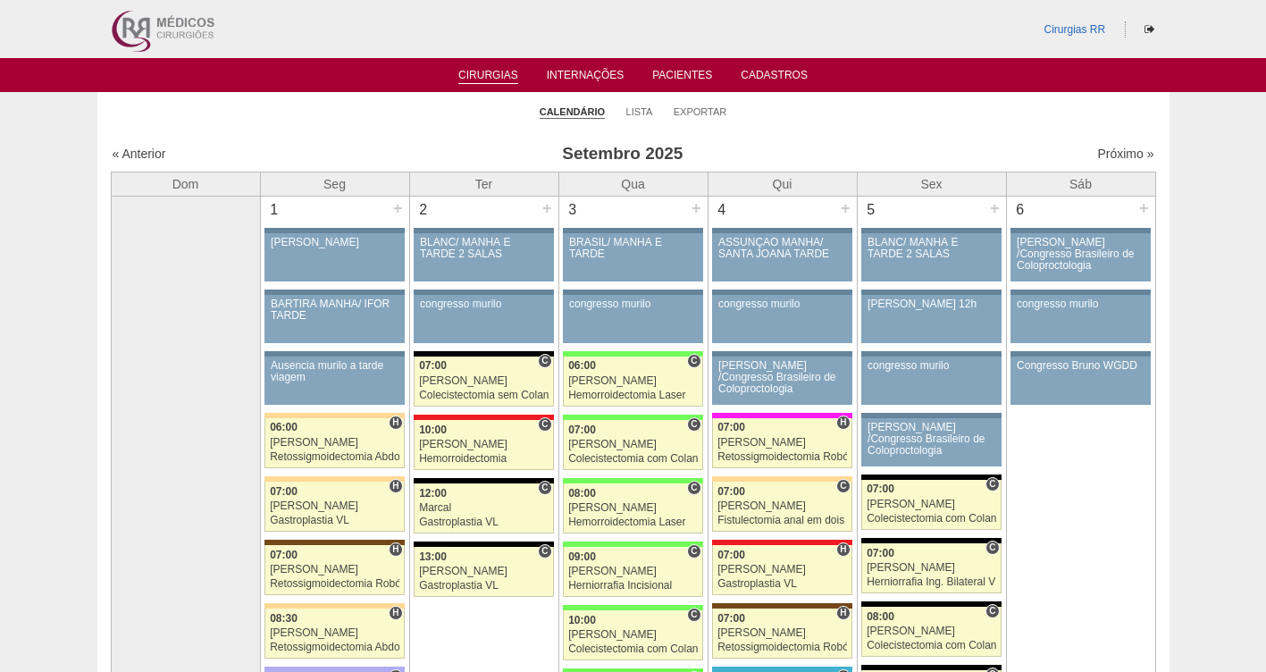
scroll to position [1831, 0]
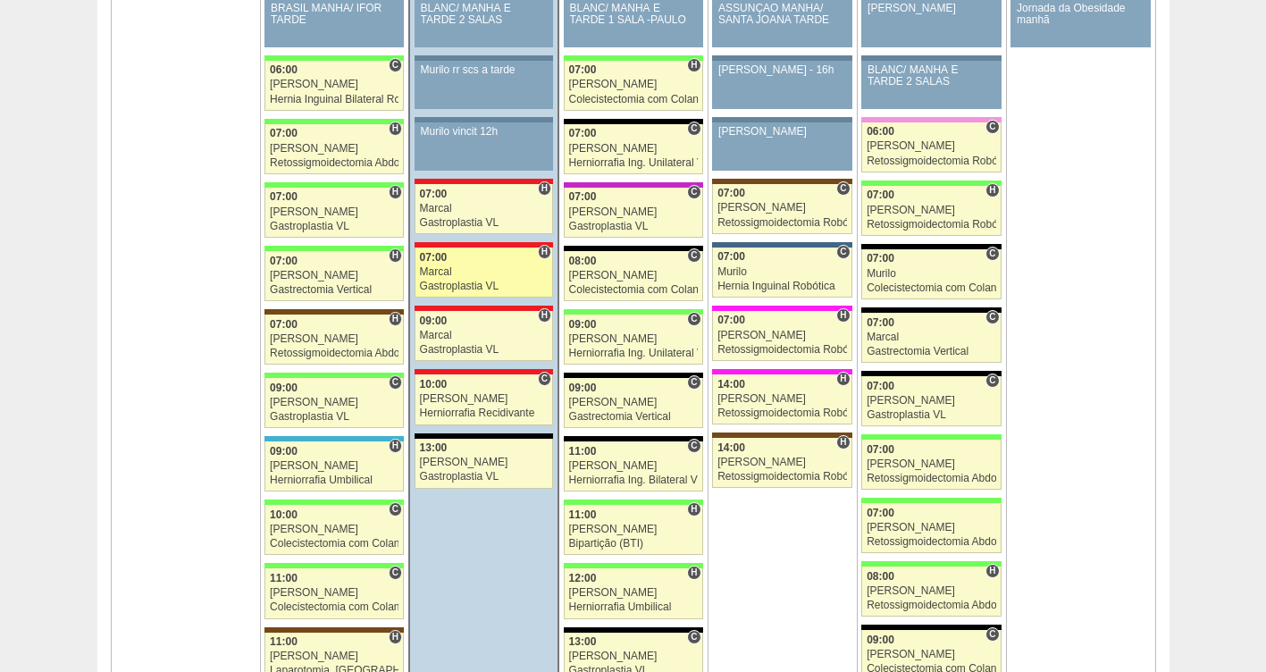
click at [448, 270] on div "Marcal" at bounding box center [484, 272] width 129 height 12
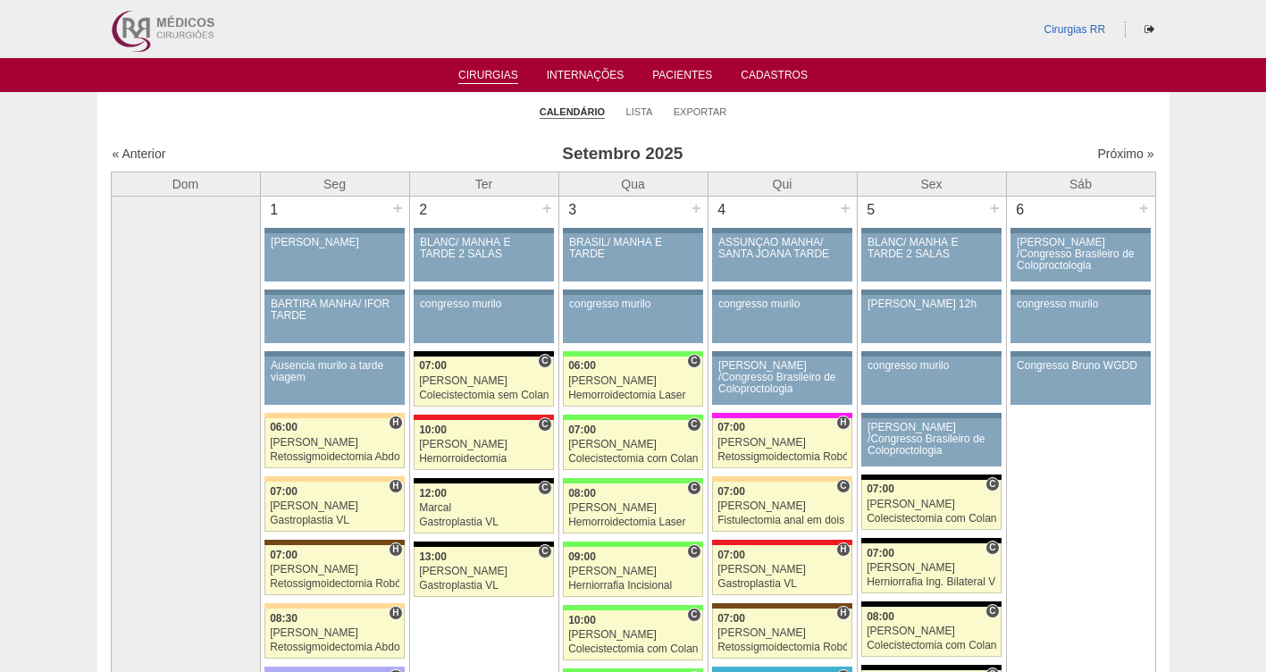
scroll to position [1831, 0]
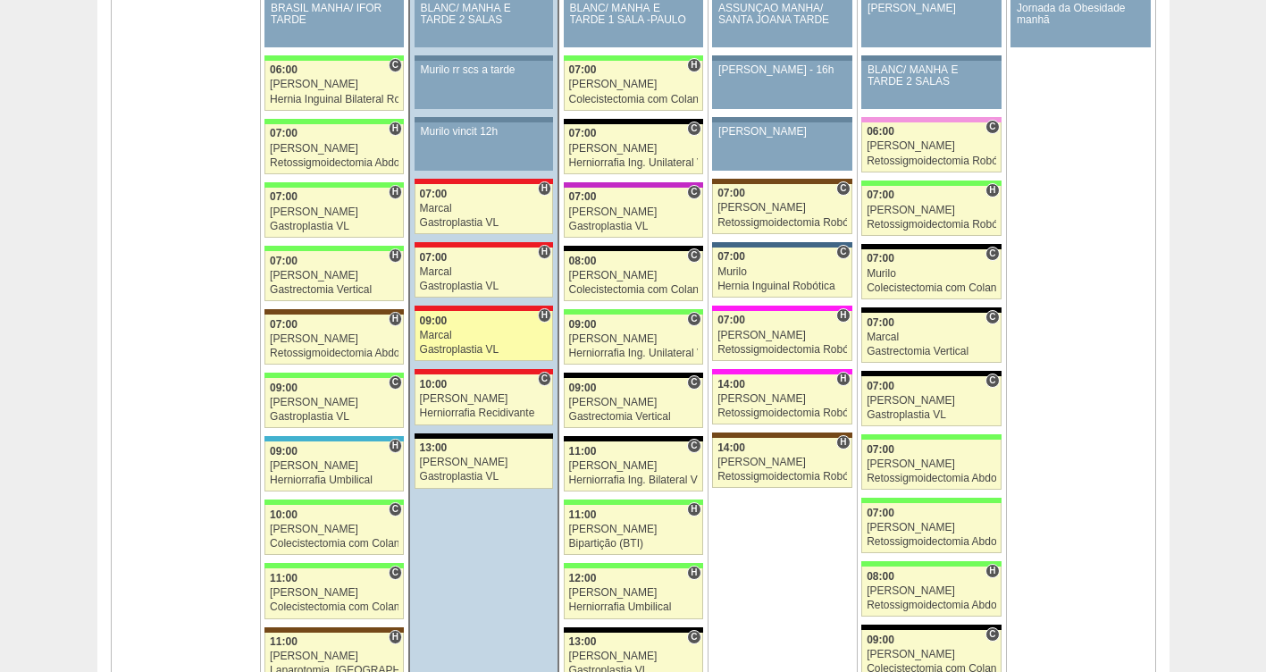
click at [446, 335] on div "Marcal" at bounding box center [484, 336] width 129 height 12
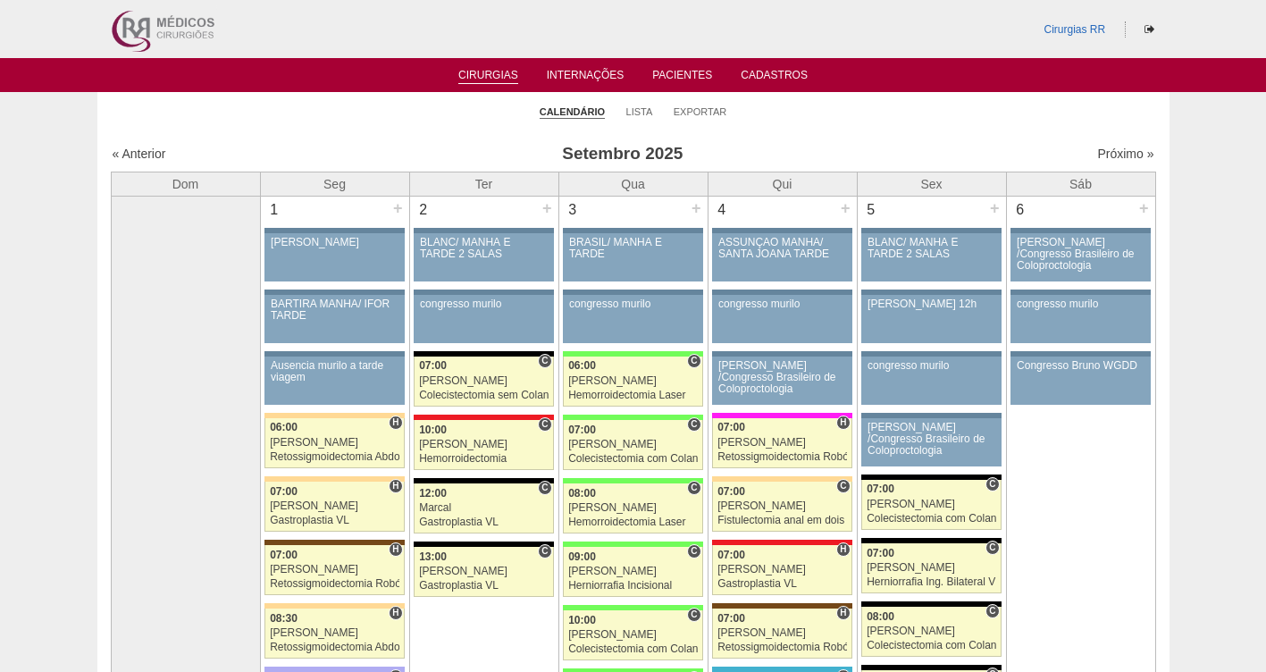
scroll to position [1831, 0]
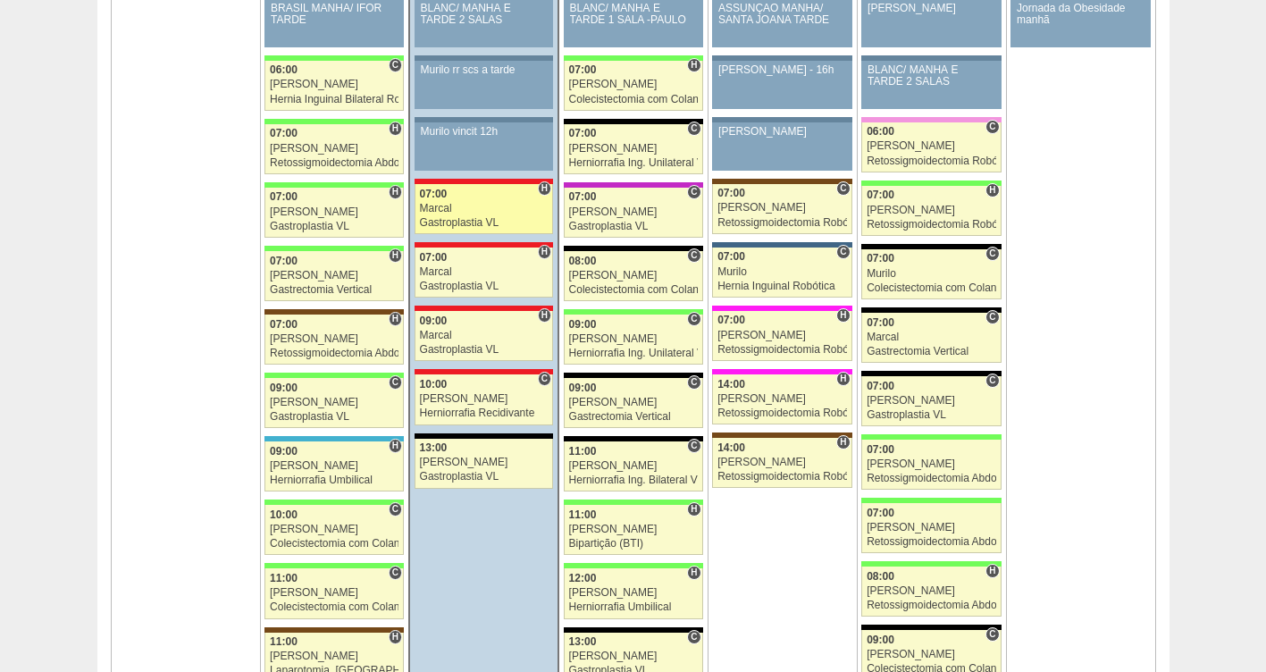
click at [462, 193] on div "07:00" at bounding box center [484, 194] width 129 height 12
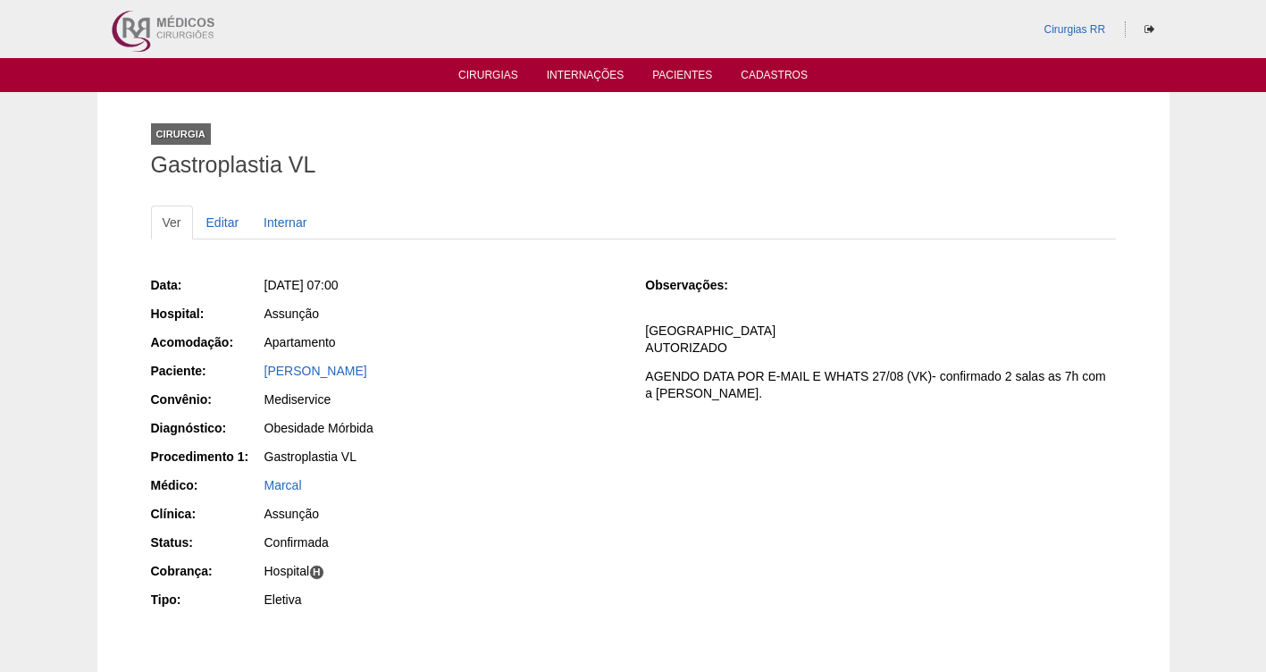
drag, startPoint x: 420, startPoint y: 368, endPoint x: 227, endPoint y: 376, distance: 193.1
click at [227, 376] on div "Paciente: [PERSON_NAME]" at bounding box center [386, 373] width 470 height 22
copy div "Paciente: [PERSON_NAME]"
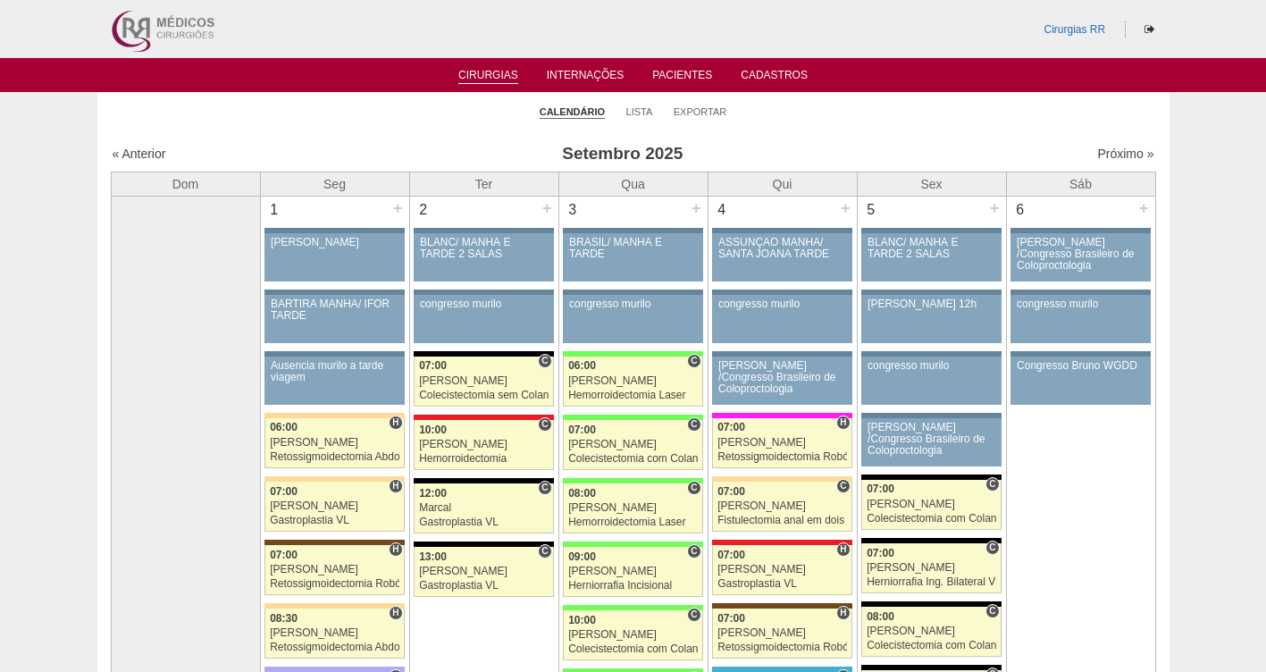
scroll to position [1831, 0]
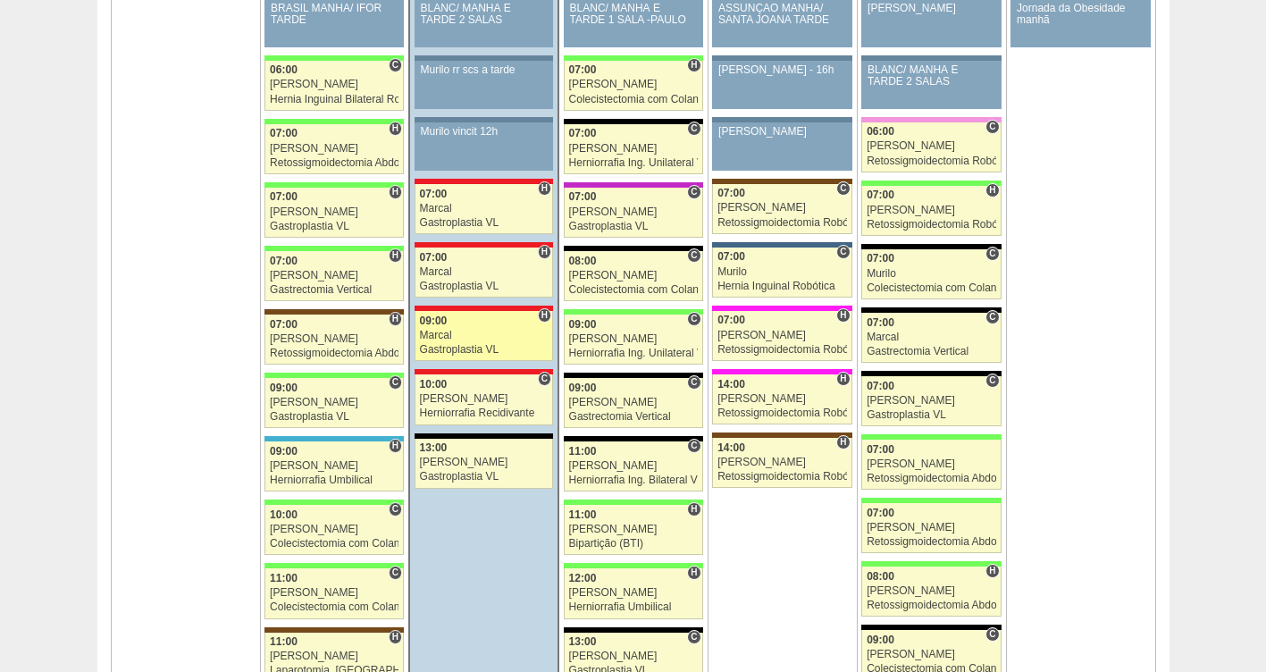
click at [447, 338] on div "Marcal" at bounding box center [484, 336] width 129 height 12
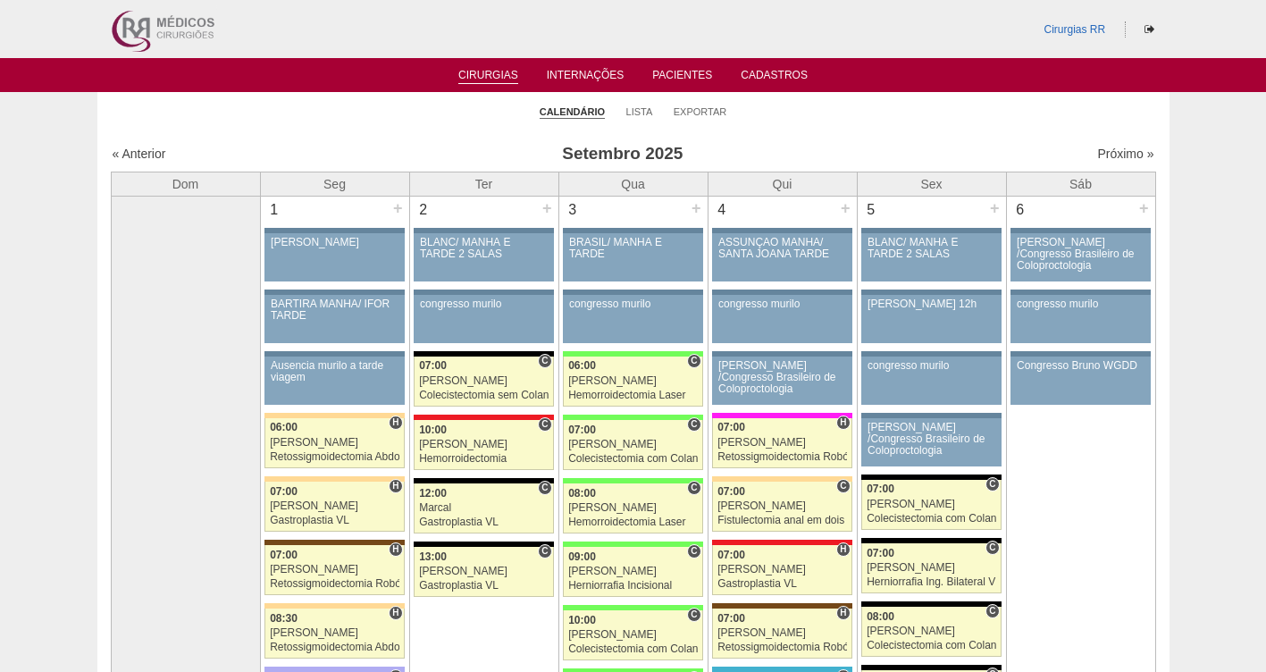
scroll to position [1831, 0]
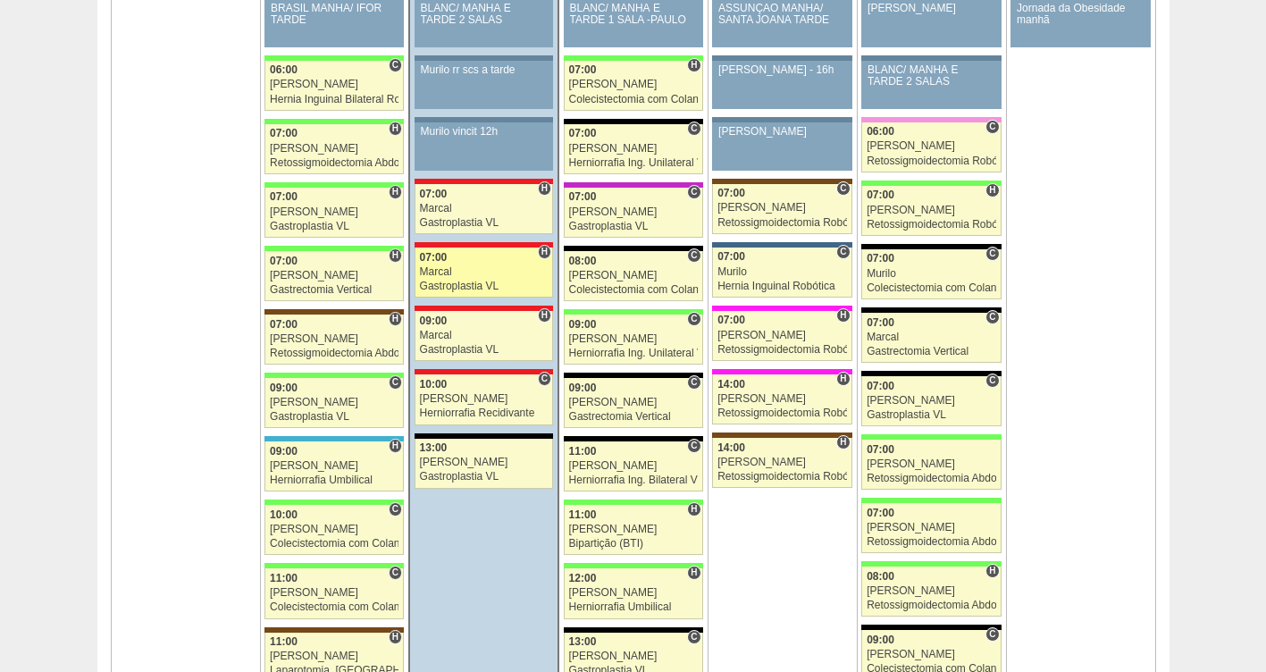
click at [465, 275] on div "Marcal" at bounding box center [484, 272] width 129 height 12
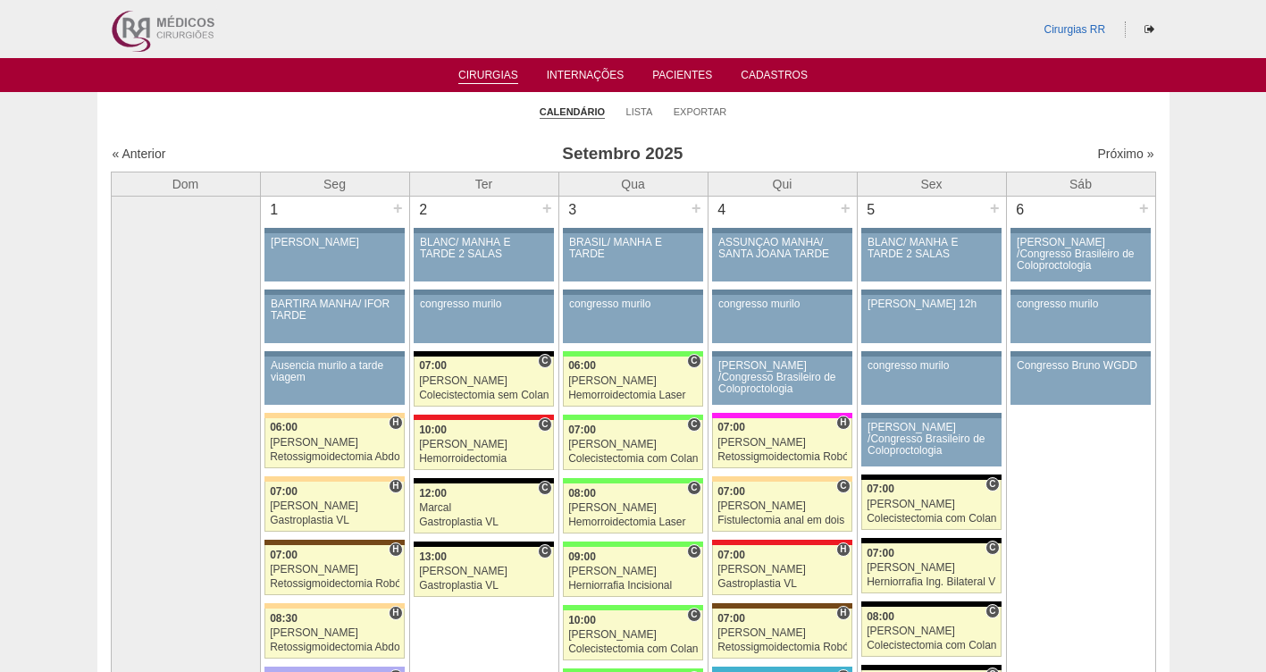
scroll to position [1831, 0]
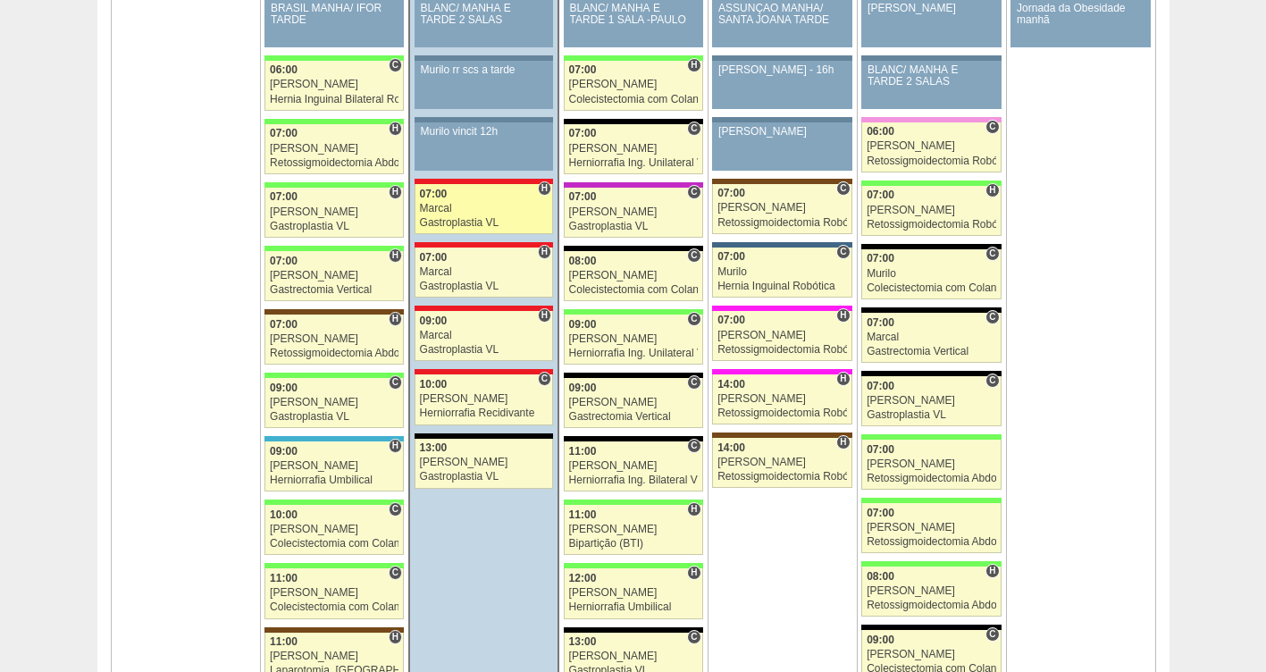
click at [442, 201] on link "88596 Marcal H 07:00 Marcal Gastroplastia VL Hospital Assunção Assunção [PERSON…" at bounding box center [483, 209] width 138 height 50
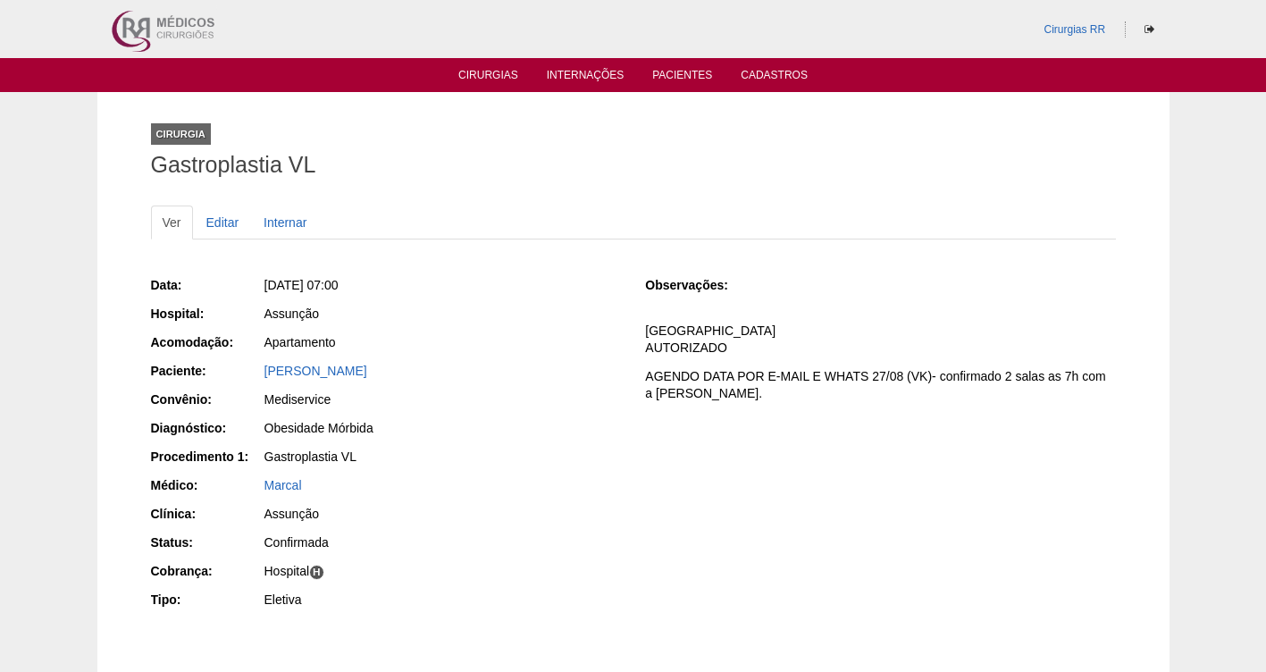
drag, startPoint x: 426, startPoint y: 369, endPoint x: 252, endPoint y: 367, distance: 174.2
click at [252, 367] on div "Paciente: Thiago Leite de Almeida" at bounding box center [386, 373] width 470 height 22
copy div "Paciente: Thiago Leite de Almeida"
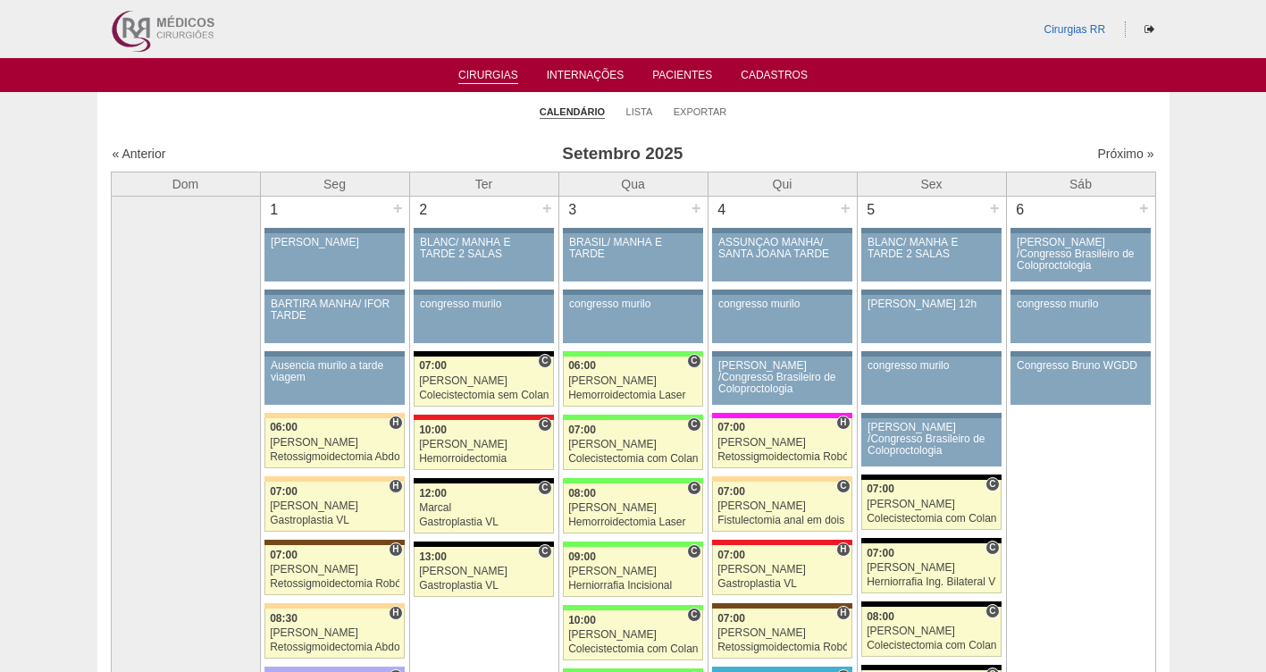
scroll to position [1831, 0]
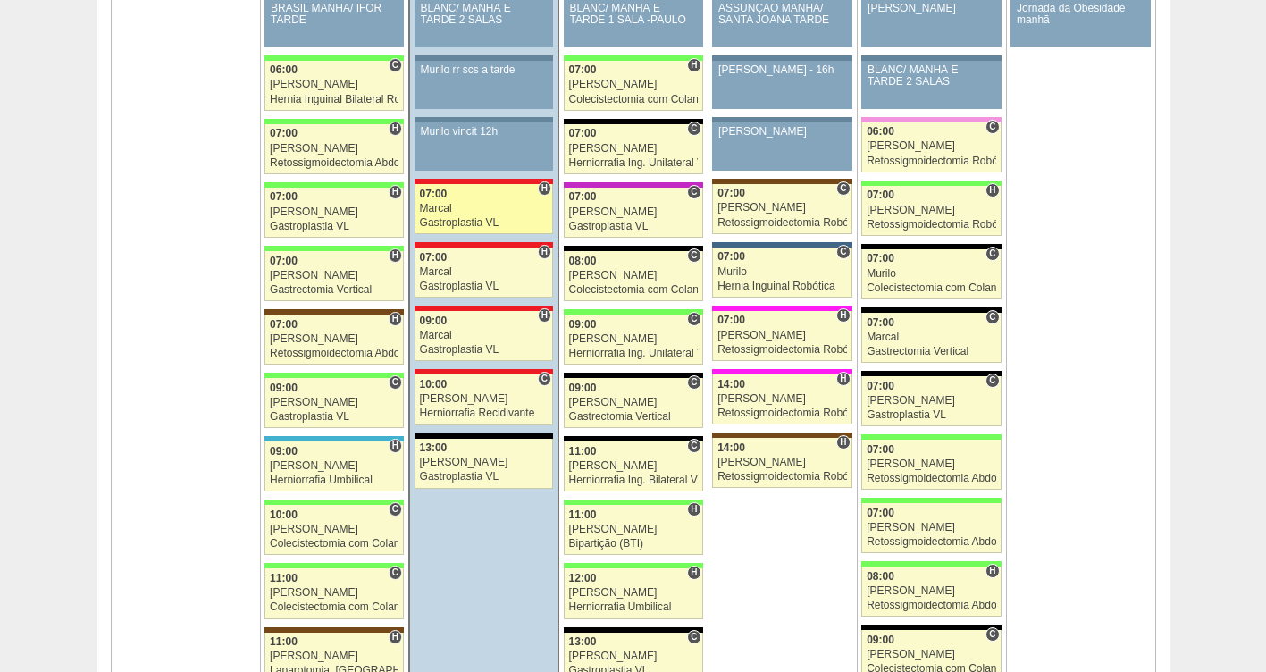
click at [448, 205] on div "Marcal" at bounding box center [484, 209] width 129 height 12
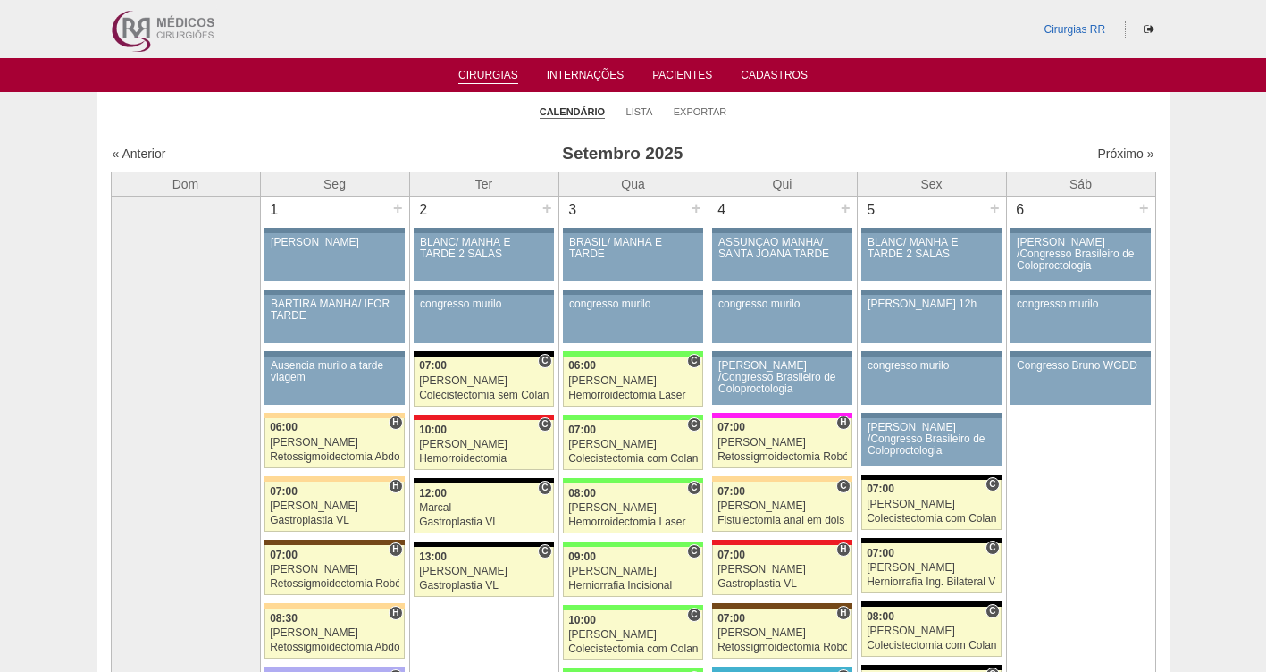
scroll to position [1831, 0]
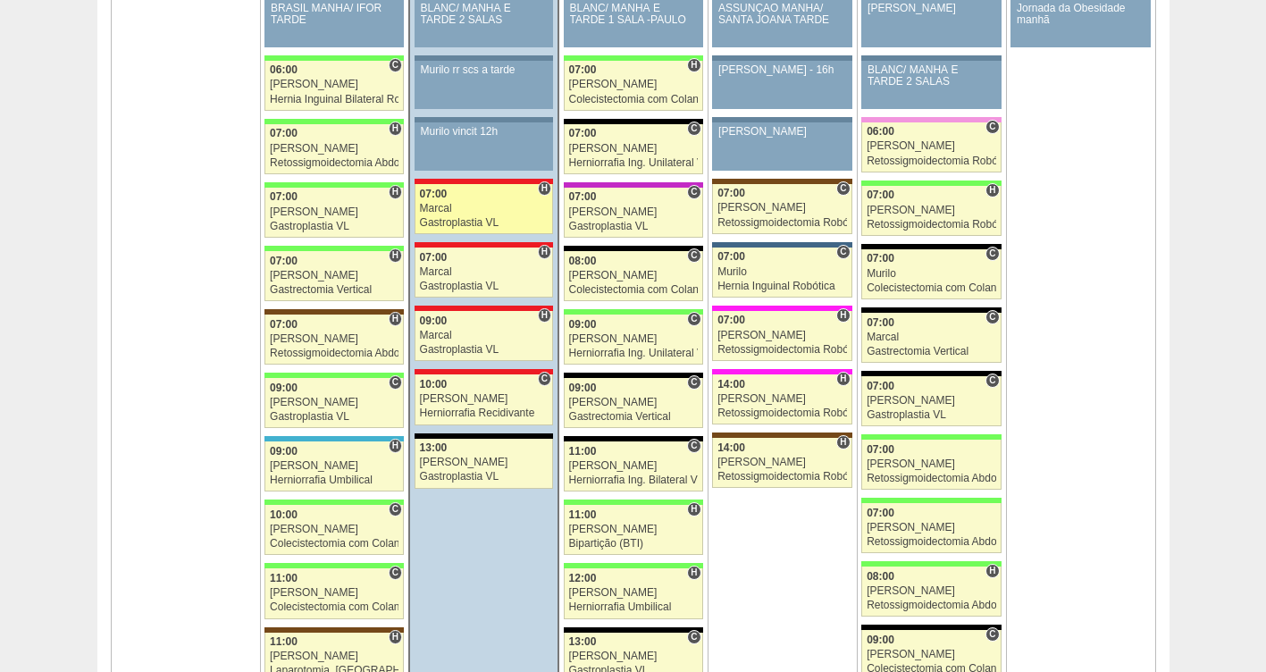
click at [448, 205] on div "Marcal" at bounding box center [484, 209] width 129 height 12
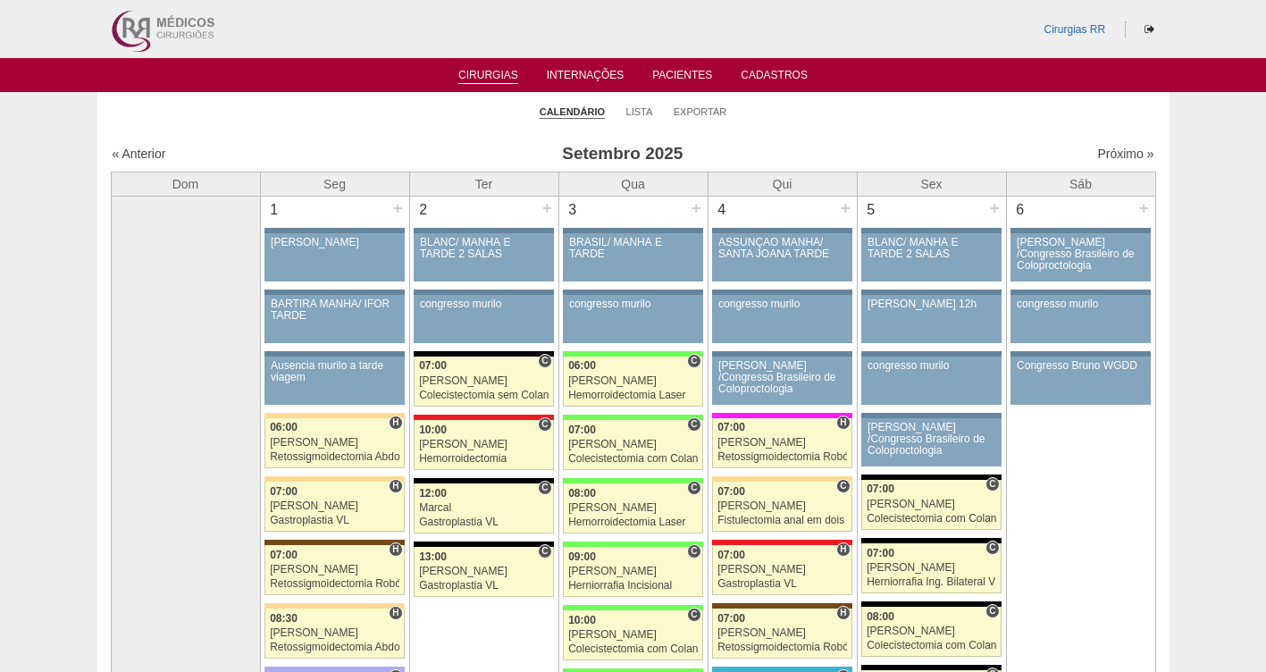
scroll to position [1831, 0]
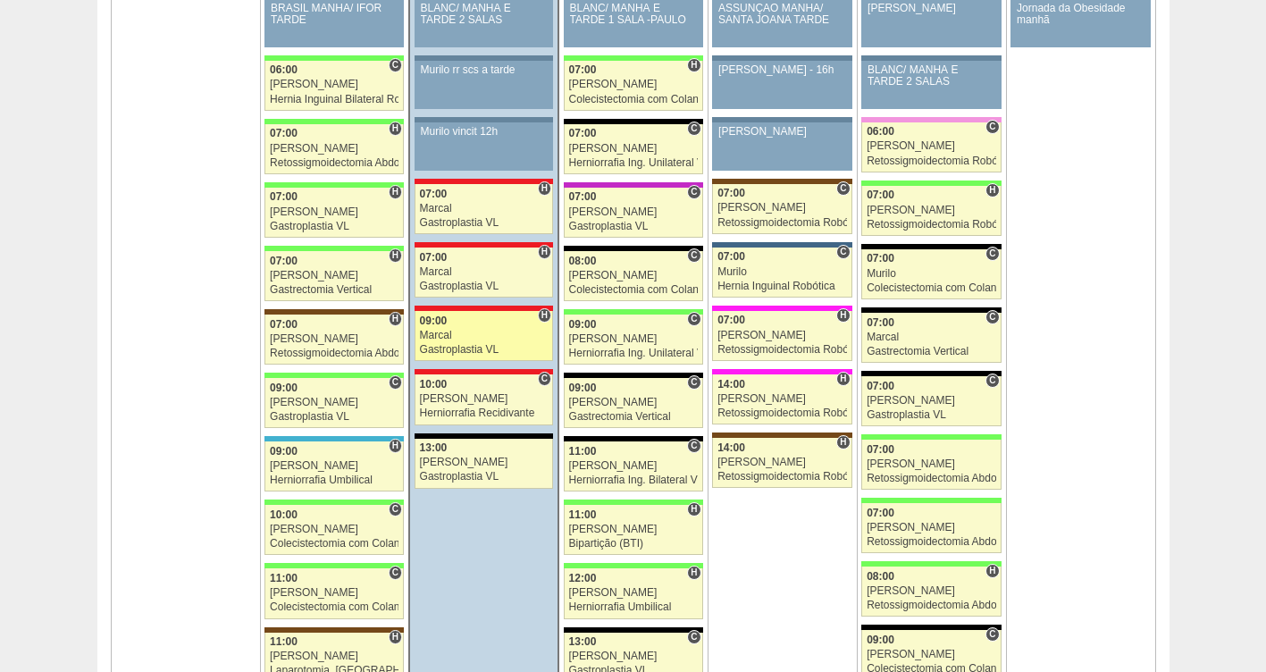
click at [464, 343] on link "88473 Marcal H 09:00 Marcal Gastroplastia VL Hospital Assunção Assunção Aline G…" at bounding box center [483, 336] width 138 height 50
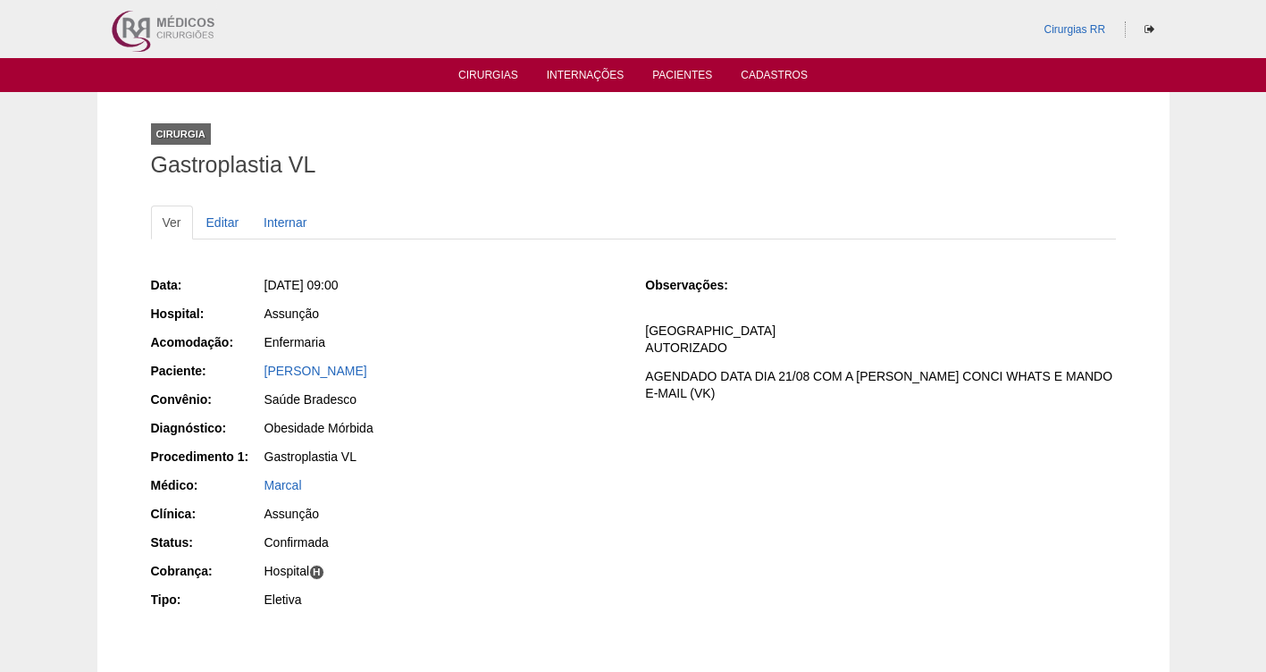
drag, startPoint x: 465, startPoint y: 383, endPoint x: 261, endPoint y: 370, distance: 205.0
click at [261, 370] on div "Paciente: Aline Galvao Perez" at bounding box center [386, 373] width 470 height 22
copy div "Paciente: Aline Galvao Perez"
click at [480, 74] on link "Cirurgias" at bounding box center [488, 76] width 60 height 15
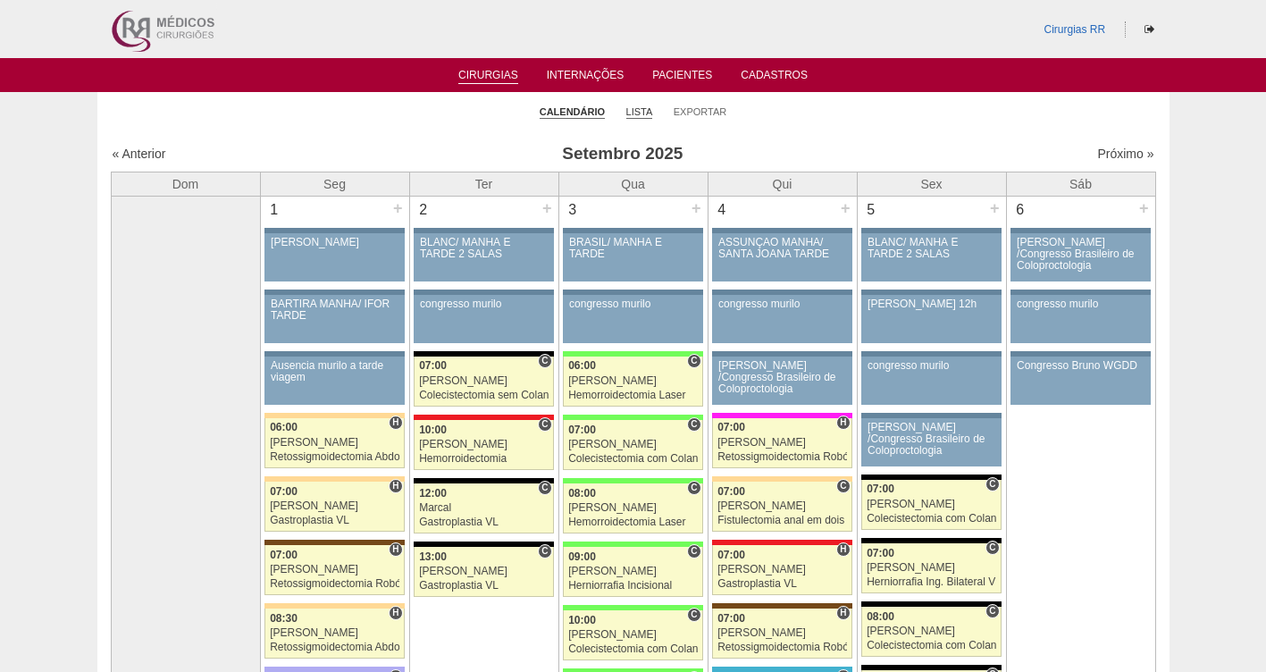
click at [633, 114] on link "Lista" at bounding box center [639, 111] width 27 height 13
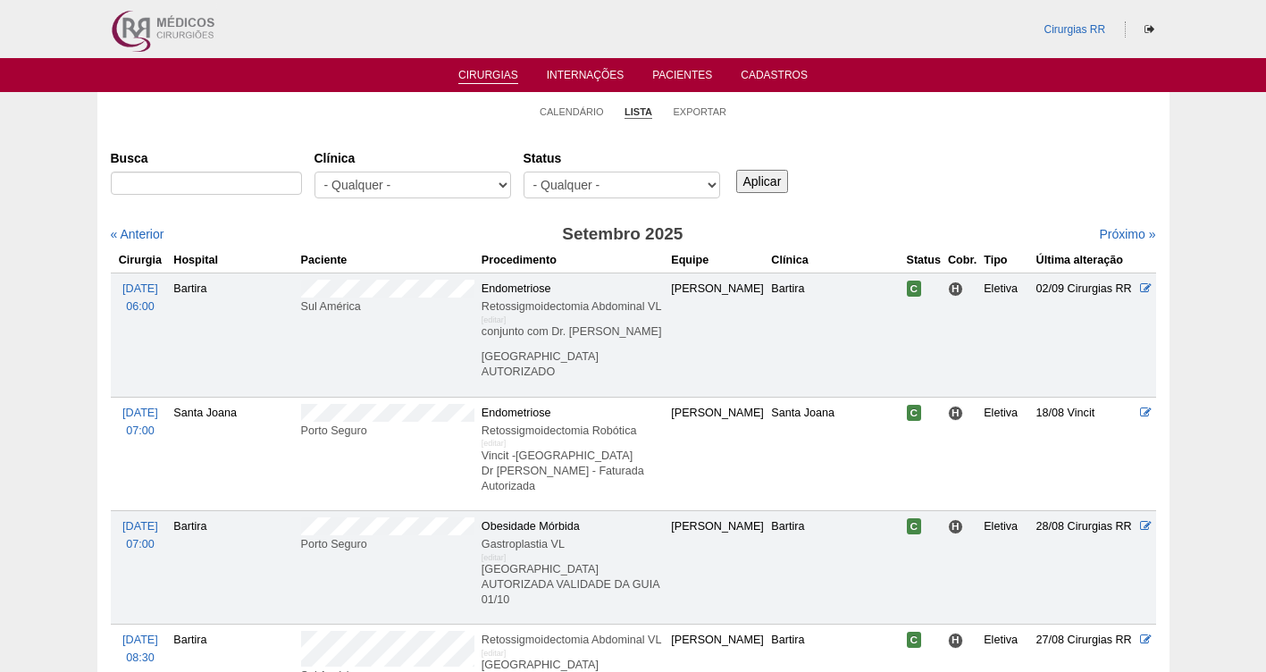
select select "resr"
click at [523, 172] on select "- Qualquer - Reservada Confirmada Suspensa Cancelada" at bounding box center [621, 185] width 197 height 27
click at [1124, 239] on link "Próximo »" at bounding box center [1127, 234] width 56 height 14
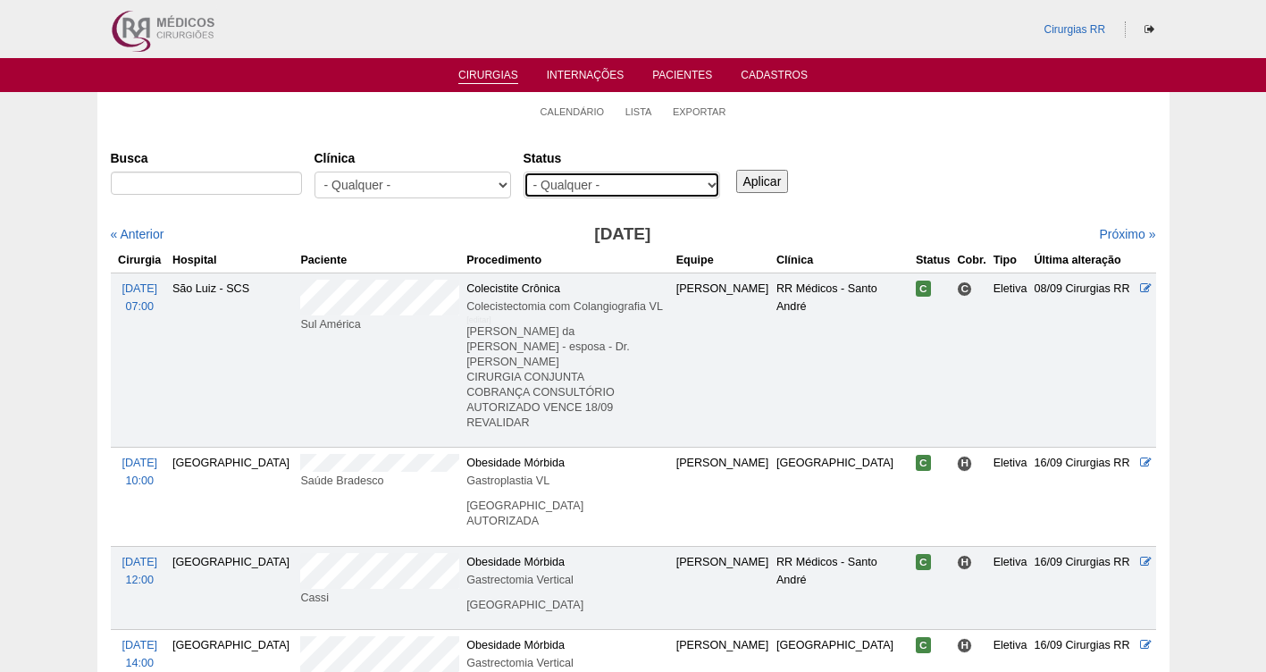
click at [623, 180] on select "- Qualquer - Reservada Confirmada Suspensa Cancelada" at bounding box center [621, 185] width 197 height 27
select select "resr"
click at [523, 172] on select "- Qualquer - Reservada Confirmada Suspensa Cancelada" at bounding box center [621, 185] width 197 height 27
click at [1115, 234] on link "Próximo »" at bounding box center [1127, 234] width 56 height 14
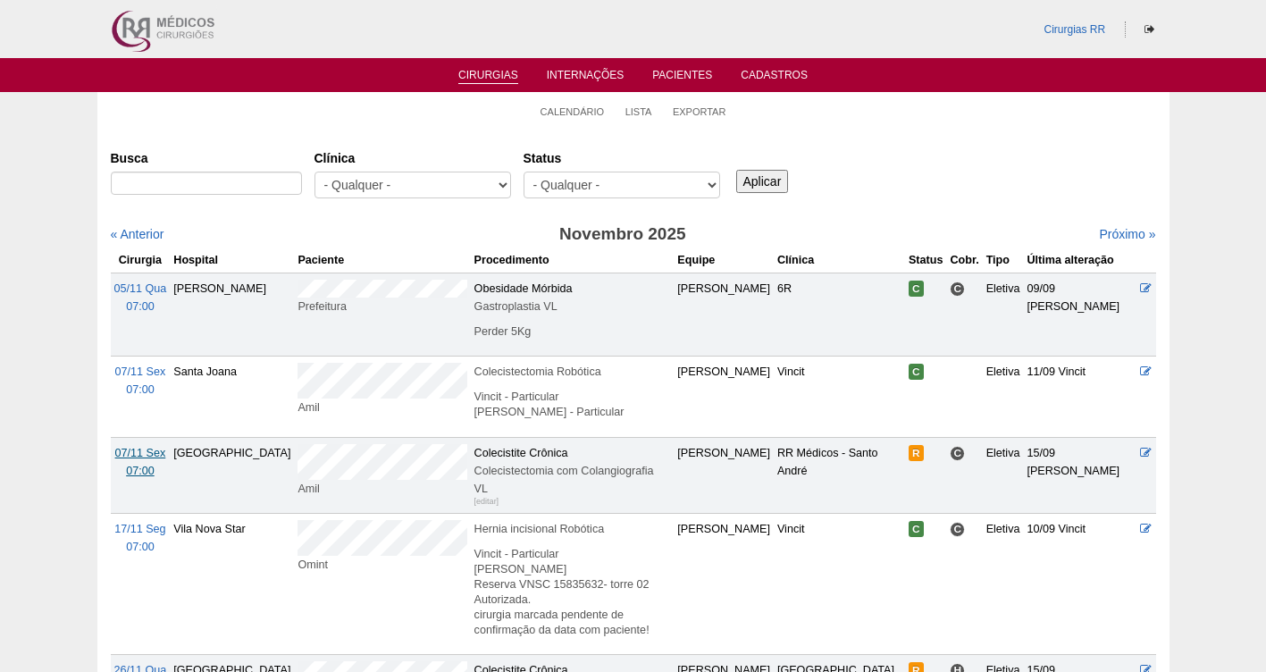
click at [140, 456] on span "07/11 Sex" at bounding box center [140, 453] width 51 height 13
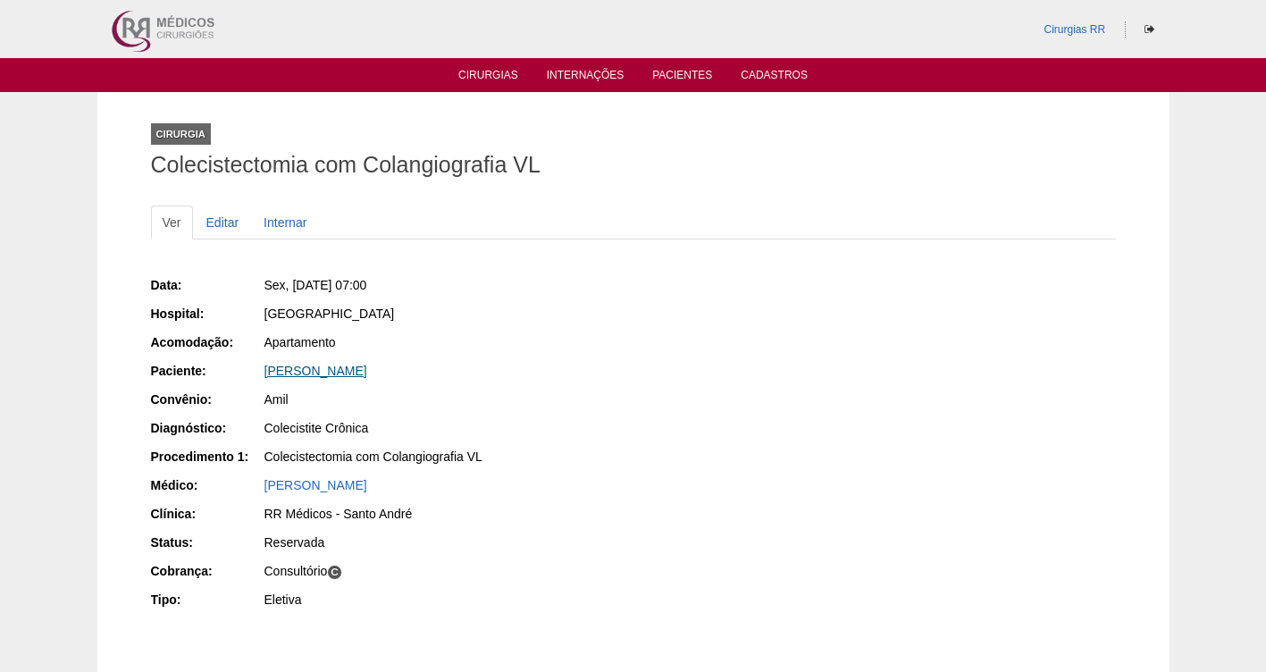
drag, startPoint x: 495, startPoint y: 365, endPoint x: 265, endPoint y: 366, distance: 229.6
click at [265, 366] on div "[PERSON_NAME]" at bounding box center [442, 371] width 356 height 18
click at [217, 227] on link "Editar" at bounding box center [223, 222] width 56 height 34
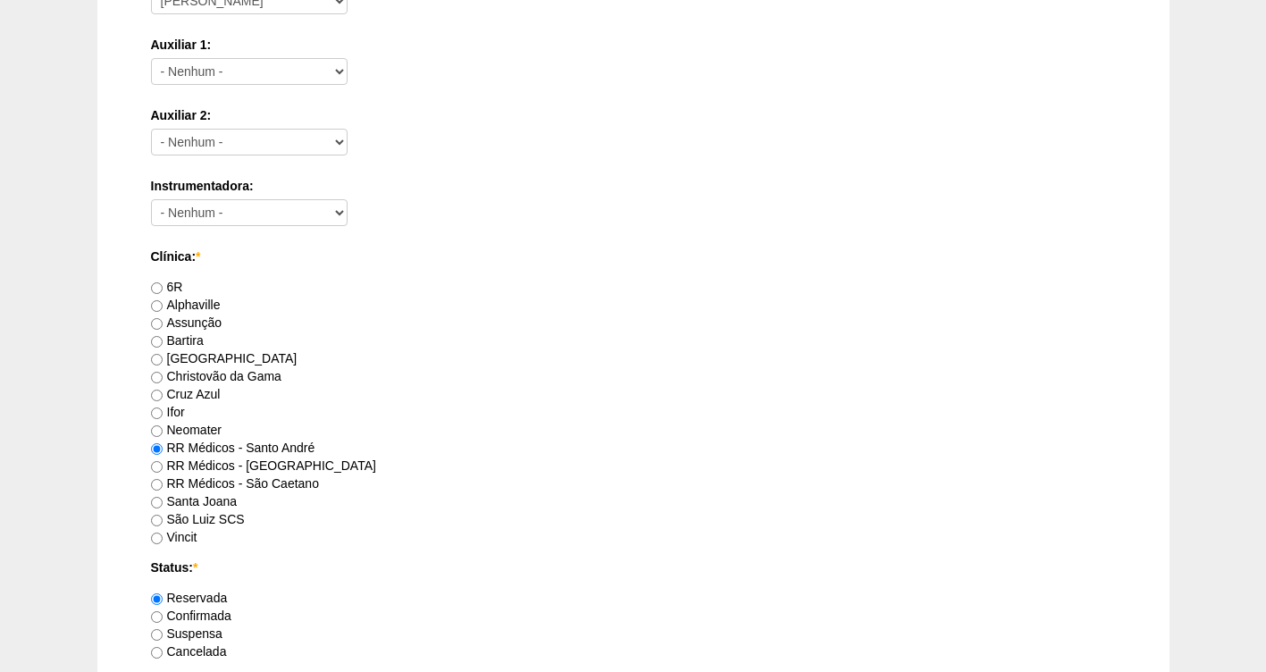
scroll to position [1630, 0]
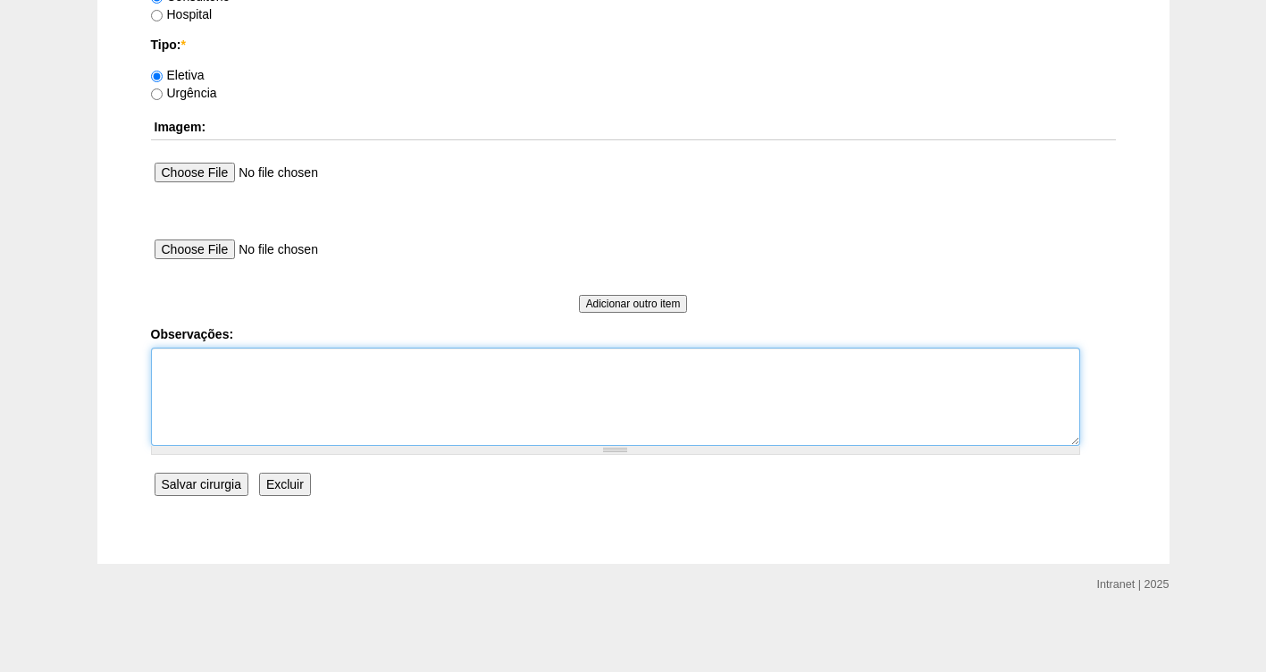
click at [203, 385] on textarea "Observações:" at bounding box center [615, 396] width 929 height 98
type textarea "v"
type textarea "VAMOS SOLICITAR A CIRURGIA EM OUTUBRO POR CAUSA DA VALIDADE DA GUIA-16/09"
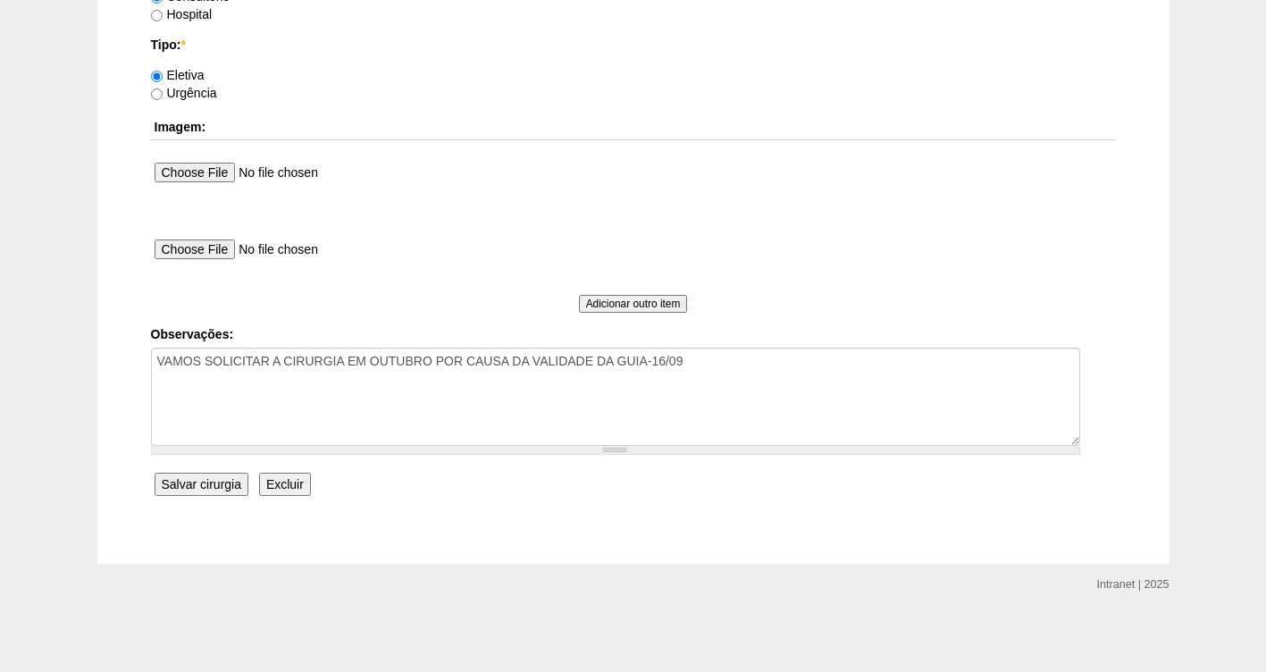
click at [214, 487] on input "Salvar cirurgia" at bounding box center [202, 484] width 94 height 23
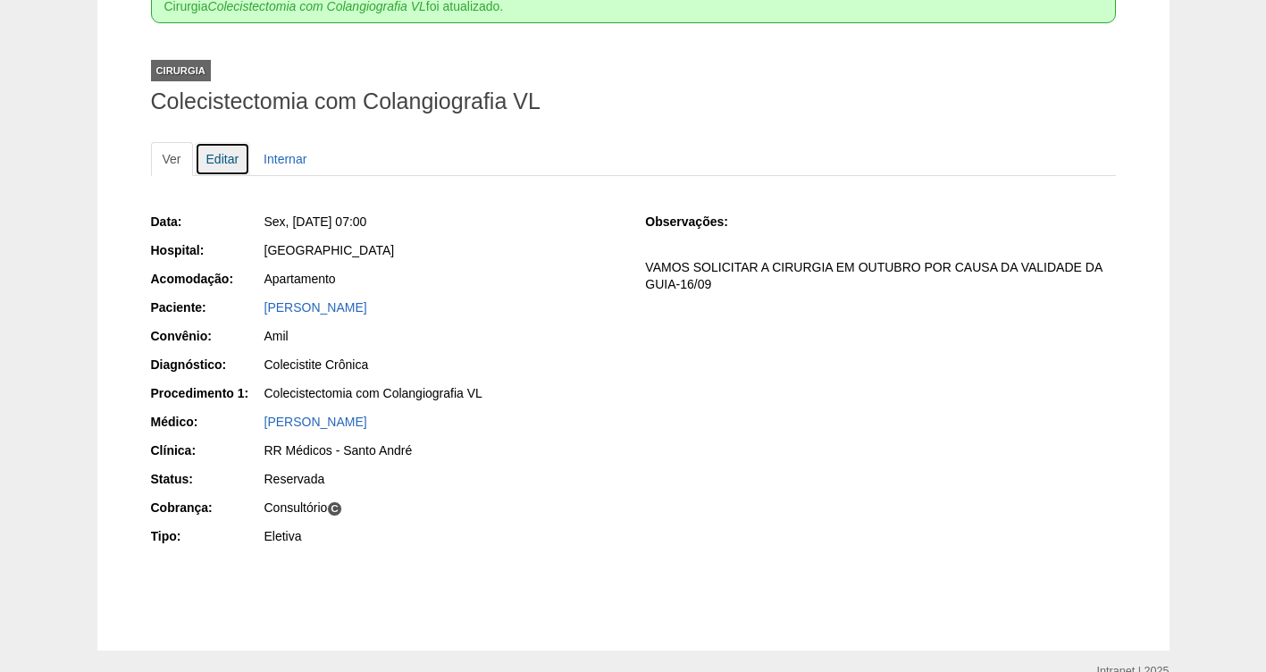
scroll to position [203, 0]
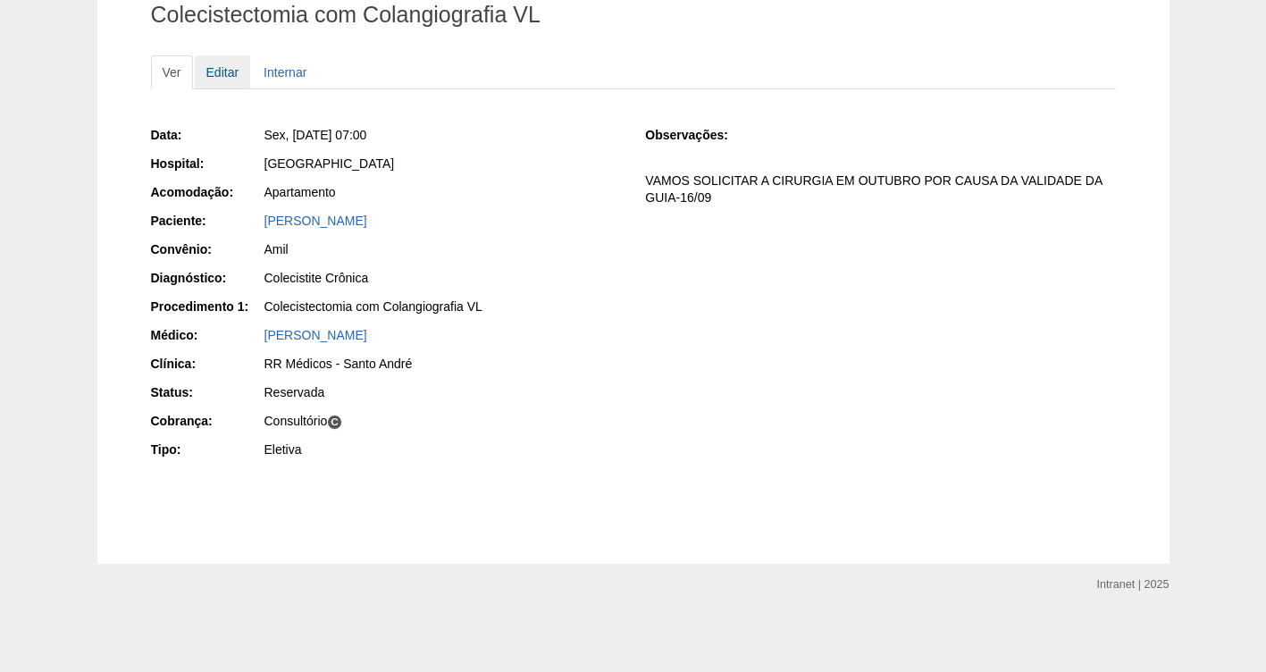
click at [218, 78] on link "Editar" at bounding box center [223, 72] width 56 height 34
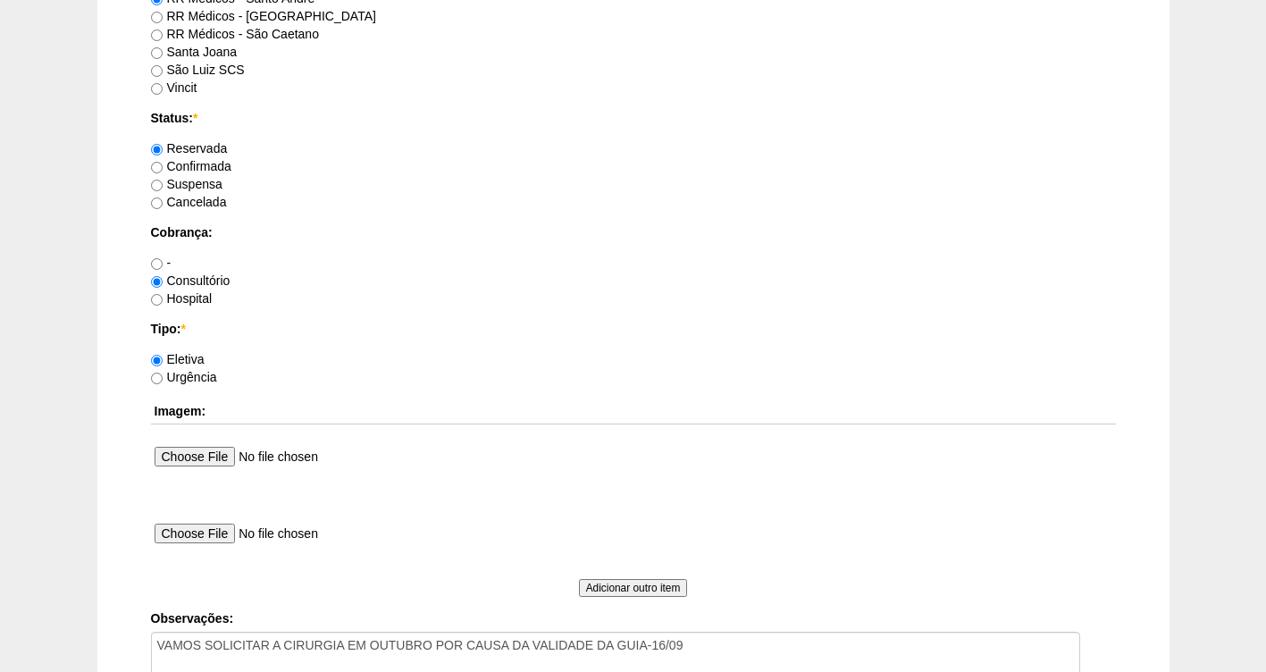
scroll to position [1360, 0]
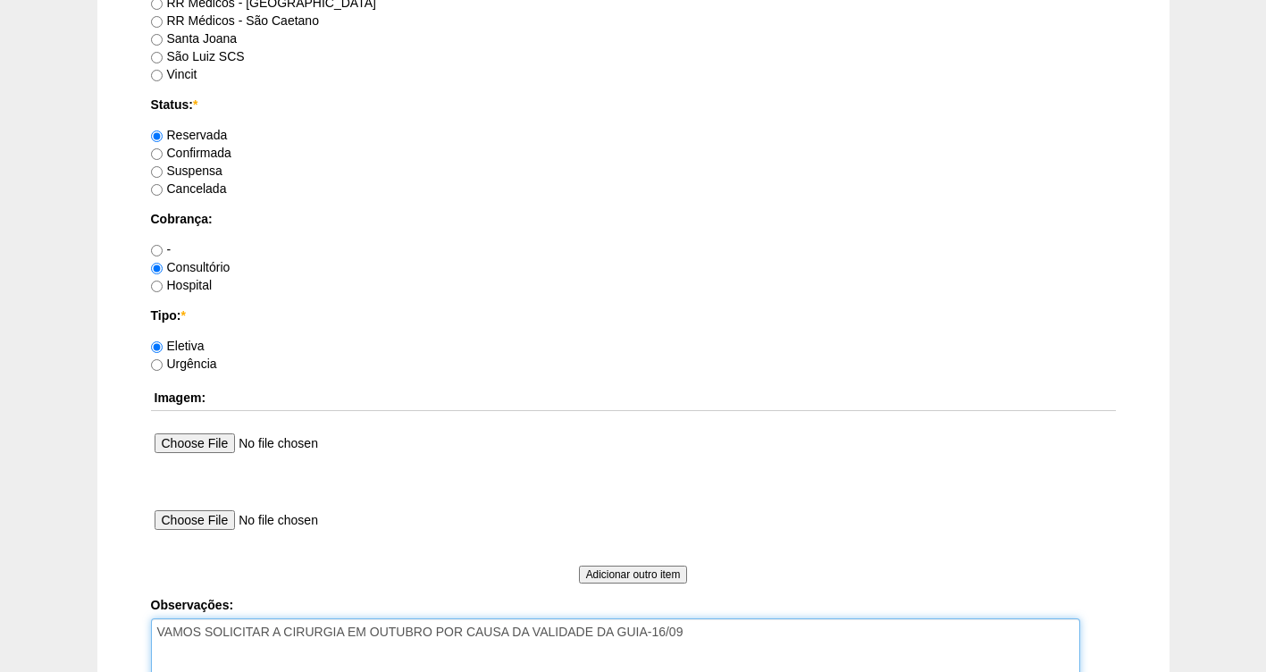
click at [708, 632] on textarea "VAMOS SOLICITAR A CIRURGIA EM OUTUBRO POR CAUSA DA VALIDADE DA GUIA-16/09" at bounding box center [615, 667] width 929 height 98
type textarea "VAMOS SOLICITAR A CIRURGIA EM OUTUBRO POR CAUSA DA VALIDADE DA GUIA-16/09 FATUR…"
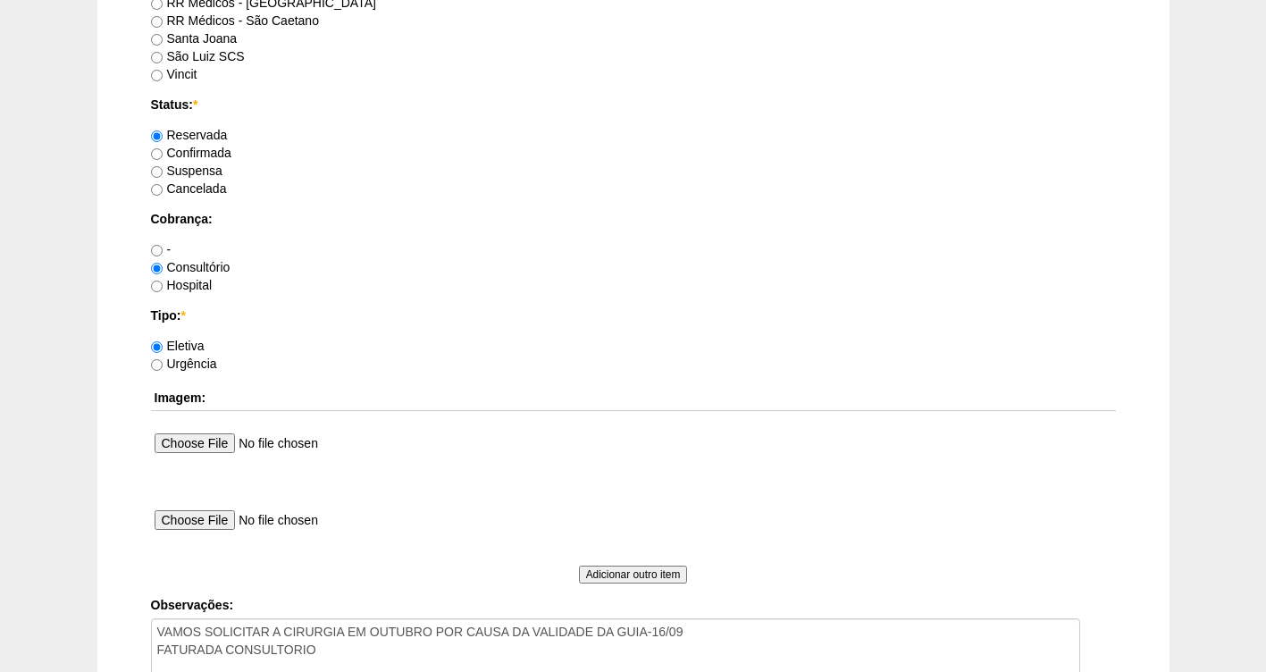
click at [187, 155] on label "Confirmada" at bounding box center [191, 153] width 80 height 14
click at [163, 155] on input "Confirmada" at bounding box center [157, 154] width 12 height 12
radio input "true"
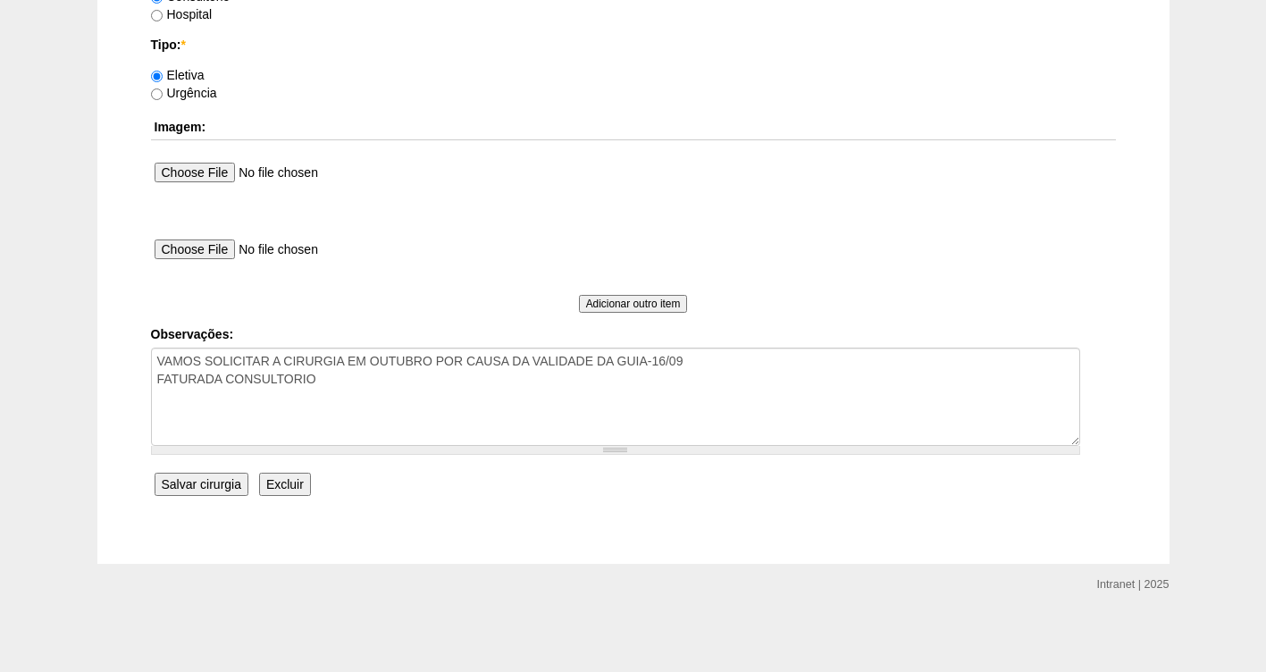
click at [190, 492] on input "Salvar cirurgia" at bounding box center [202, 484] width 94 height 23
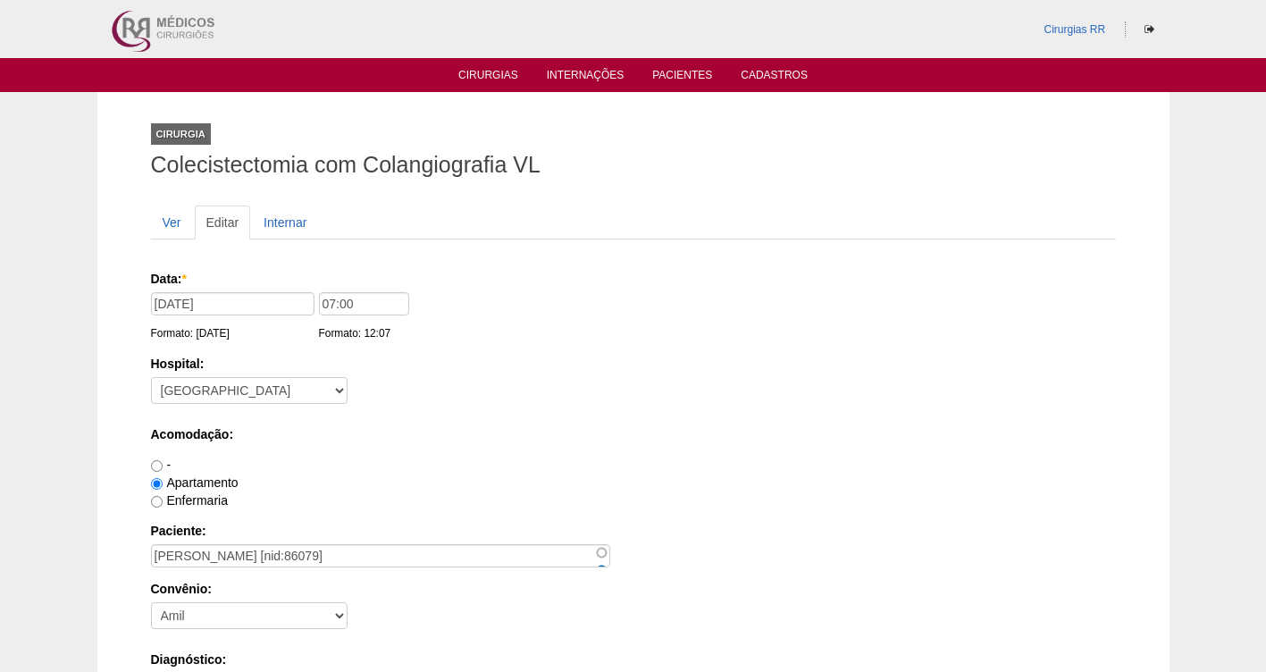
scroll to position [1630, 0]
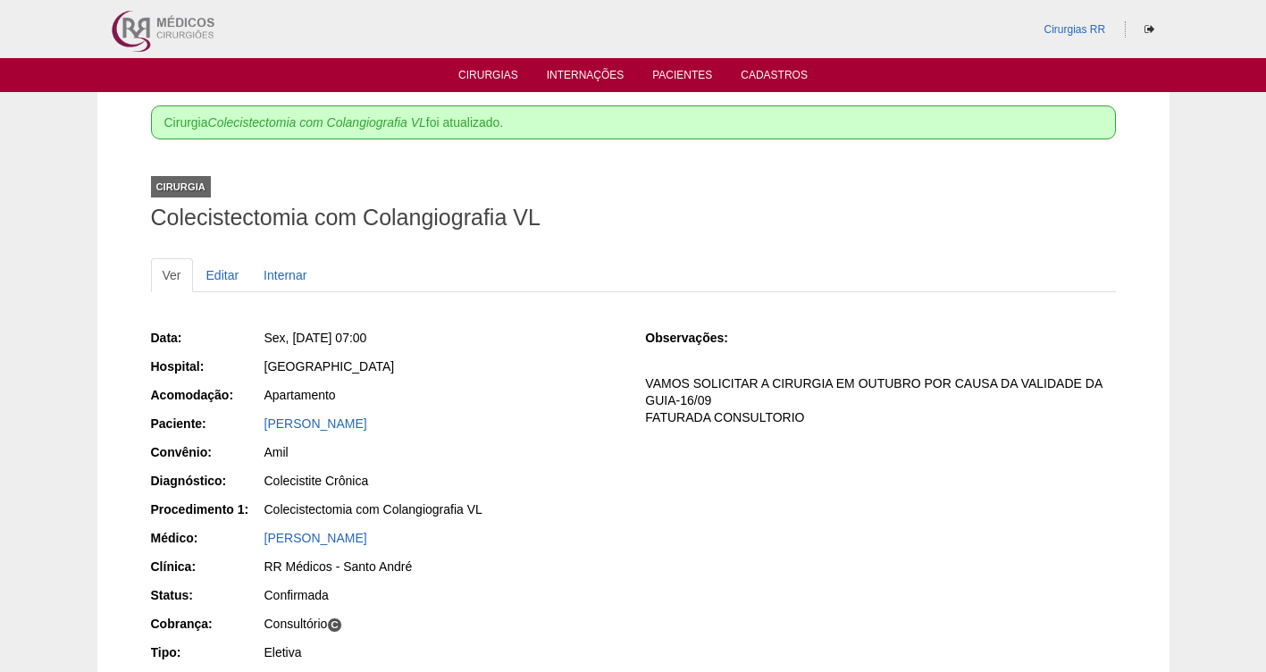
scroll to position [203, 0]
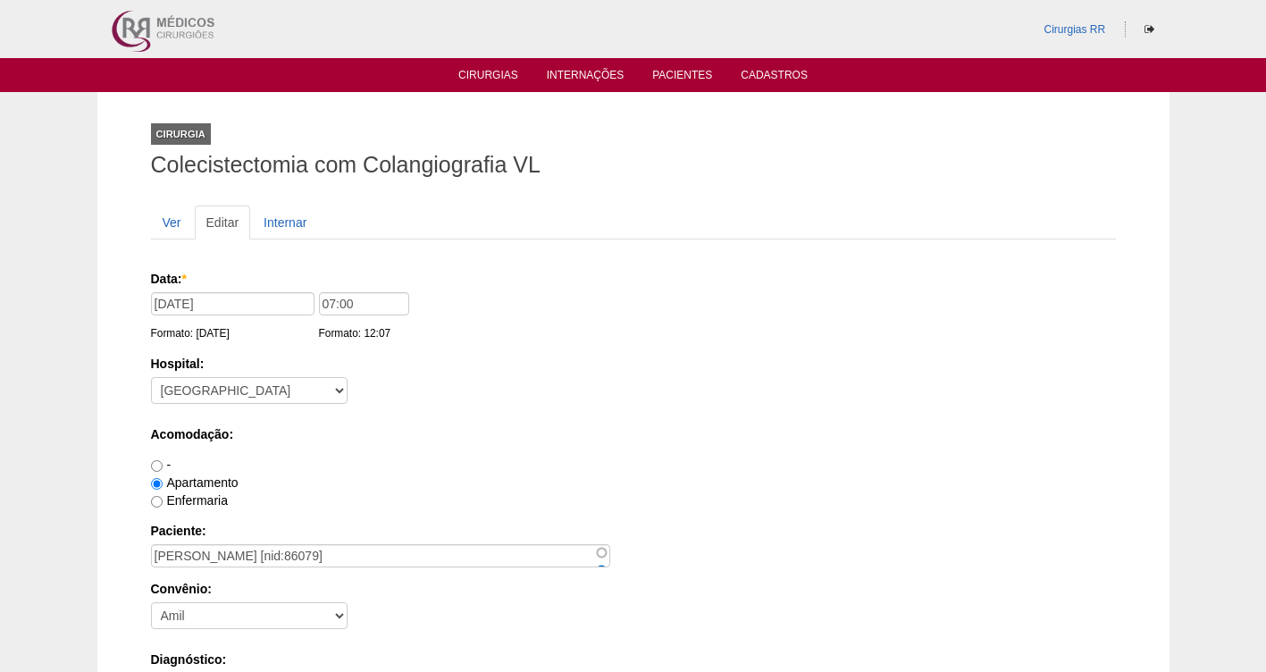
scroll to position [1630, 0]
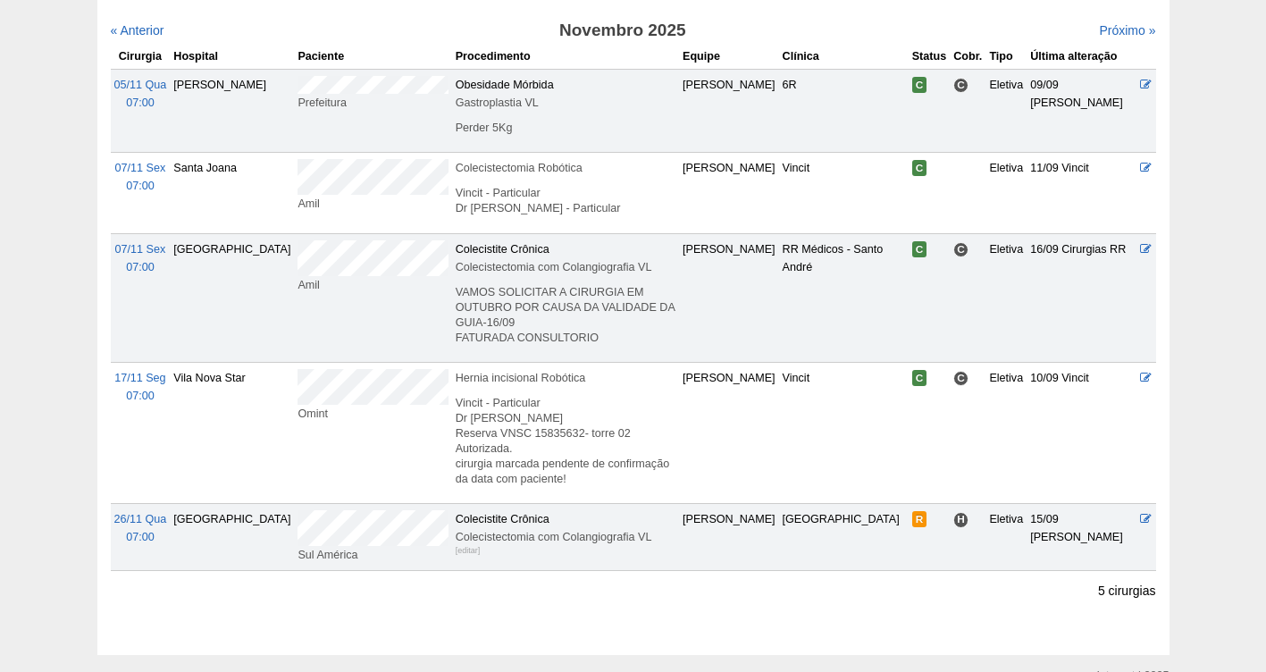
scroll to position [205, 0]
click at [140, 511] on span "26/11 Qua" at bounding box center [140, 517] width 53 height 13
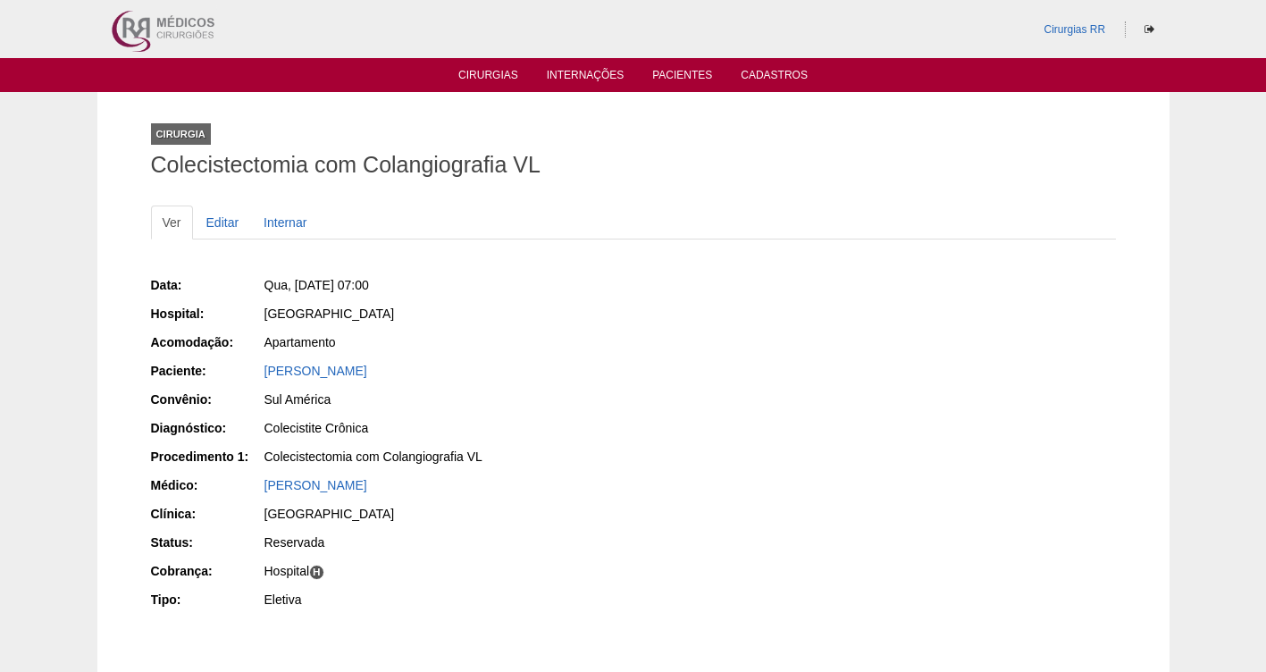
drag, startPoint x: 501, startPoint y: 368, endPoint x: 261, endPoint y: 372, distance: 240.3
click at [261, 372] on div "Paciente: [PERSON_NAME] Fontilhas" at bounding box center [386, 373] width 470 height 22
copy div "Paciente: [PERSON_NAME]"
click at [478, 72] on link "Cirurgias" at bounding box center [488, 76] width 60 height 15
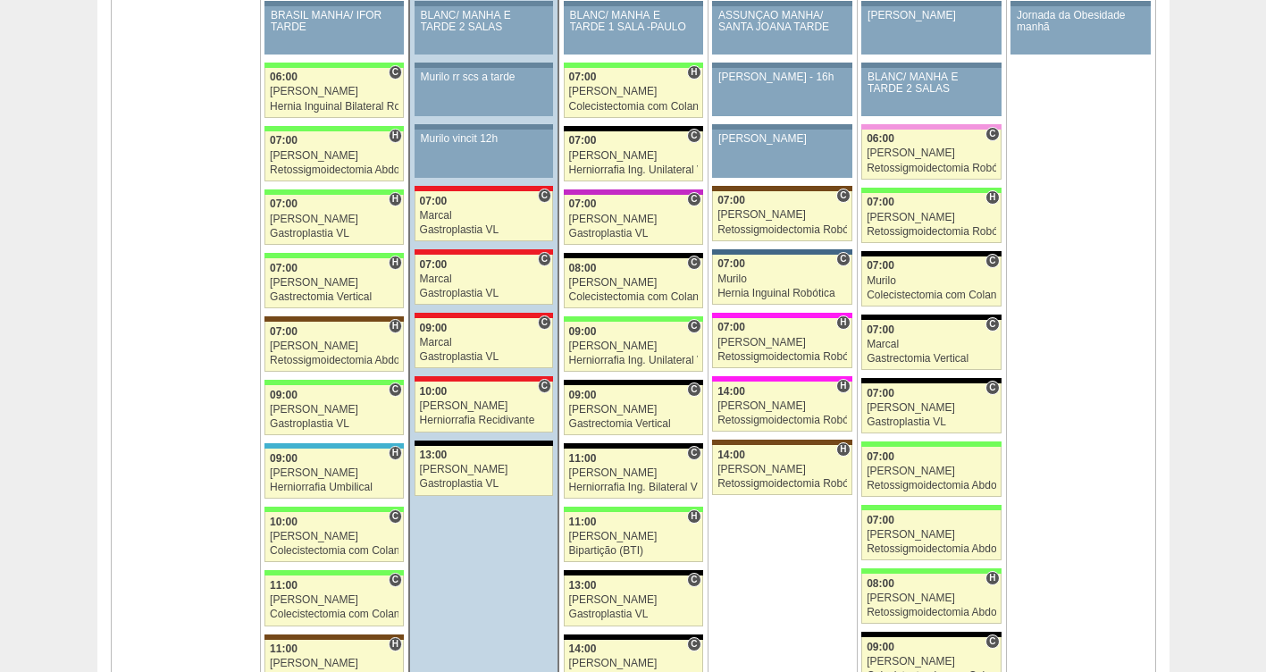
scroll to position [1862, 0]
